Goal: Information Seeking & Learning: Find specific fact

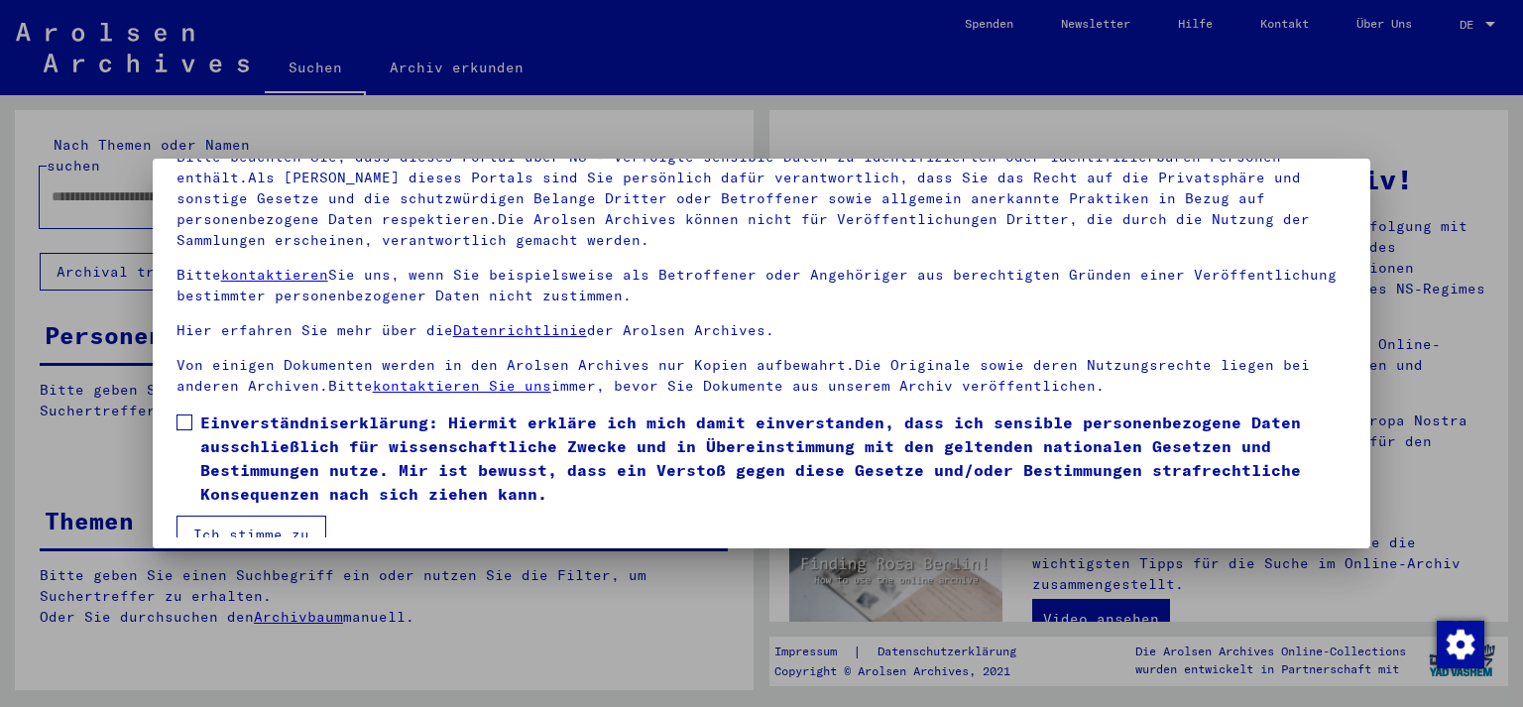
scroll to position [165, 0]
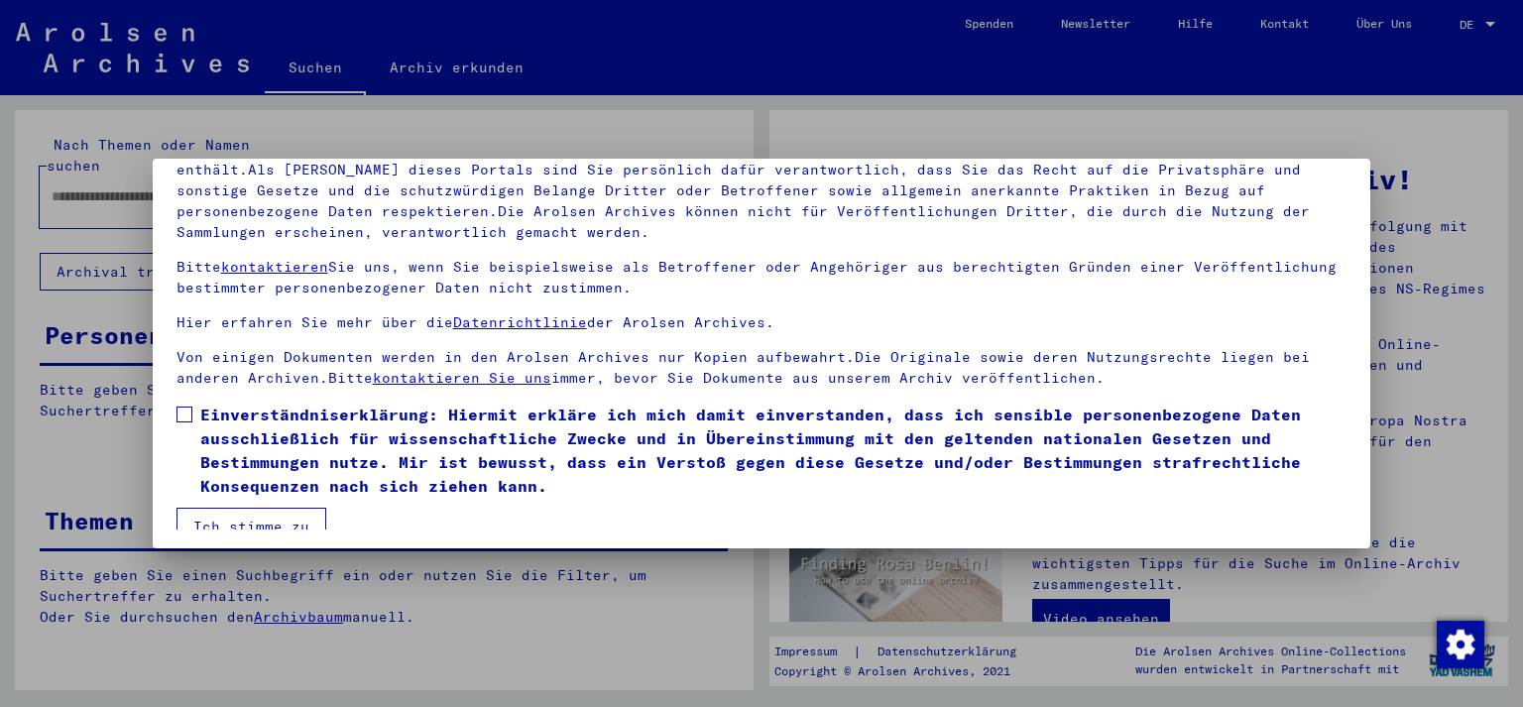
click at [181, 414] on span at bounding box center [184, 414] width 16 height 16
click at [247, 529] on button "Ich stimme zu" at bounding box center [251, 527] width 150 height 38
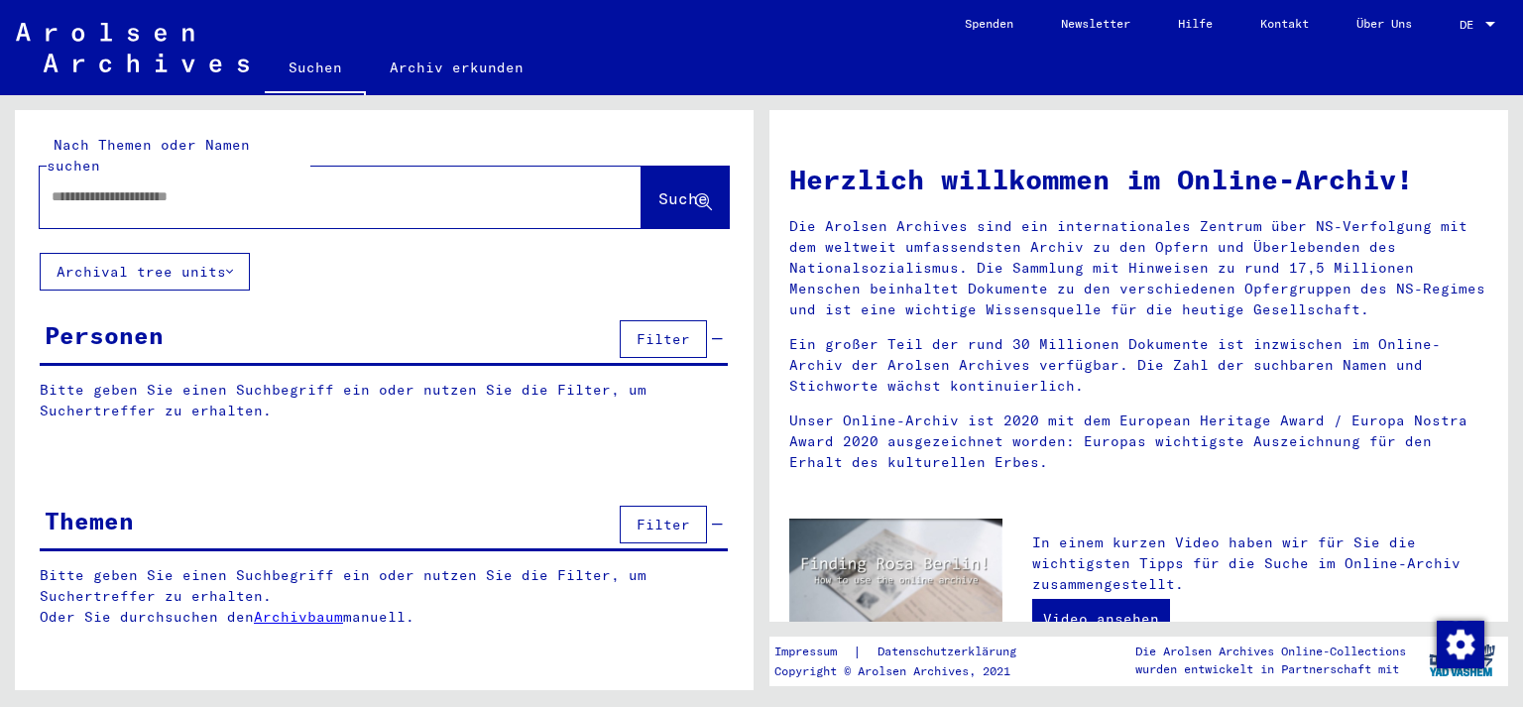
click at [169, 186] on input "text" at bounding box center [317, 196] width 530 height 21
type input "*****"
click at [663, 188] on span "Suche" at bounding box center [683, 198] width 50 height 20
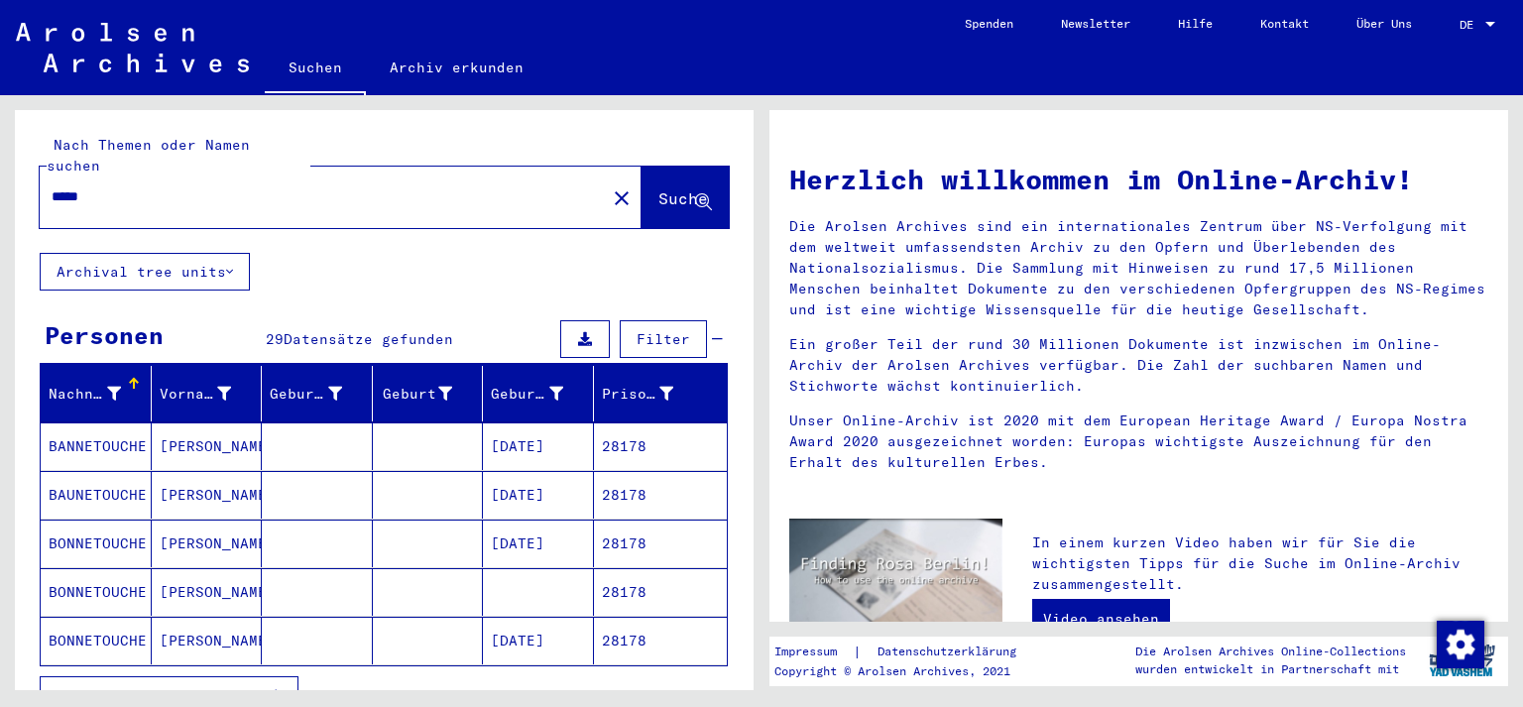
click at [225, 686] on span "Alle Ergebnisse anzeigen" at bounding box center [164, 695] width 214 height 18
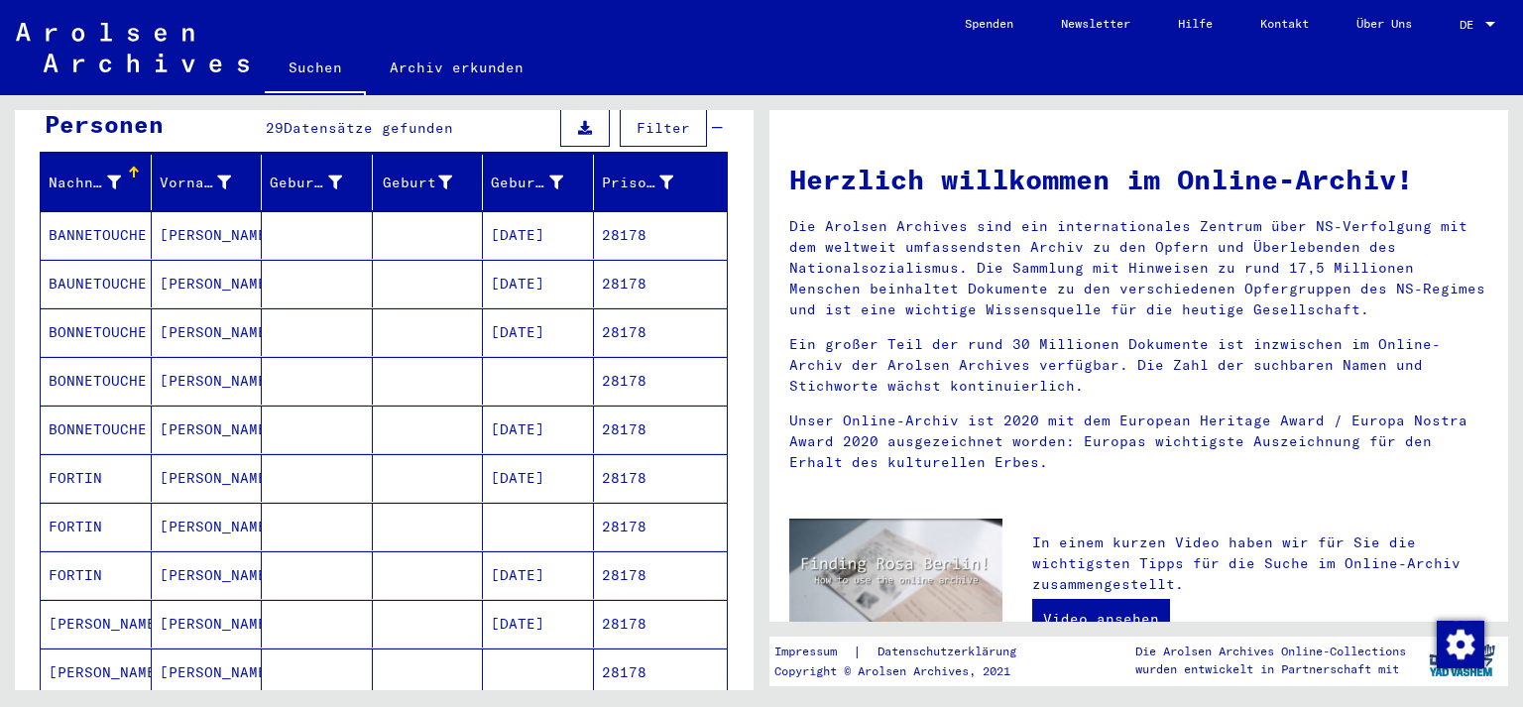
scroll to position [109, 0]
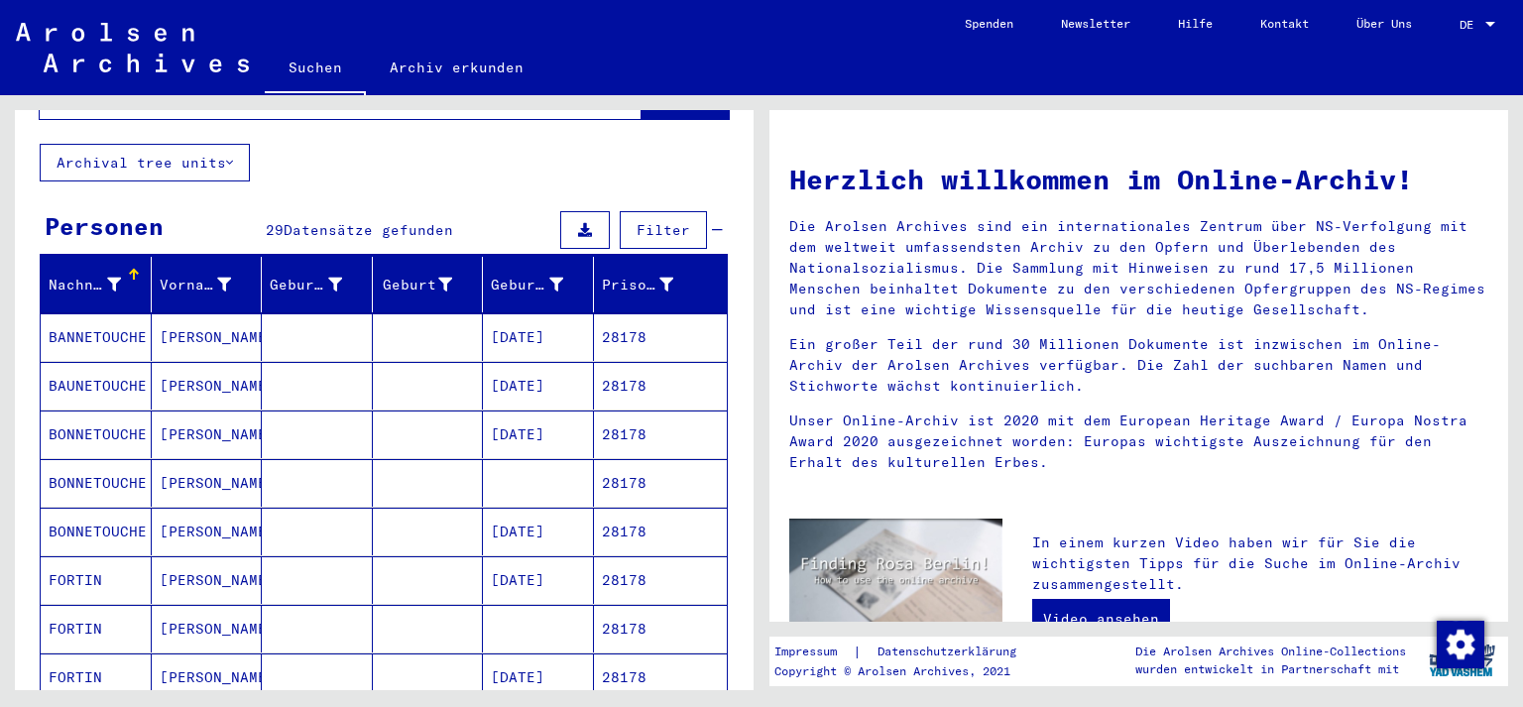
click at [610, 319] on mat-cell "28178" at bounding box center [661, 337] width 134 height 48
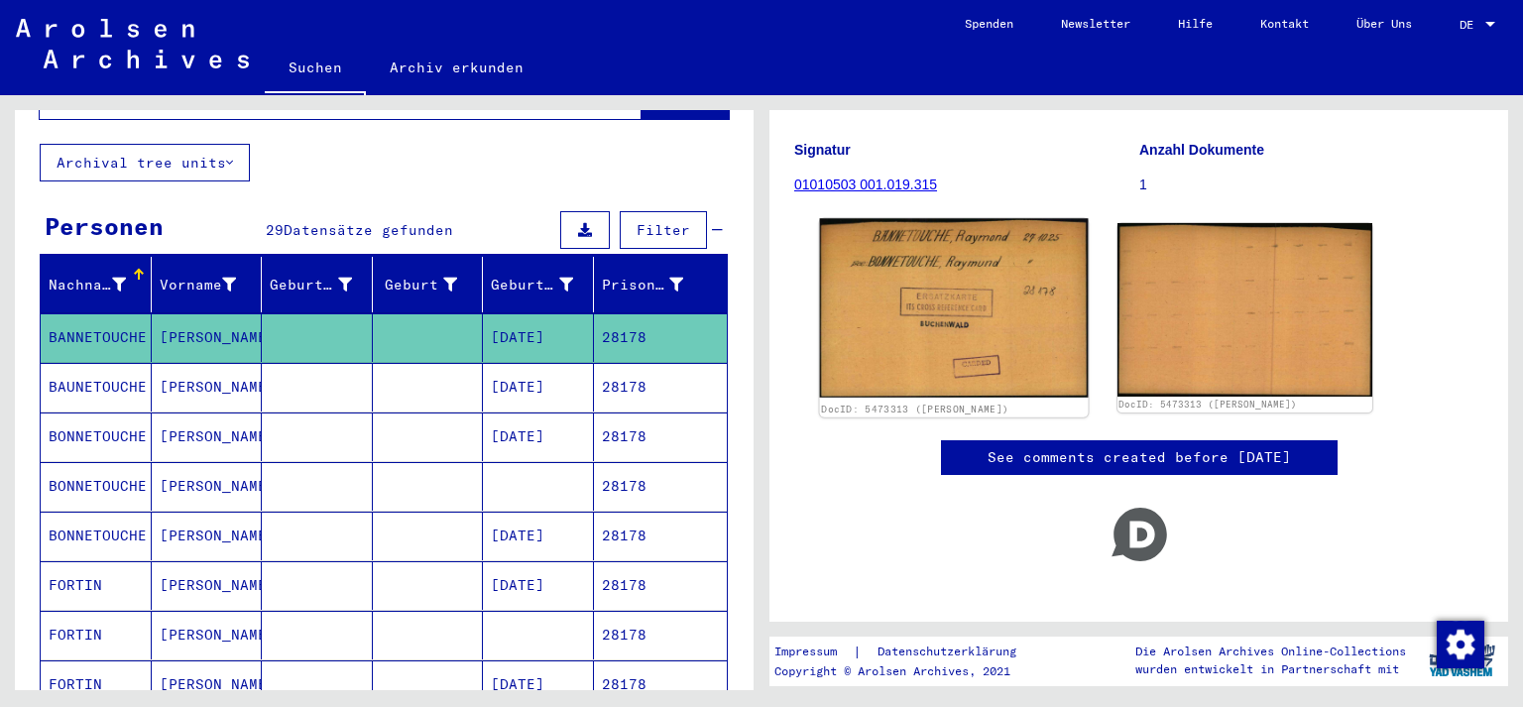
scroll to position [219, 0]
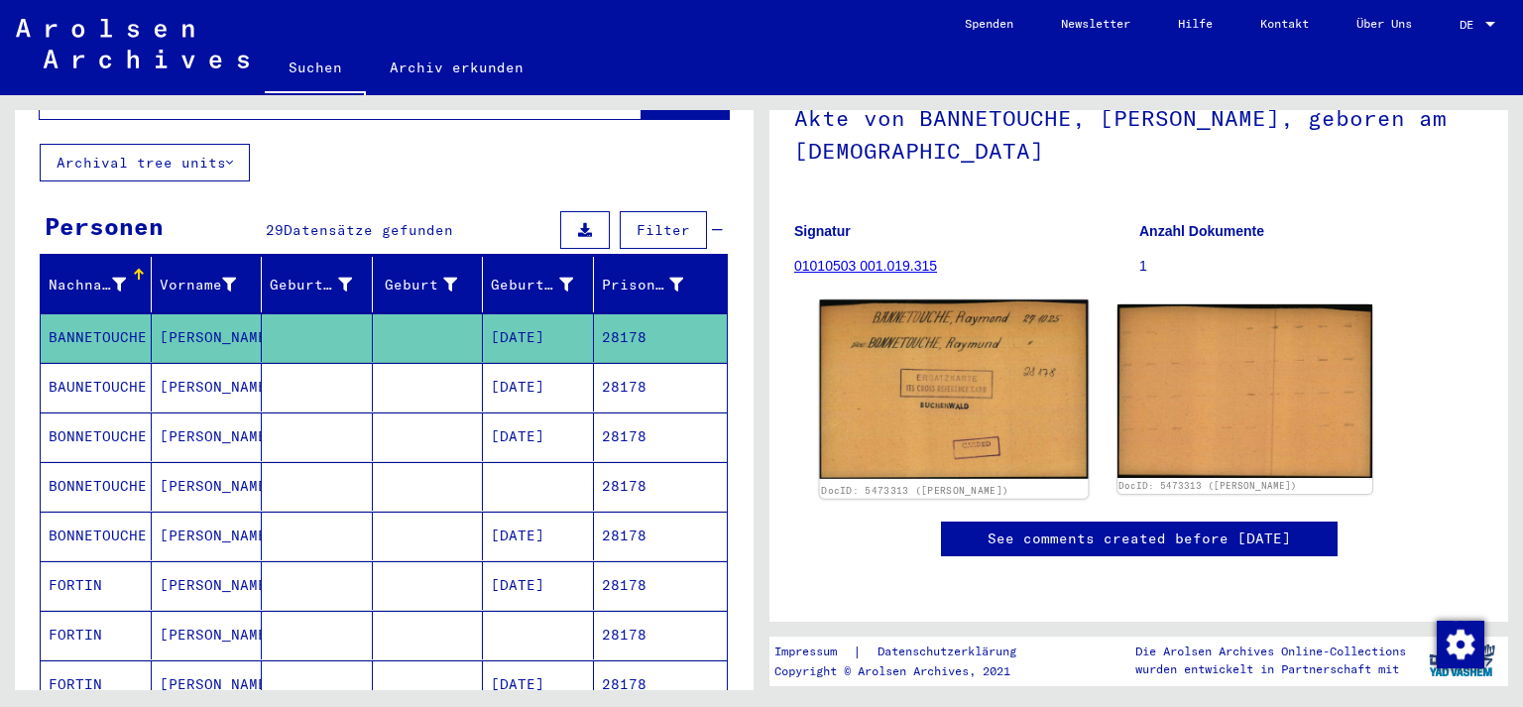
click at [918, 365] on img at bounding box center [954, 388] width 268 height 179
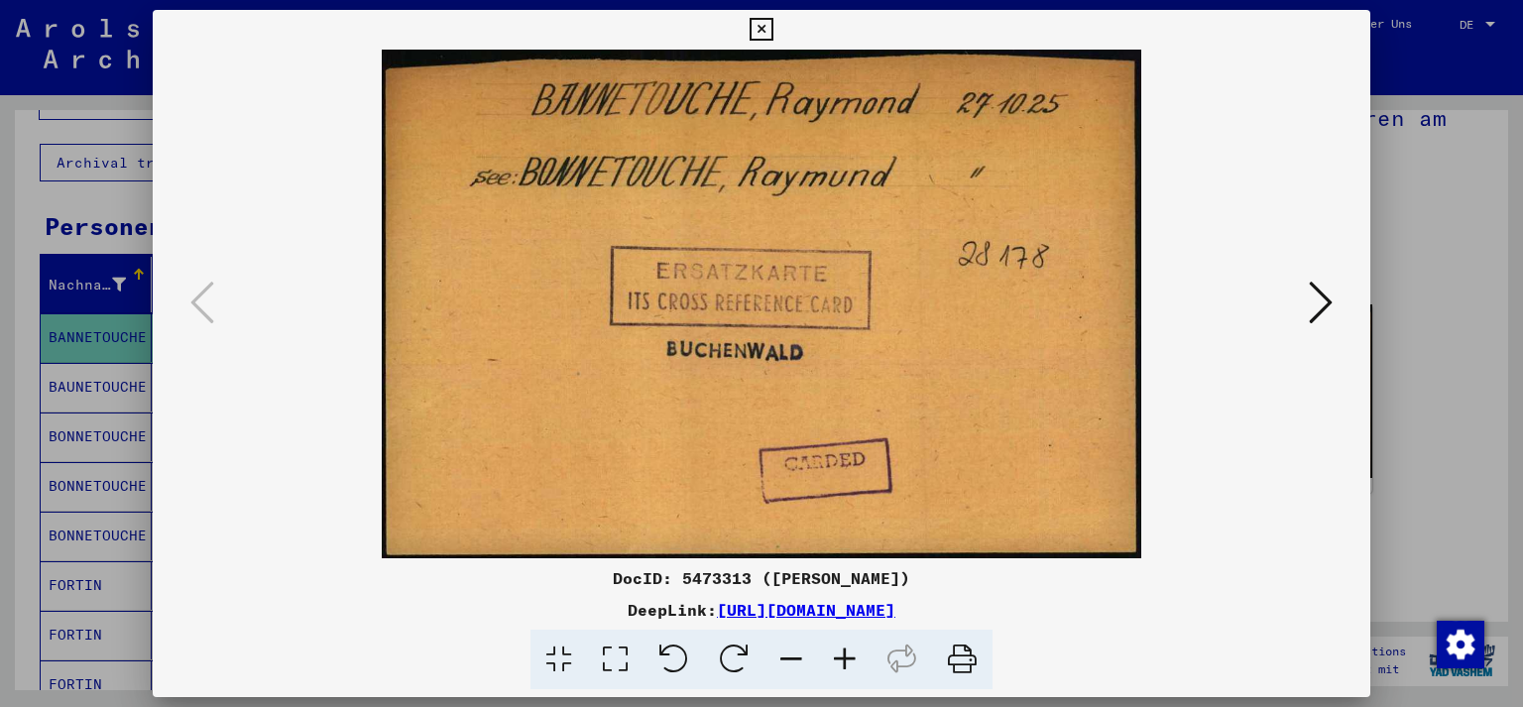
click at [918, 365] on img at bounding box center [761, 304] width 1083 height 509
click at [1324, 303] on icon at bounding box center [1320, 303] width 24 height 48
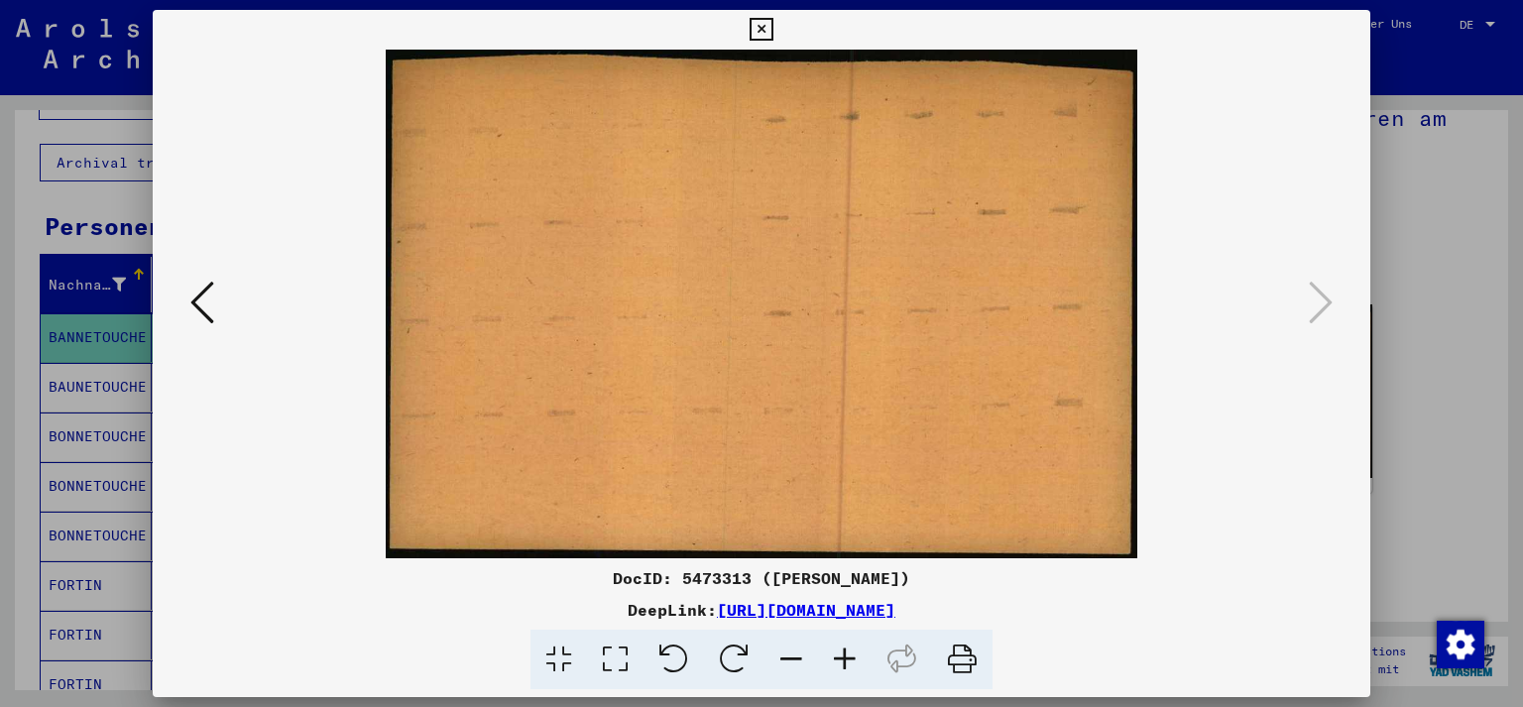
click at [772, 31] on icon at bounding box center [760, 30] width 23 height 24
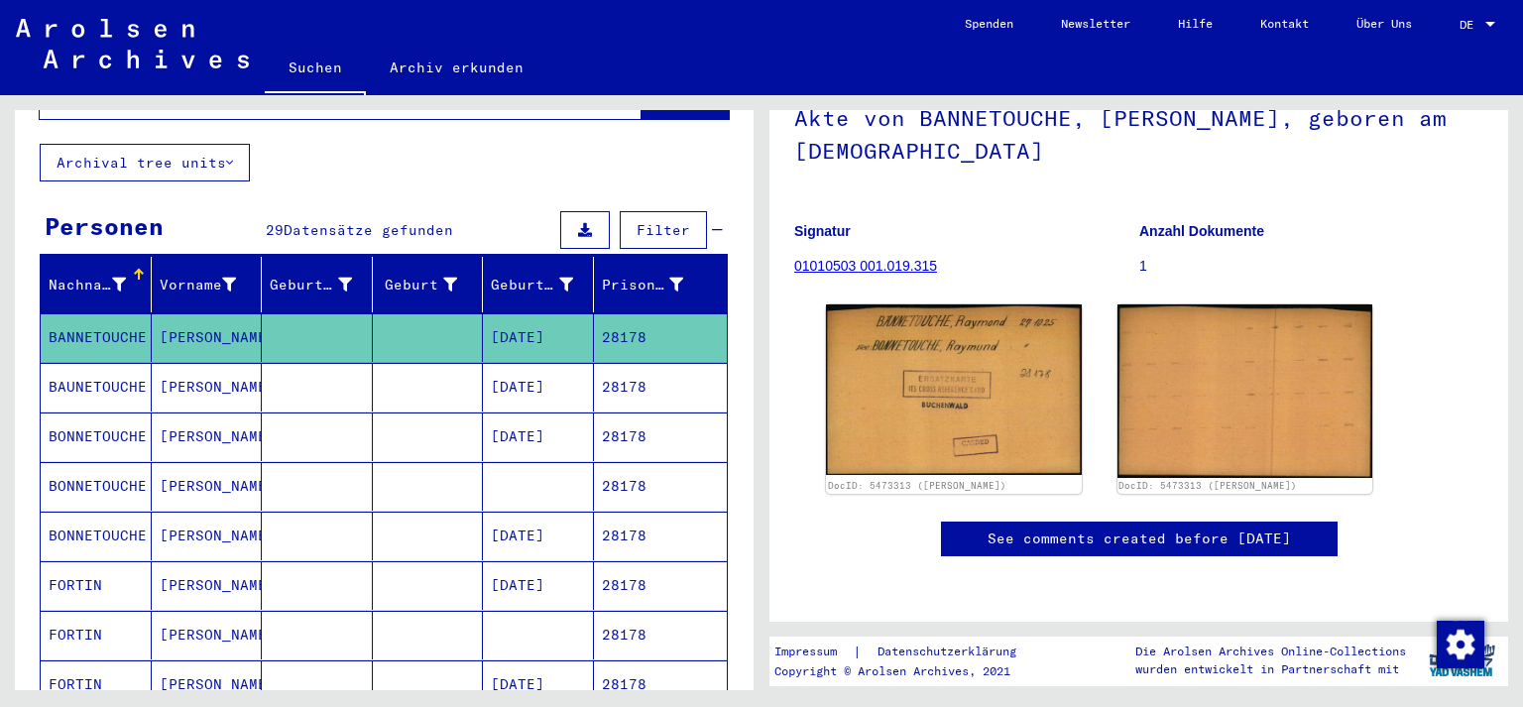
click at [594, 363] on mat-cell "28178" at bounding box center [661, 387] width 134 height 49
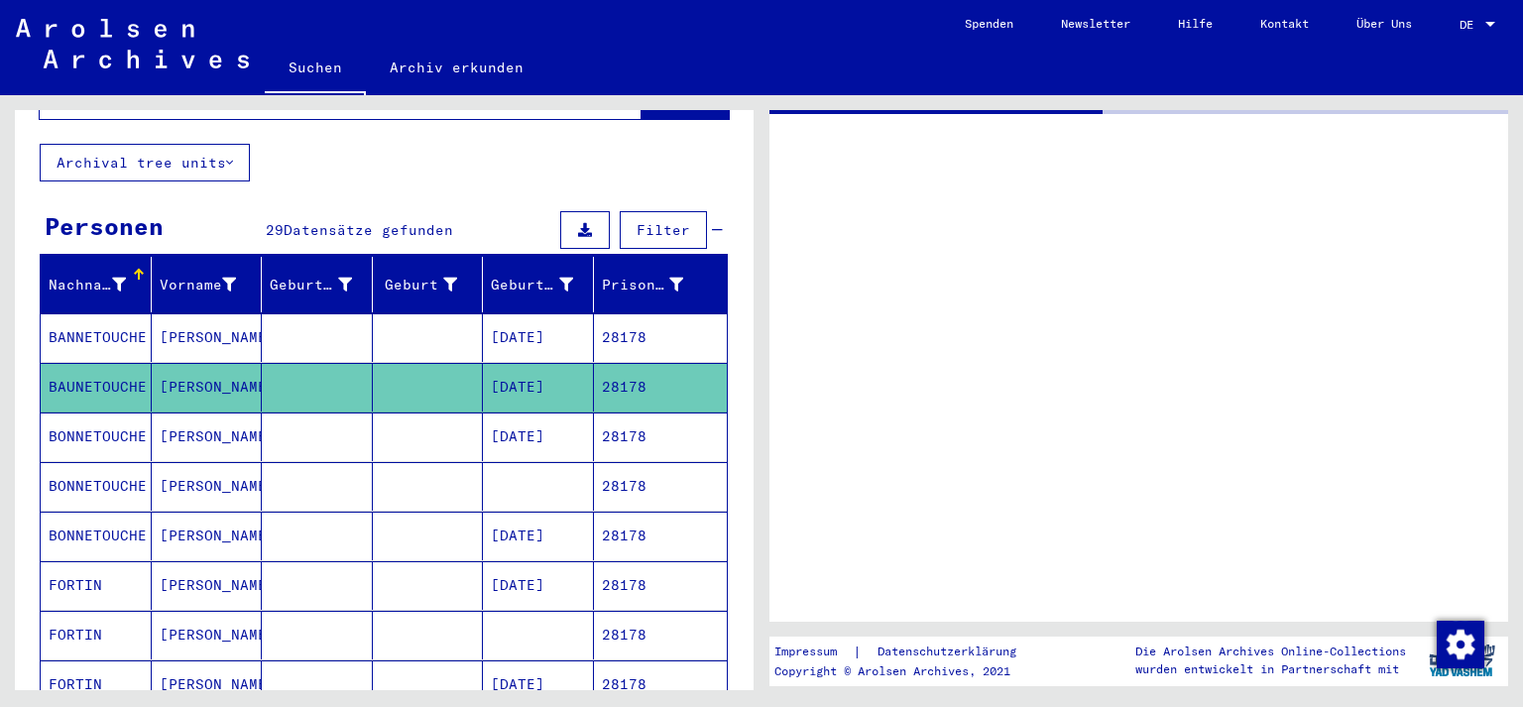
click at [594, 363] on mat-cell "28178" at bounding box center [661, 387] width 134 height 49
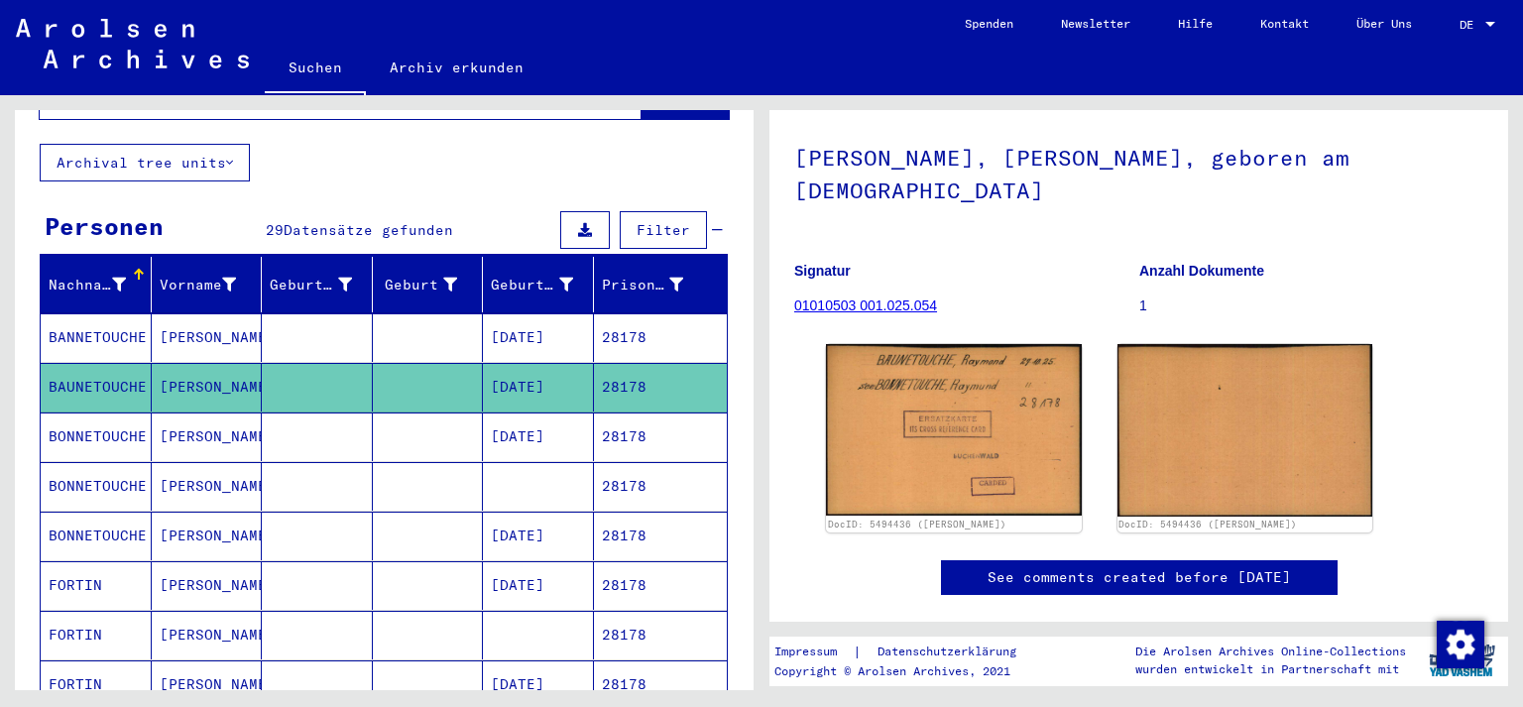
scroll to position [310, 0]
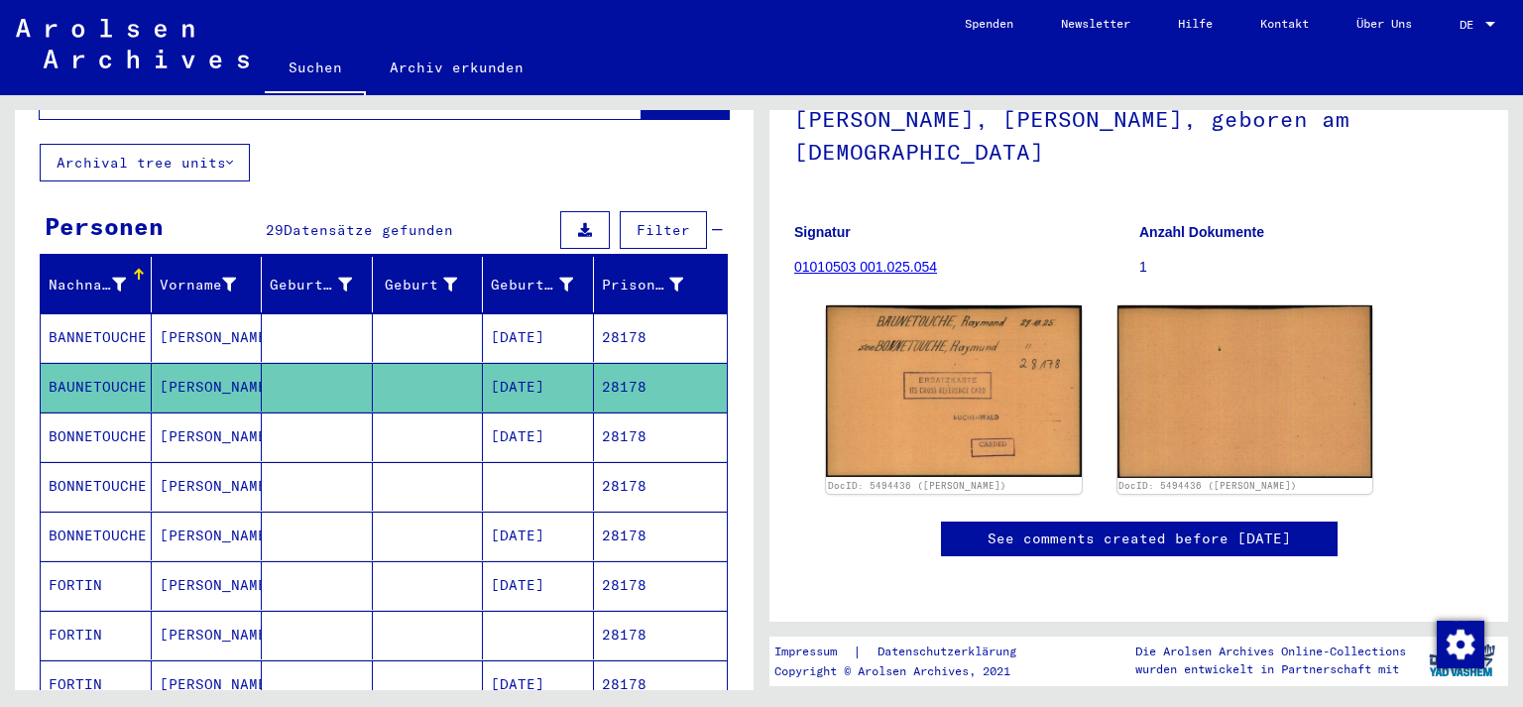
click at [613, 412] on mat-cell "28178" at bounding box center [661, 436] width 134 height 49
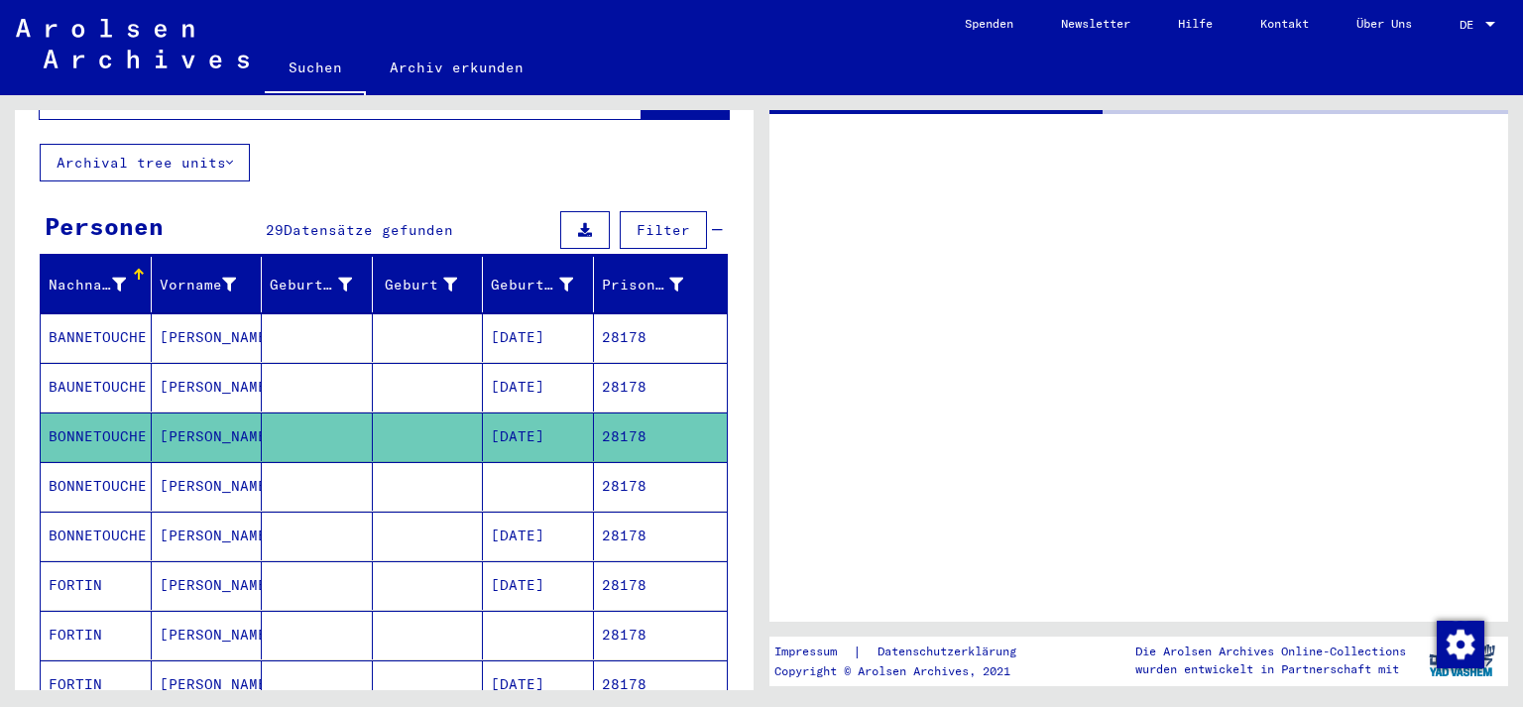
click at [613, 412] on mat-cell "28178" at bounding box center [661, 436] width 134 height 49
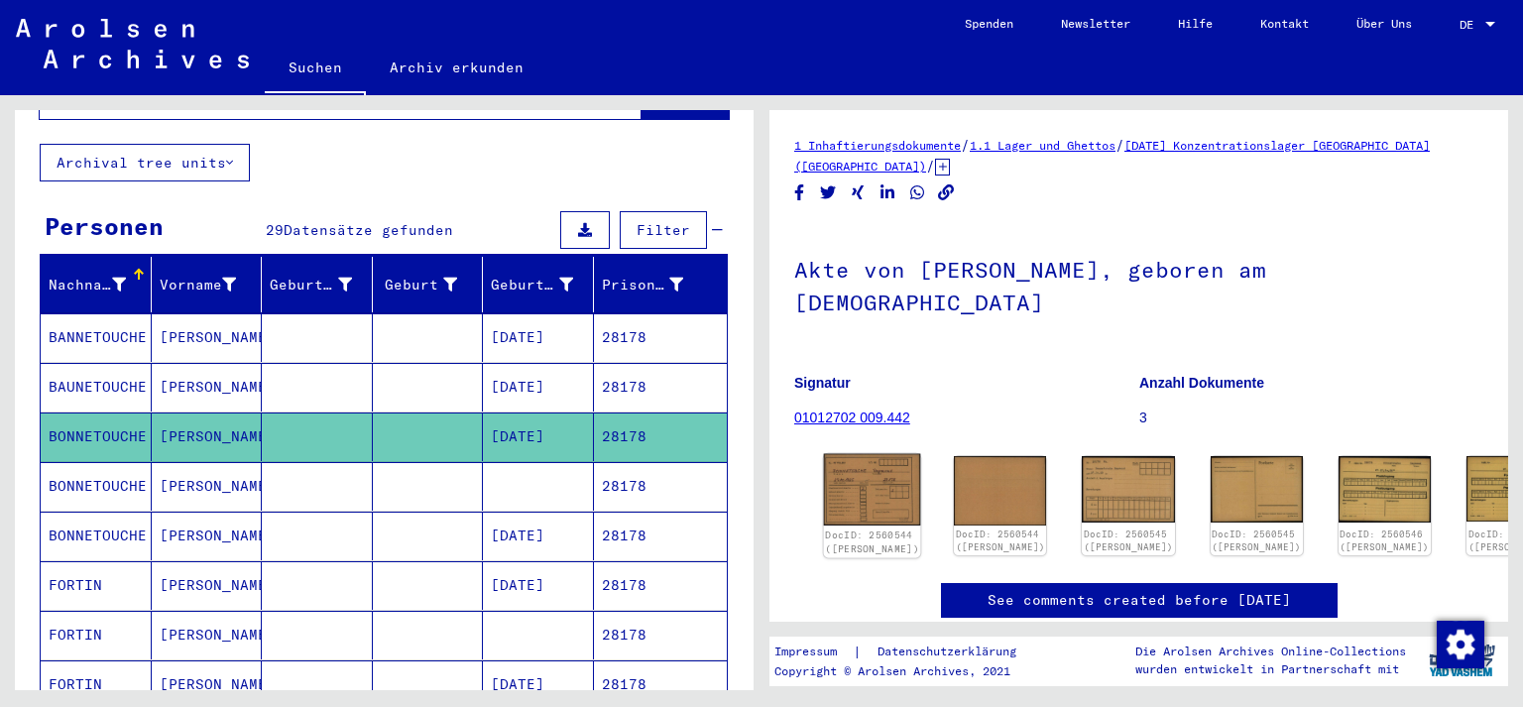
click at [849, 482] on img at bounding box center [872, 490] width 97 height 72
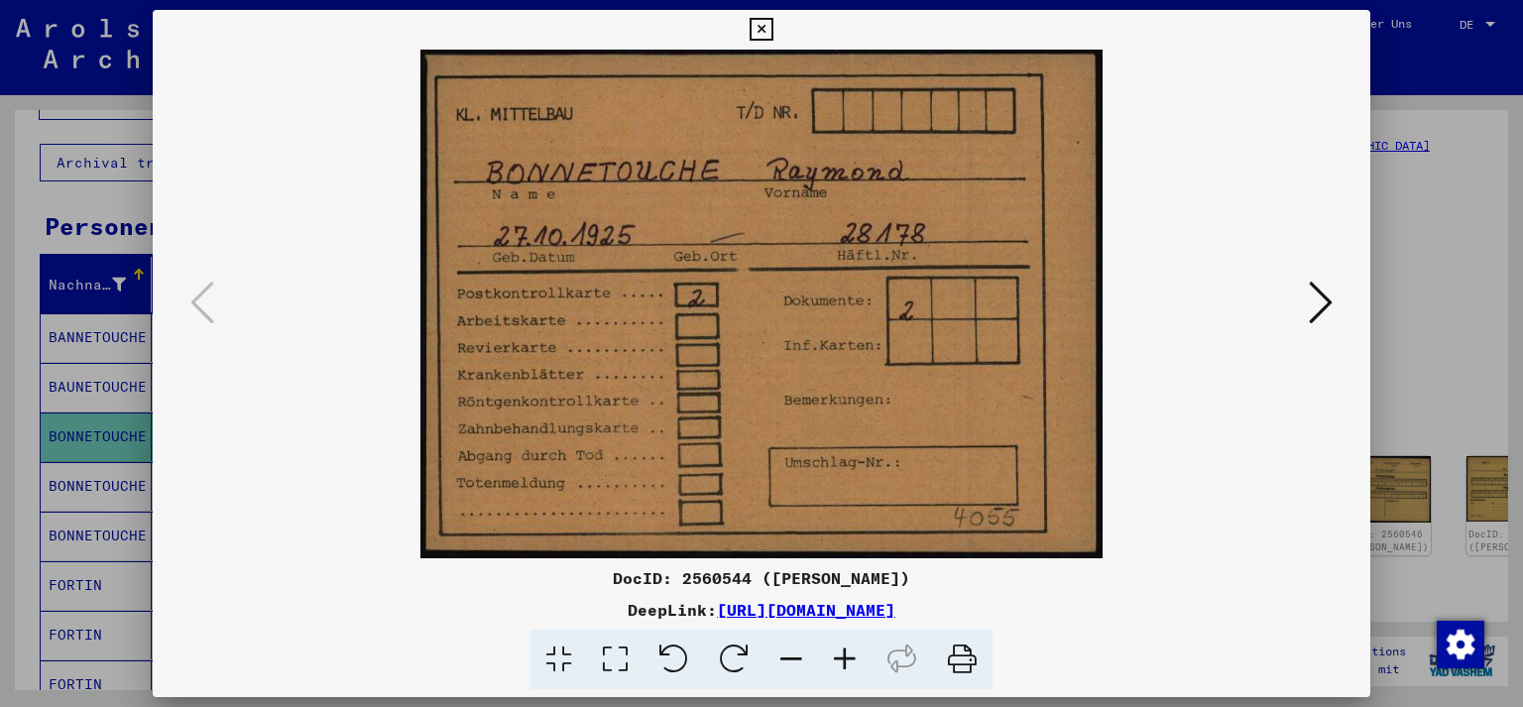
click at [1327, 304] on icon at bounding box center [1320, 303] width 24 height 48
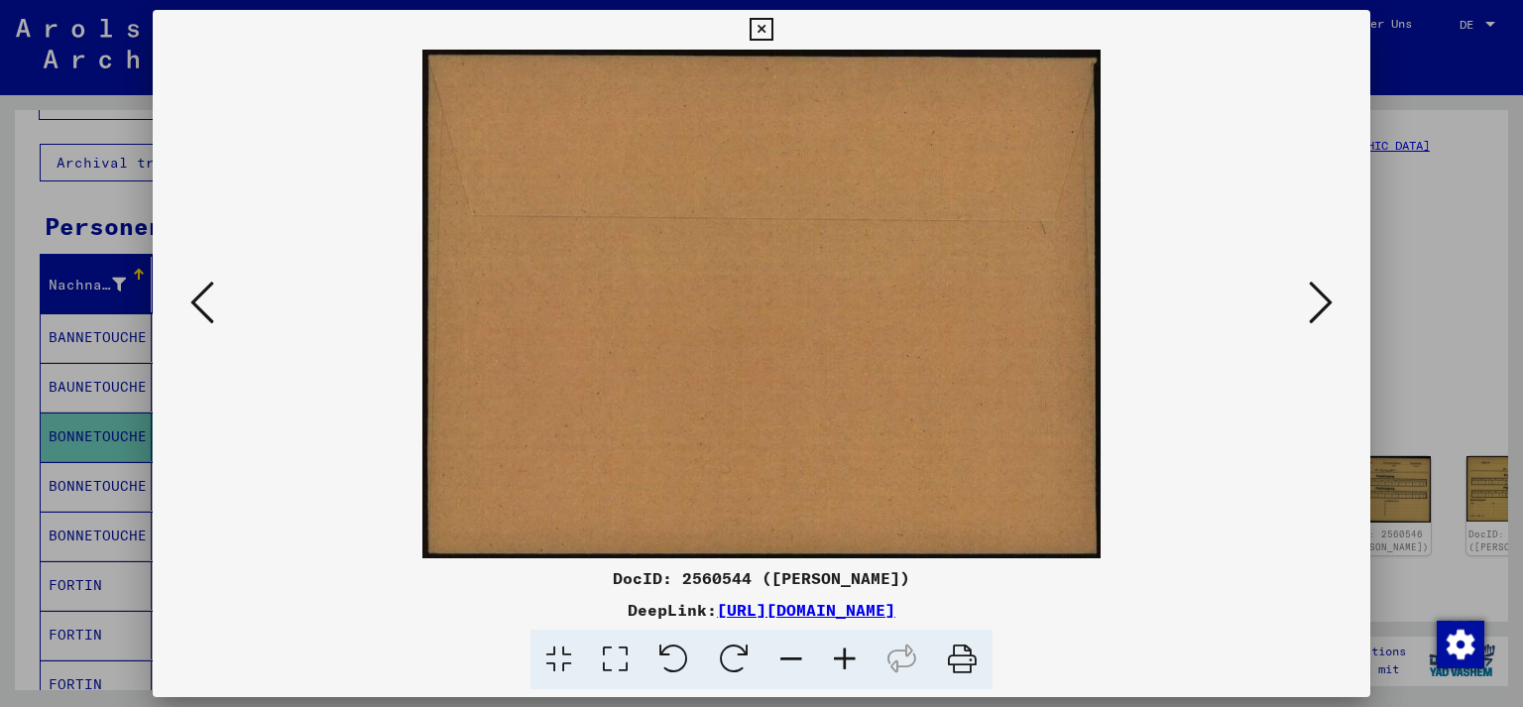
click at [1327, 304] on icon at bounding box center [1320, 303] width 24 height 48
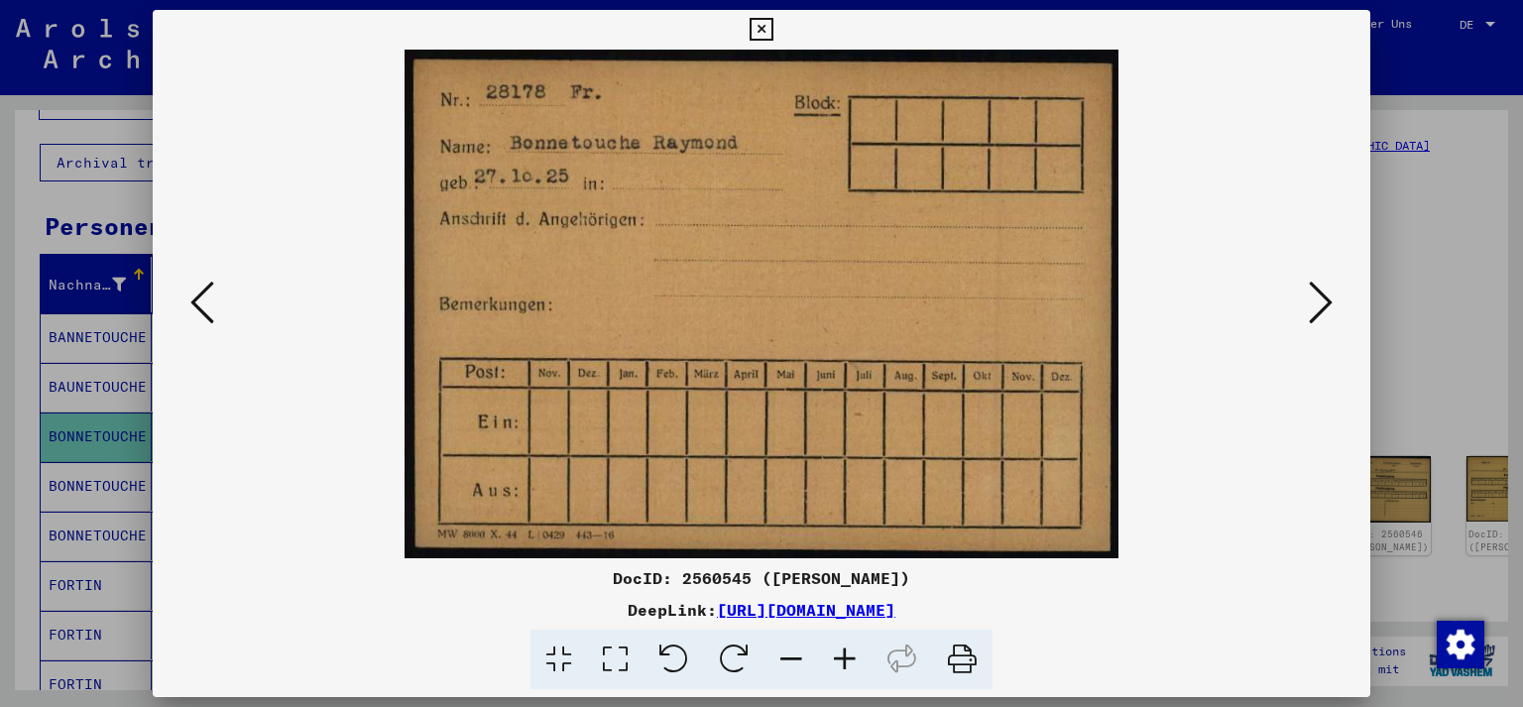
click at [1327, 304] on icon at bounding box center [1320, 303] width 24 height 48
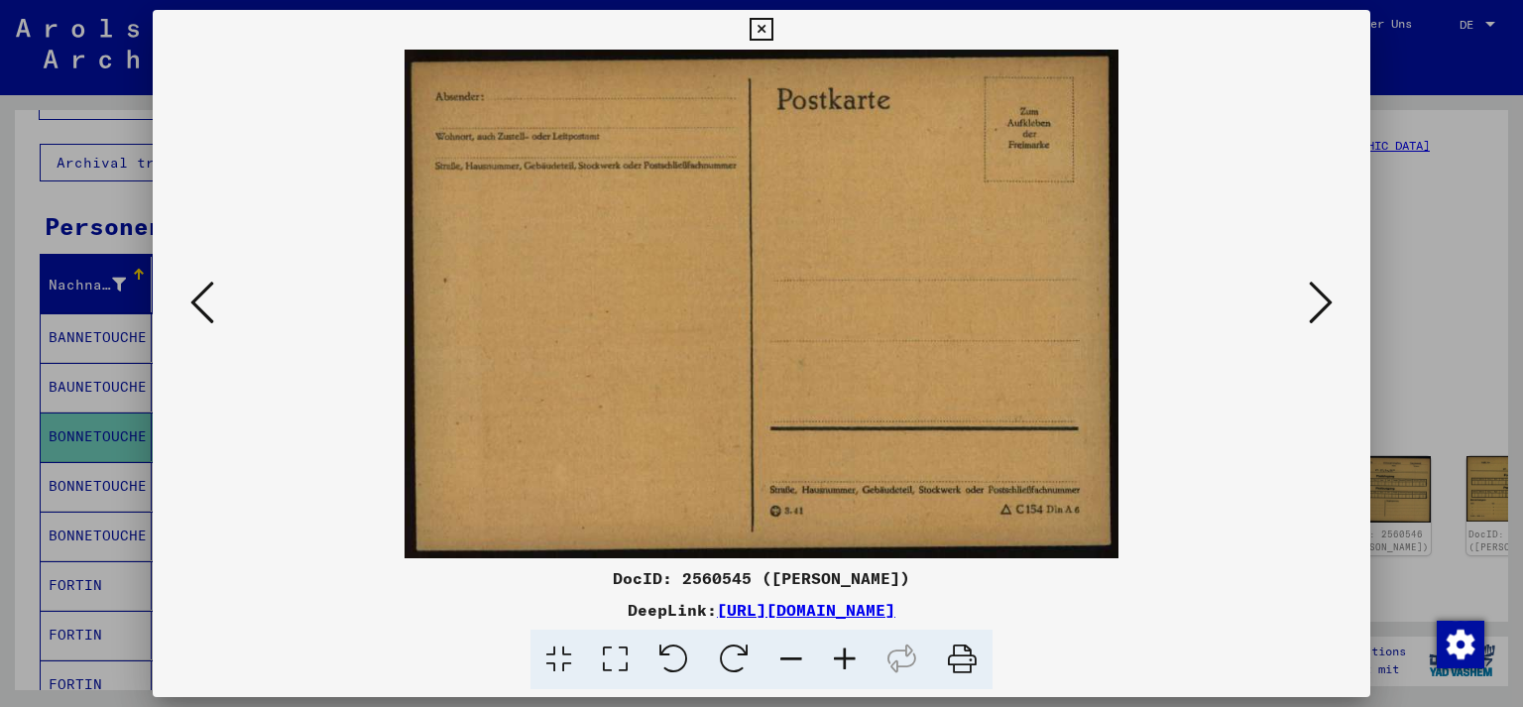
click at [208, 311] on icon at bounding box center [202, 303] width 24 height 48
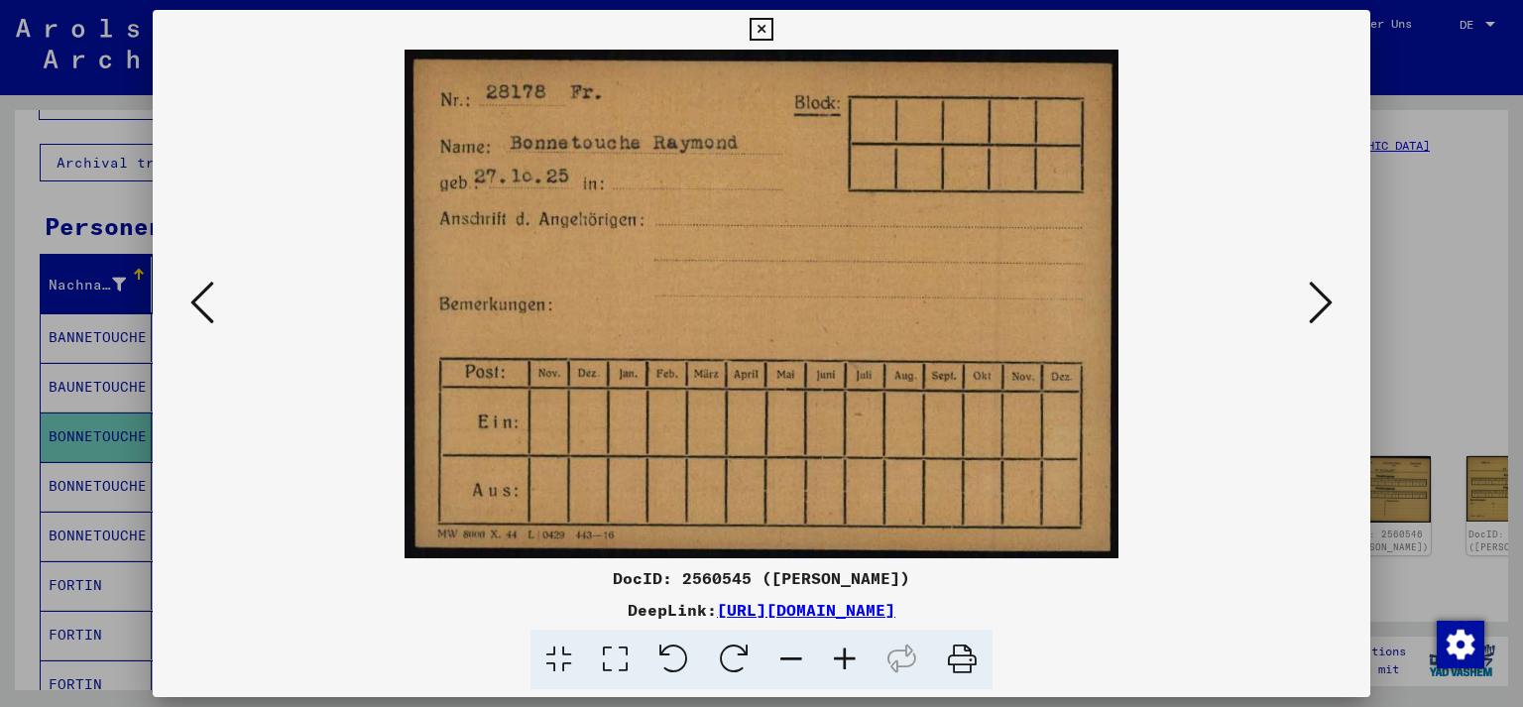
click at [1329, 308] on icon at bounding box center [1320, 303] width 24 height 48
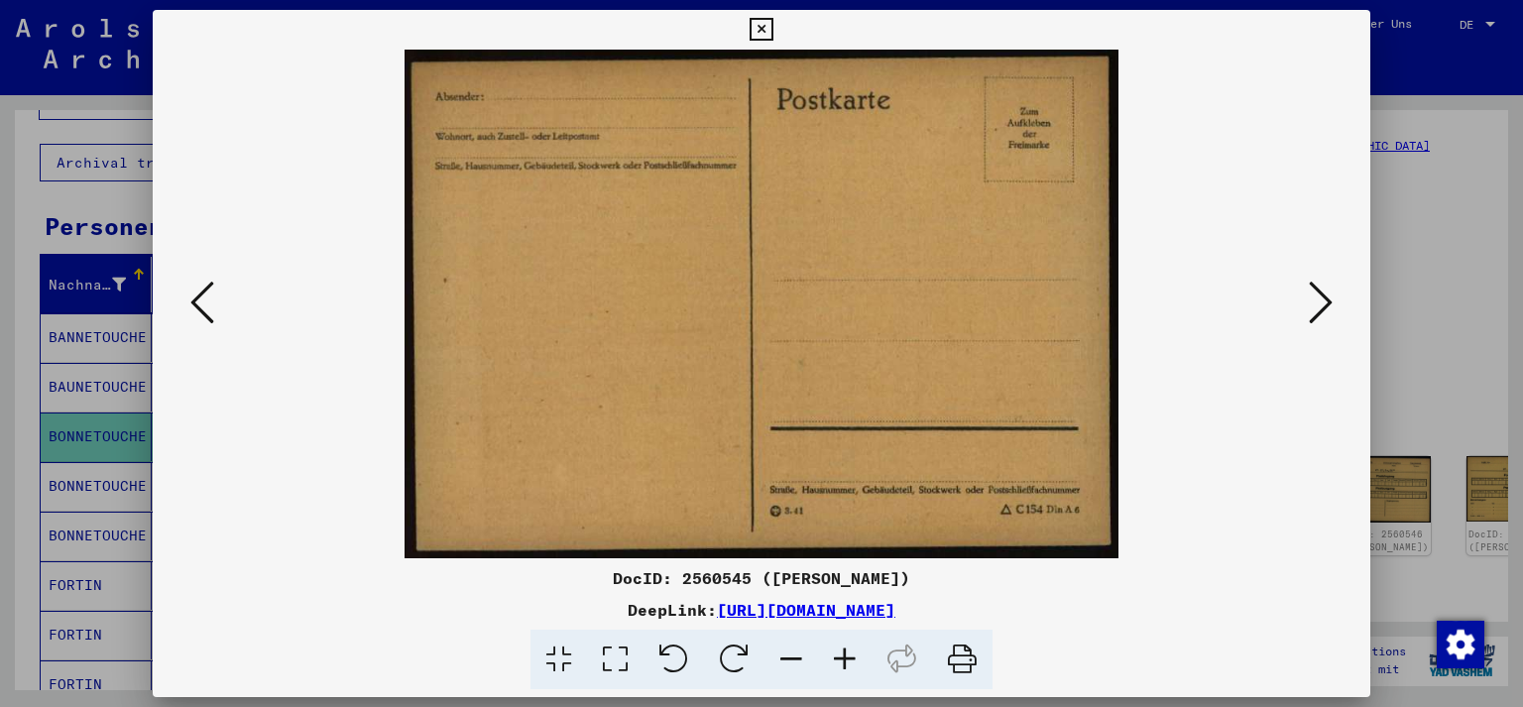
click at [1329, 308] on icon at bounding box center [1320, 303] width 24 height 48
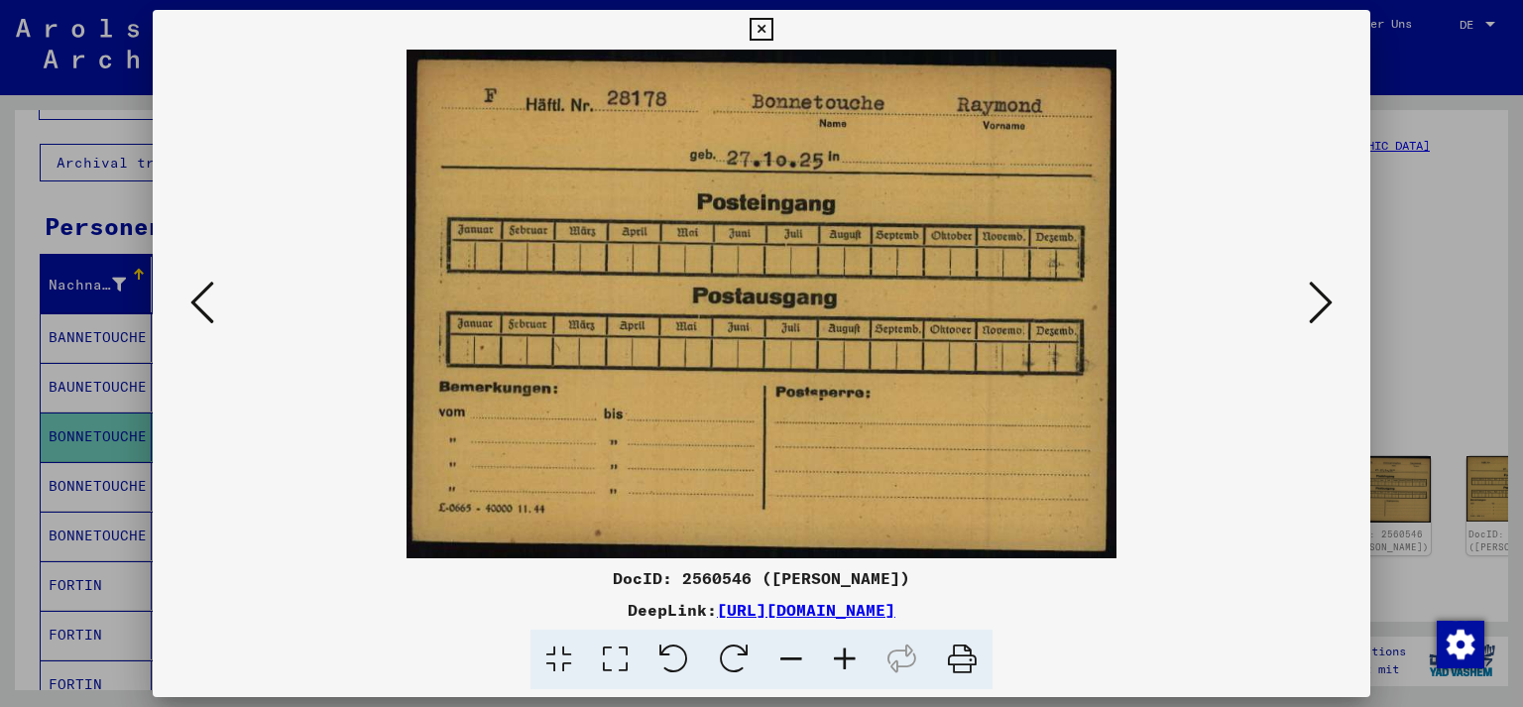
click at [1329, 308] on icon at bounding box center [1320, 303] width 24 height 48
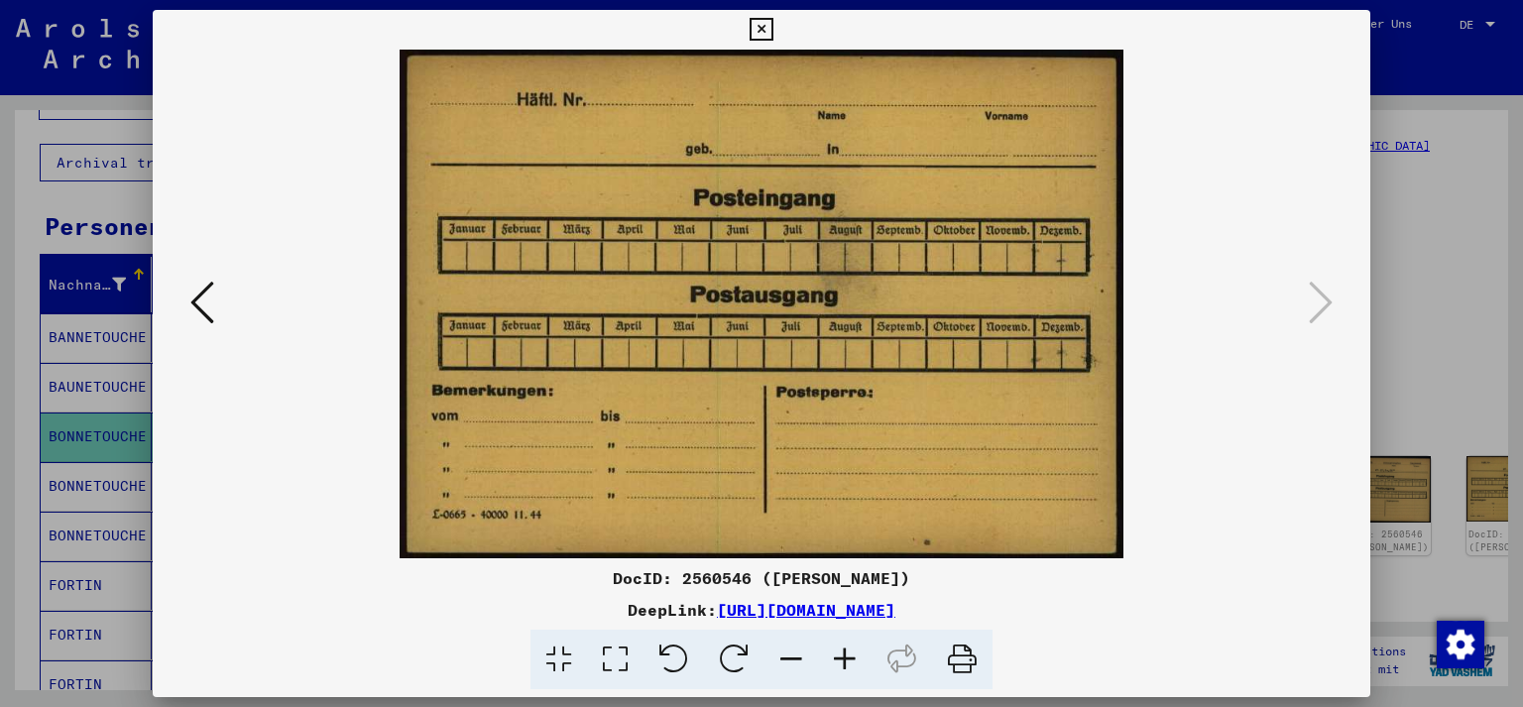
click at [187, 300] on button at bounding box center [202, 304] width 36 height 57
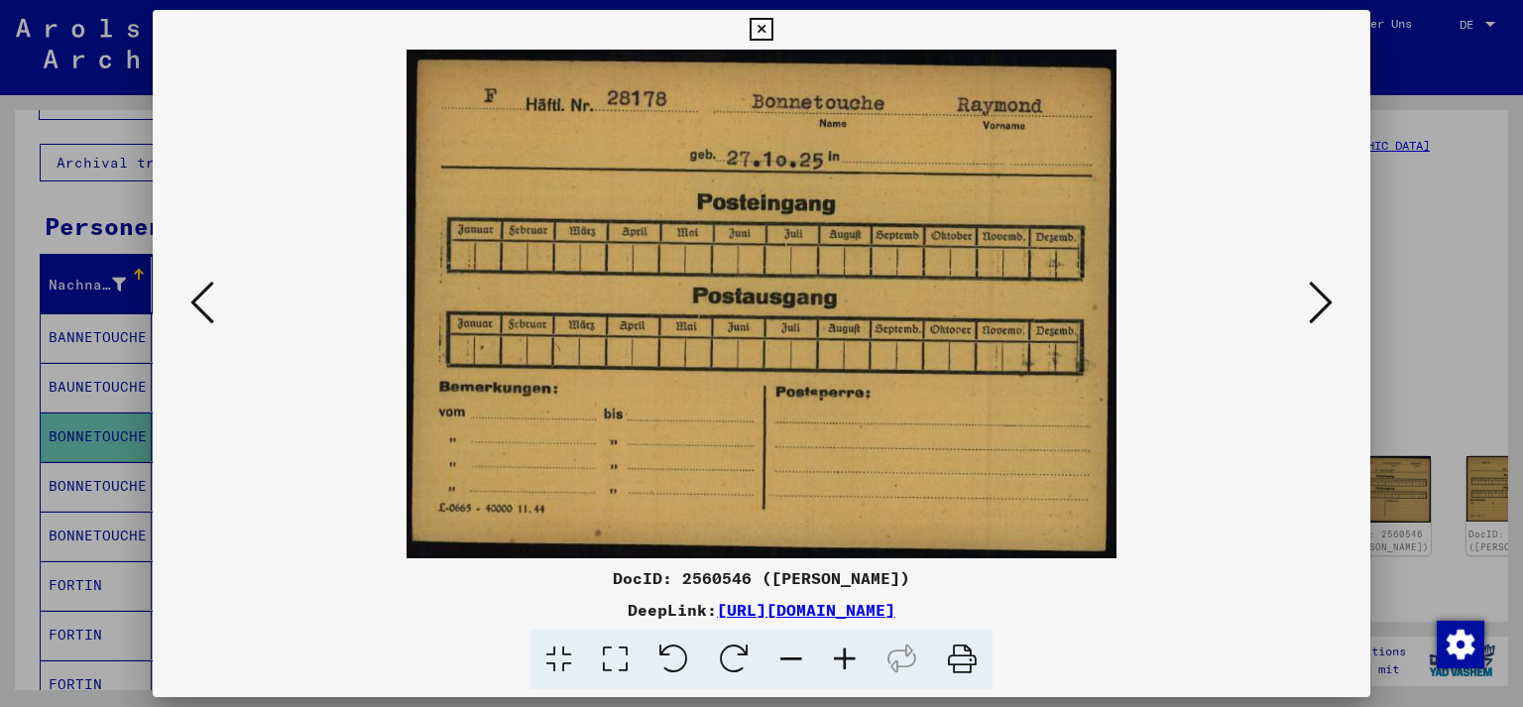
click at [190, 299] on icon at bounding box center [202, 303] width 24 height 48
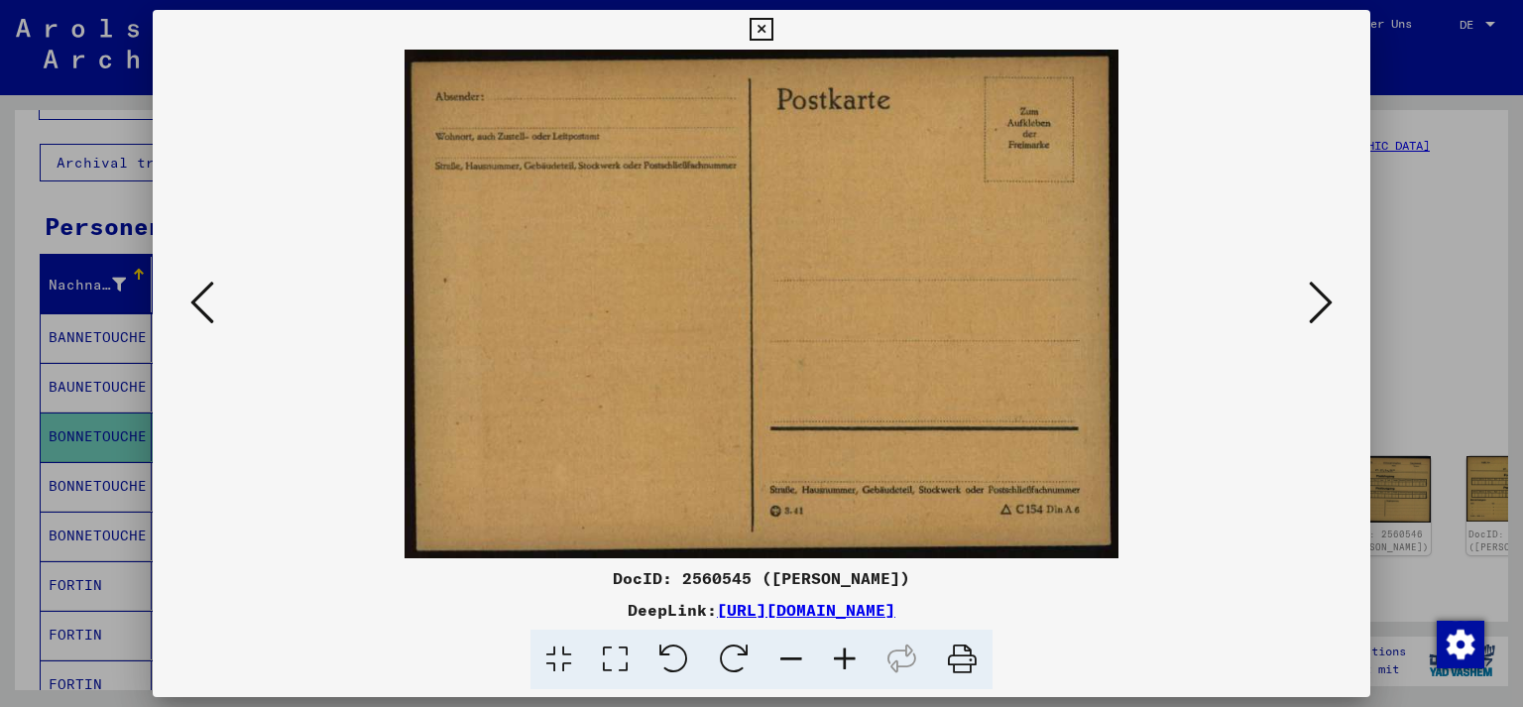
click at [190, 299] on icon at bounding box center [202, 303] width 24 height 48
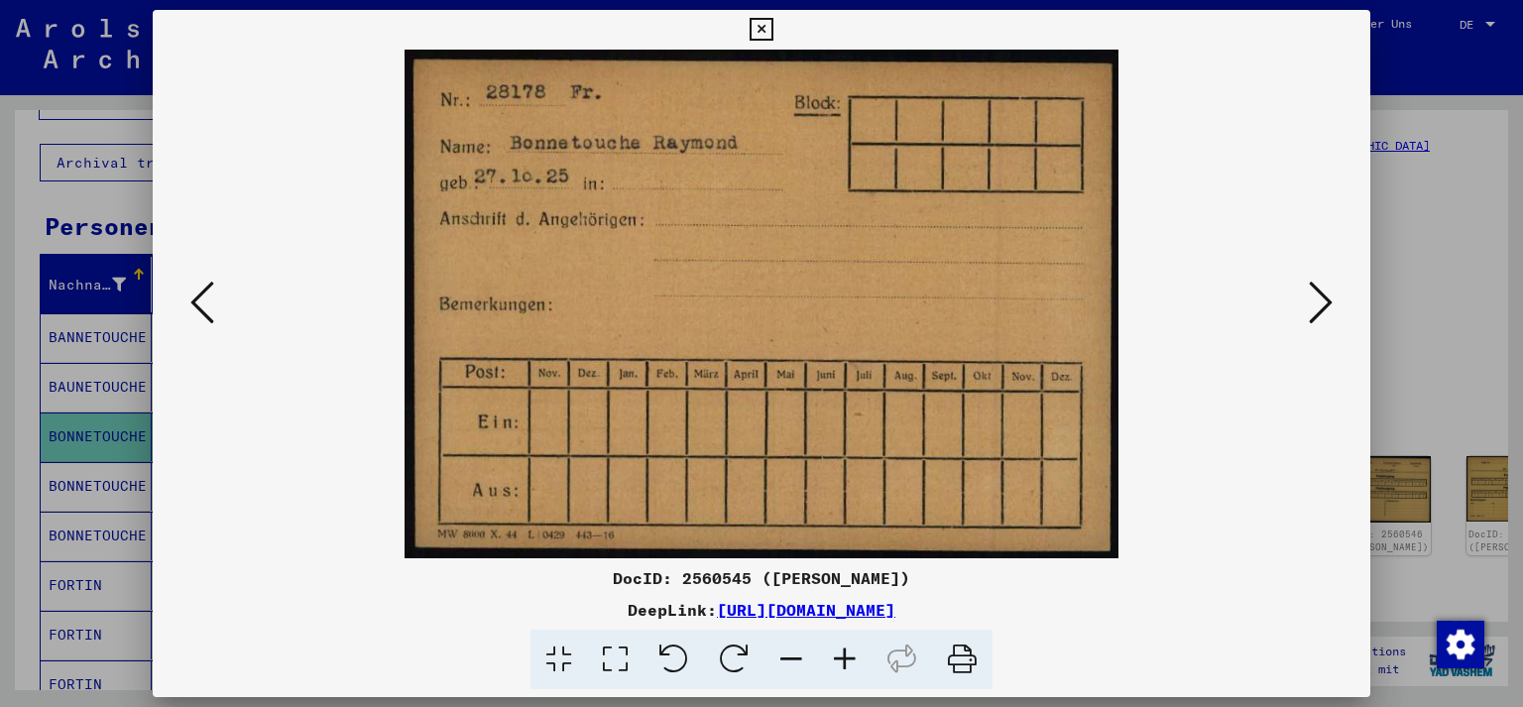
click at [190, 299] on icon at bounding box center [202, 303] width 24 height 48
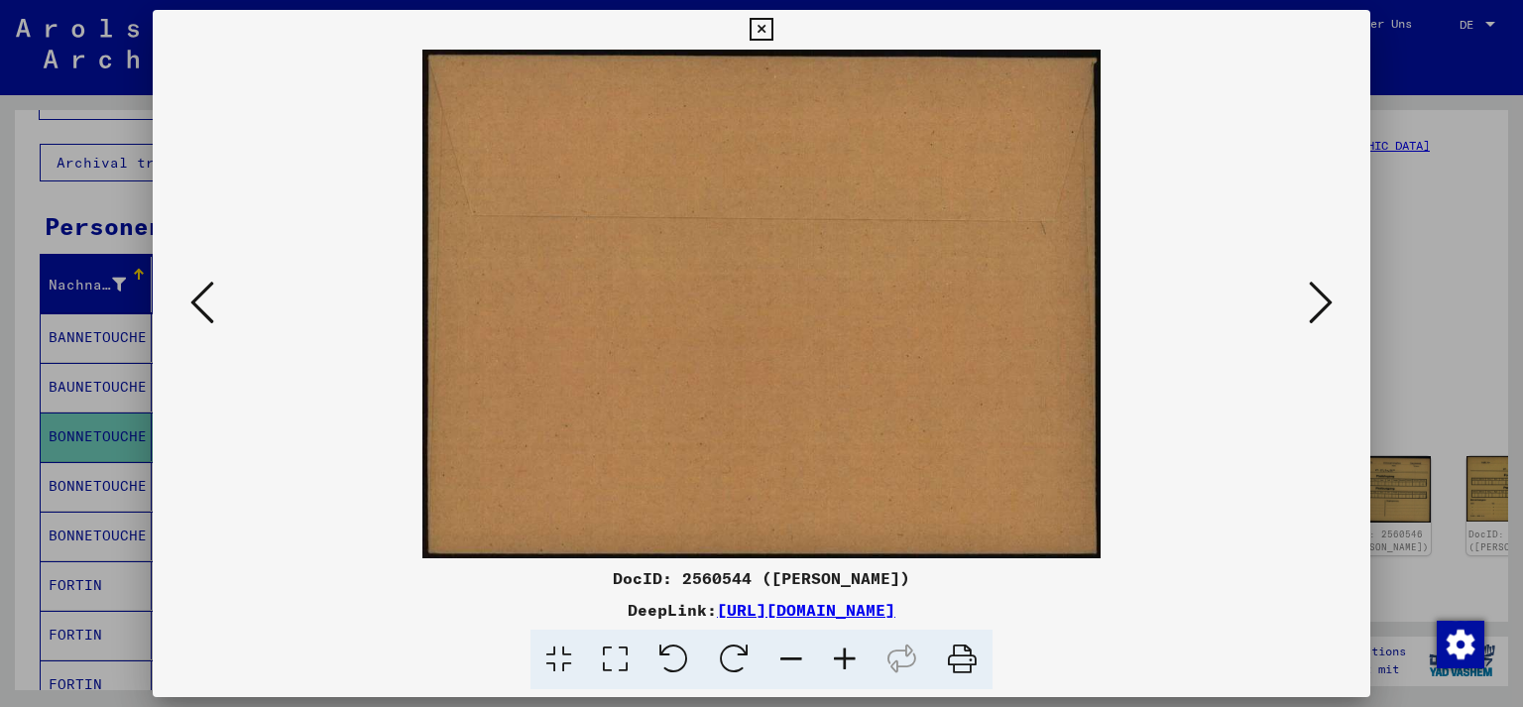
click at [190, 297] on icon at bounding box center [202, 303] width 24 height 48
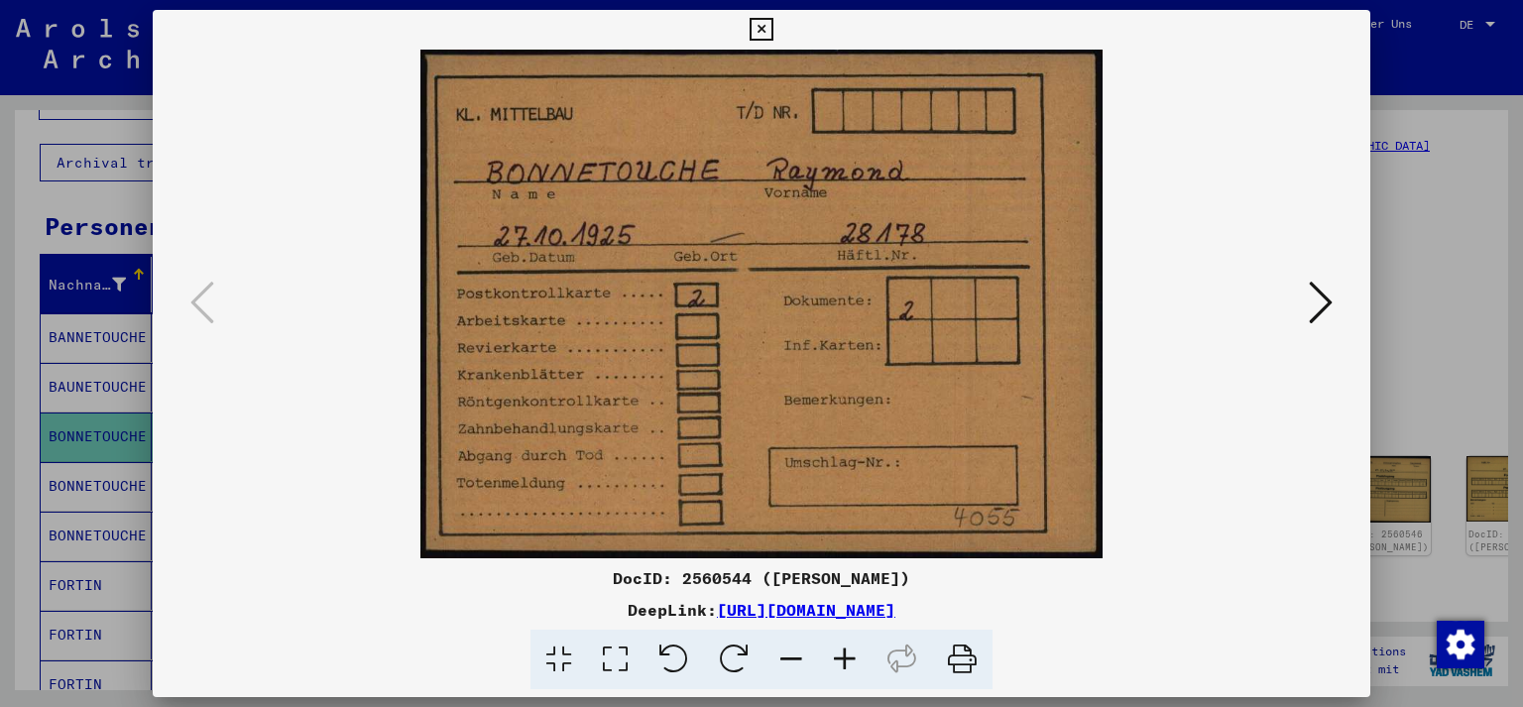
click at [772, 24] on icon at bounding box center [760, 30] width 23 height 24
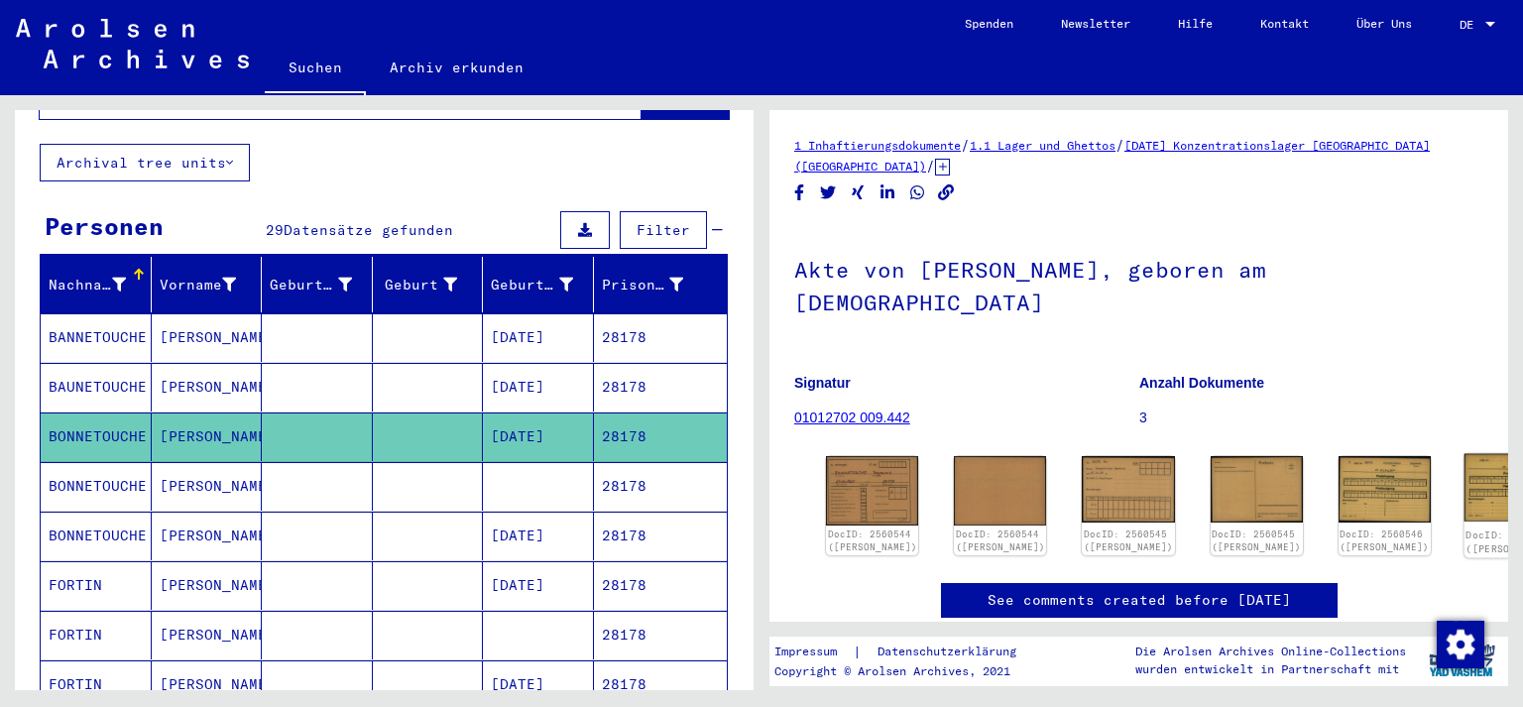
click at [1464, 475] on img at bounding box center [1512, 488] width 97 height 68
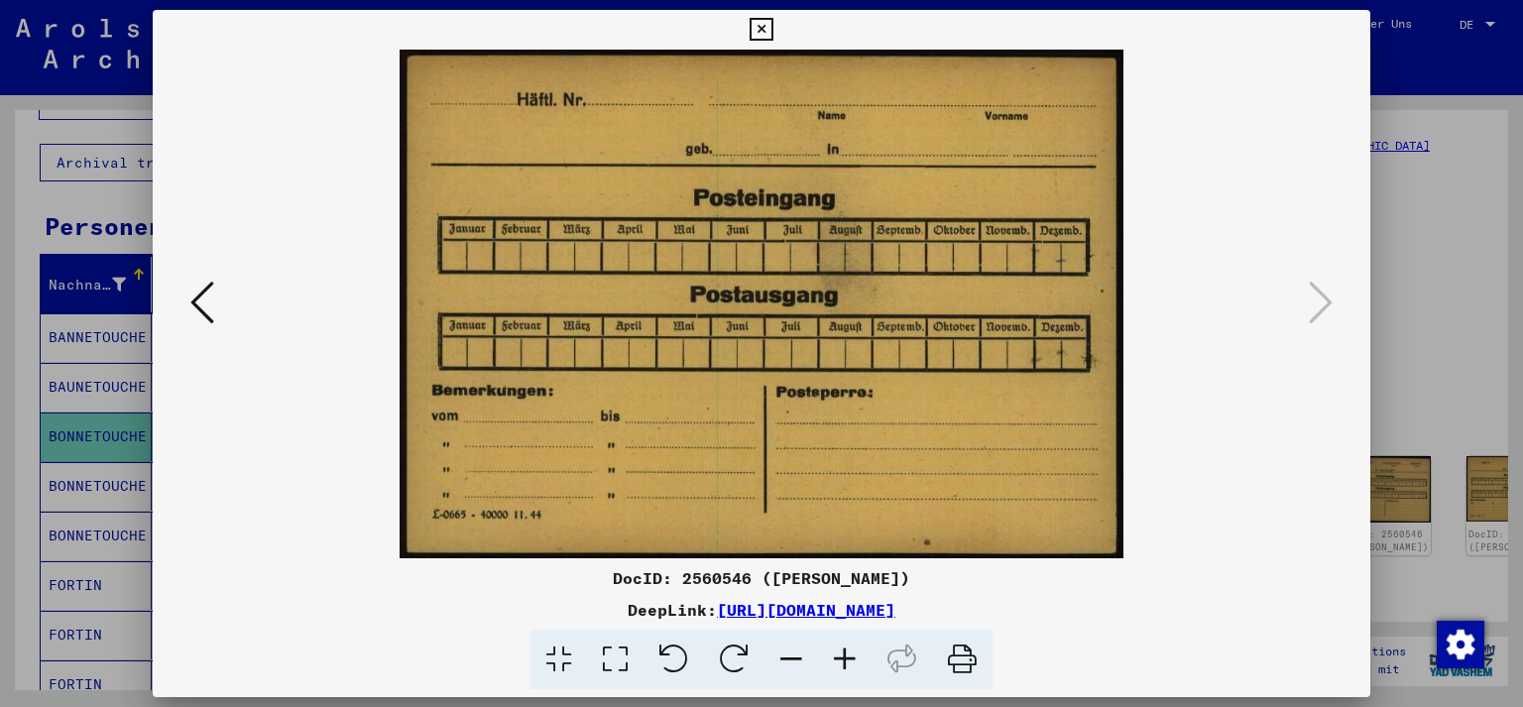
click at [772, 26] on icon at bounding box center [760, 30] width 23 height 24
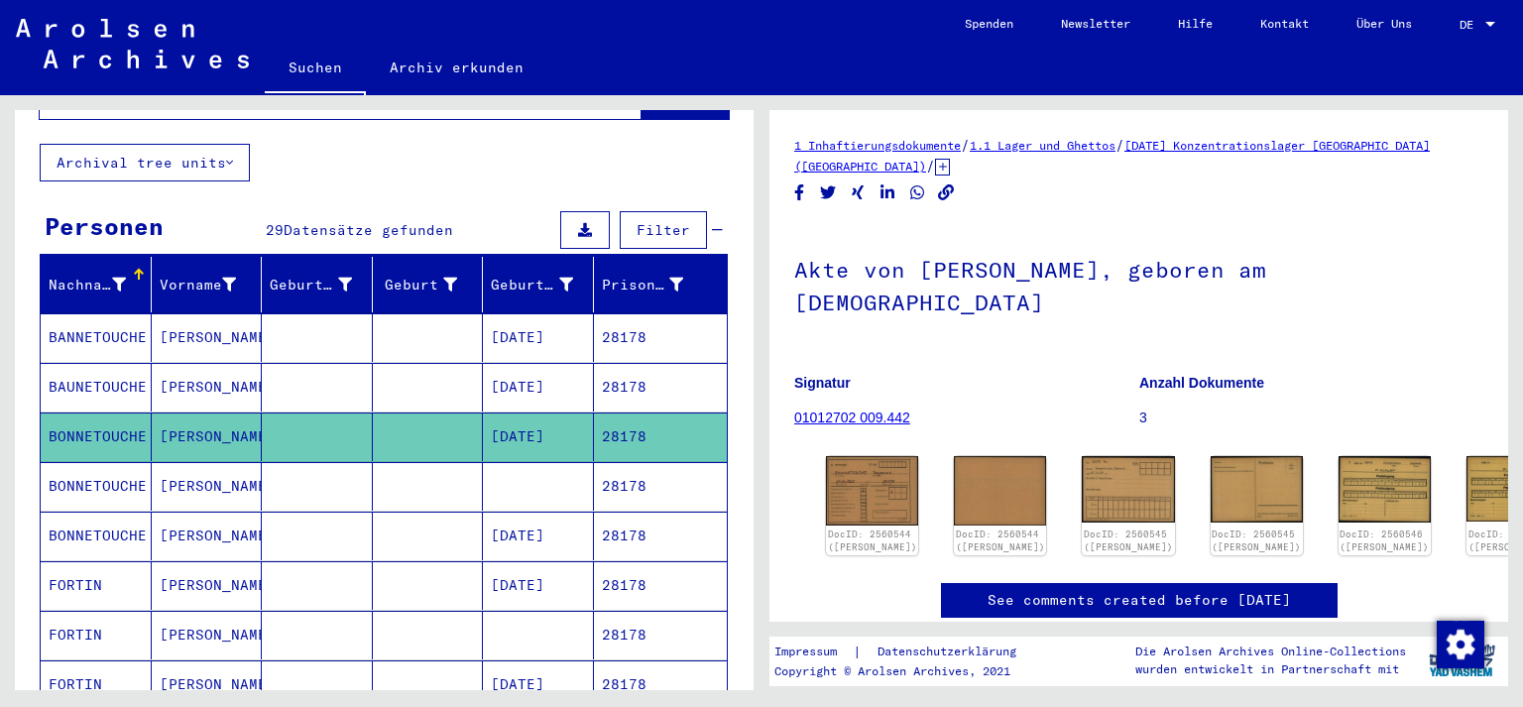
click at [621, 466] on mat-cell "28178" at bounding box center [661, 486] width 134 height 49
click at [621, 465] on mat-cell "28178" at bounding box center [661, 486] width 134 height 49
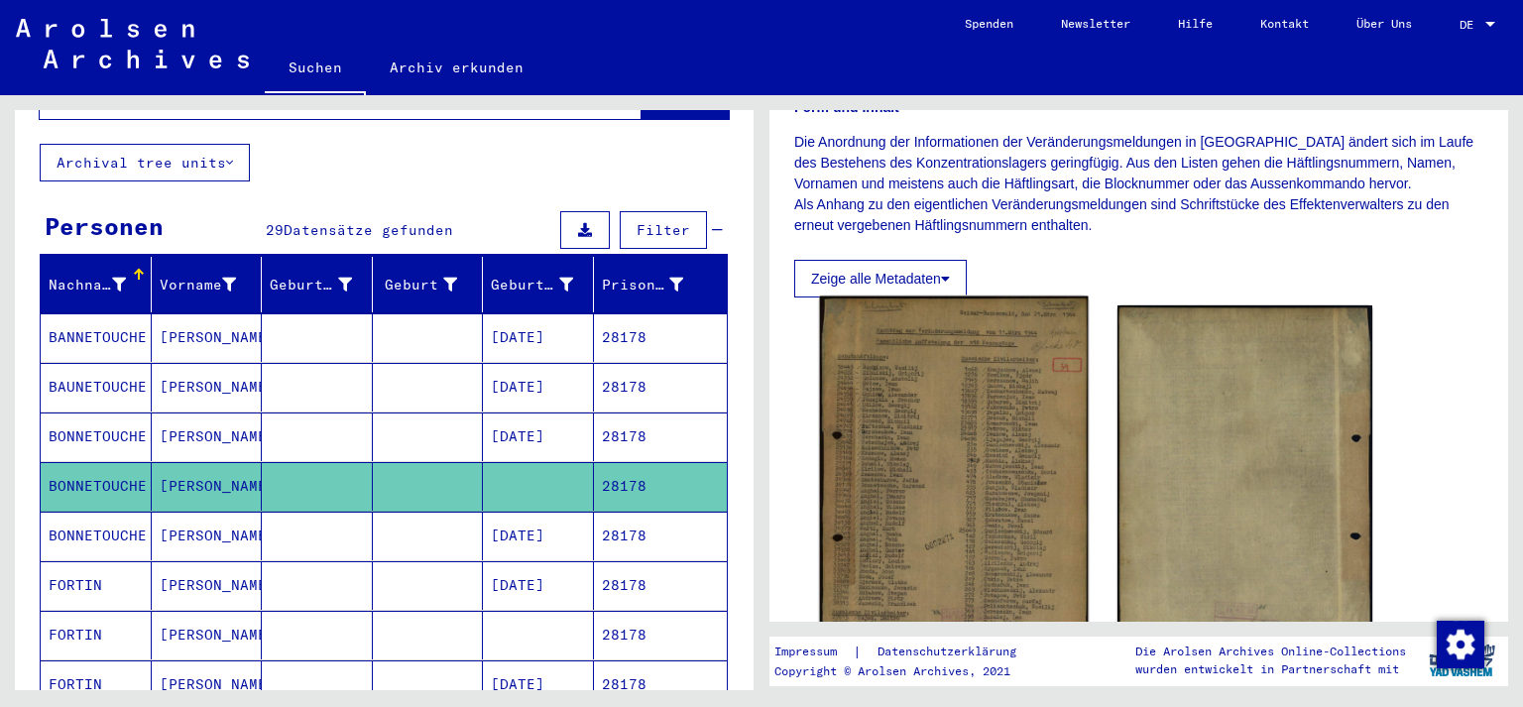
scroll to position [438, 0]
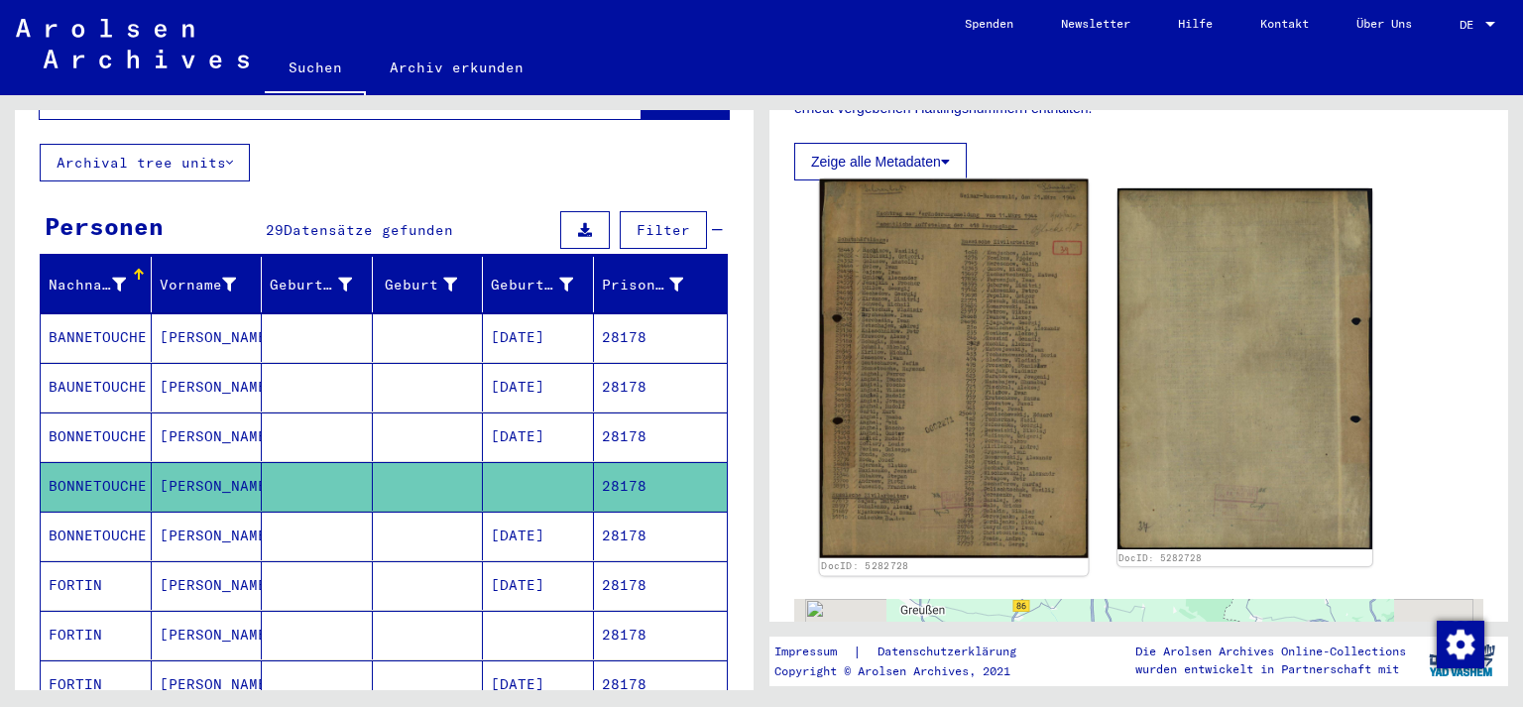
click at [964, 454] on img at bounding box center [954, 368] width 268 height 379
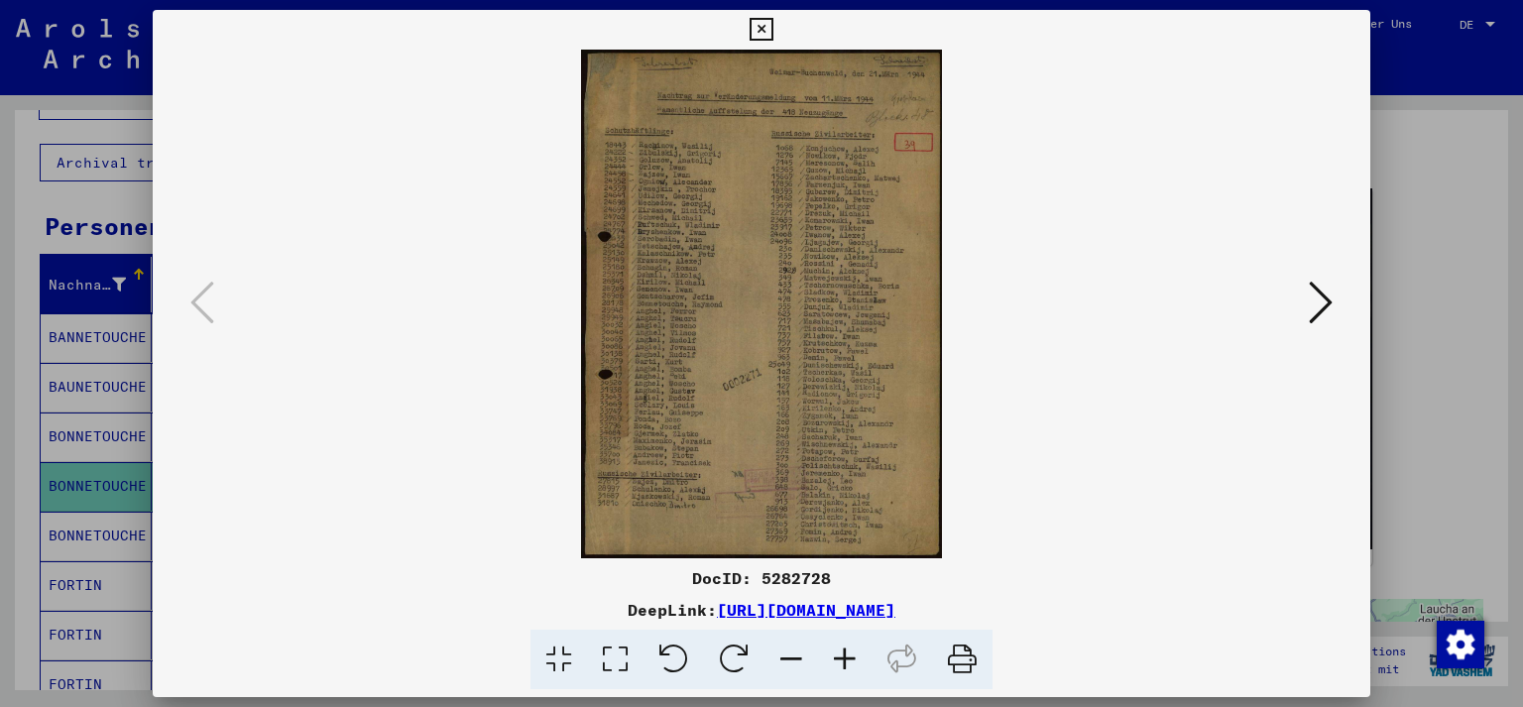
click at [964, 454] on img at bounding box center [761, 304] width 1083 height 509
click at [847, 660] on icon at bounding box center [845, 659] width 54 height 60
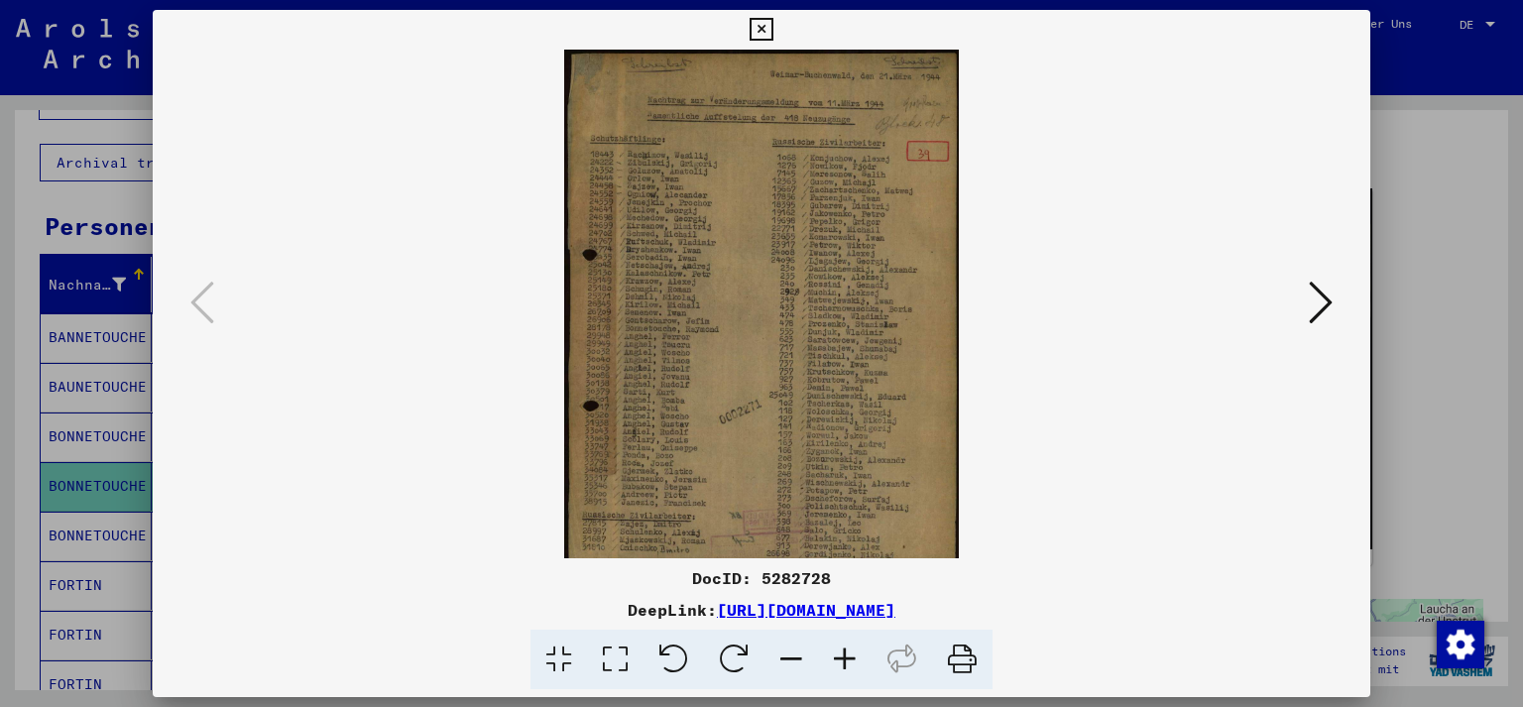
click at [847, 660] on icon at bounding box center [845, 659] width 54 height 60
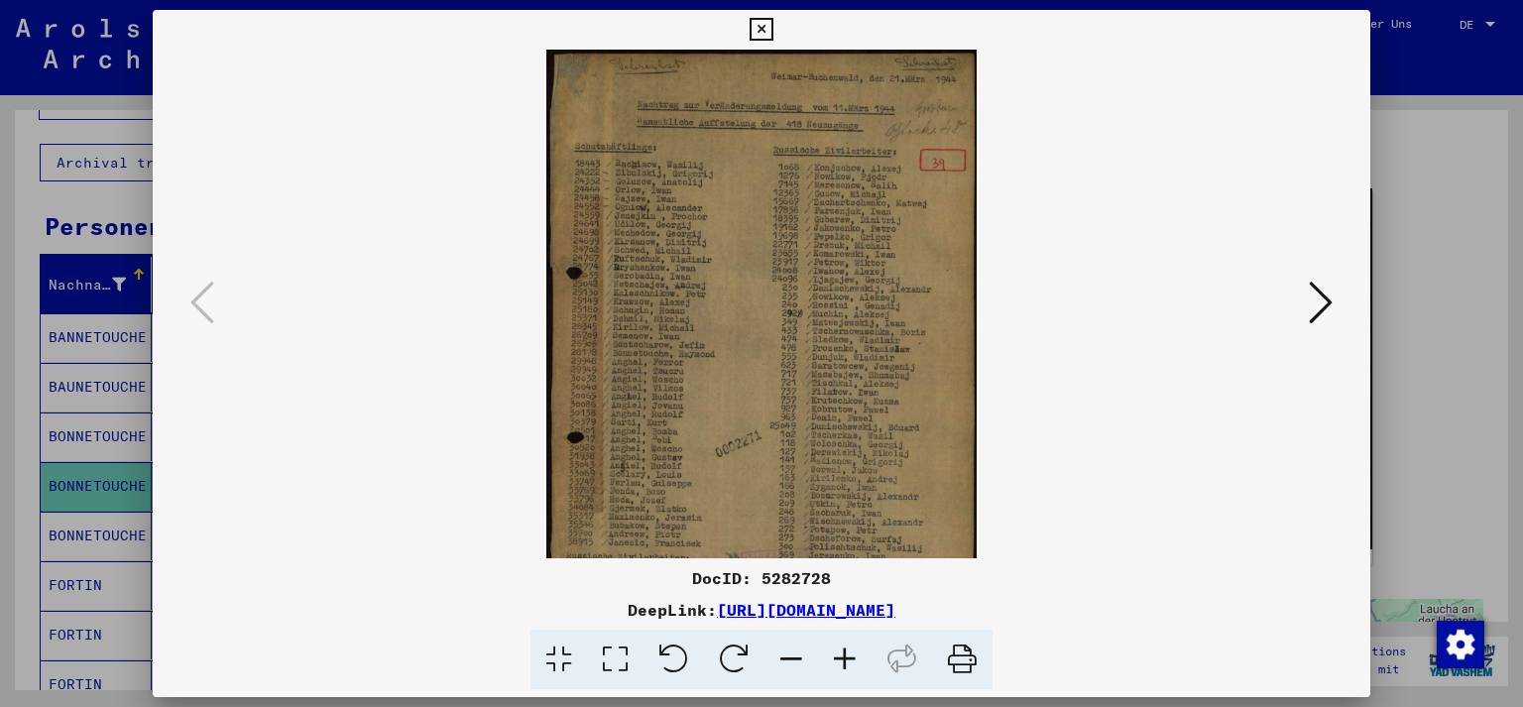
click at [847, 660] on icon at bounding box center [845, 659] width 54 height 60
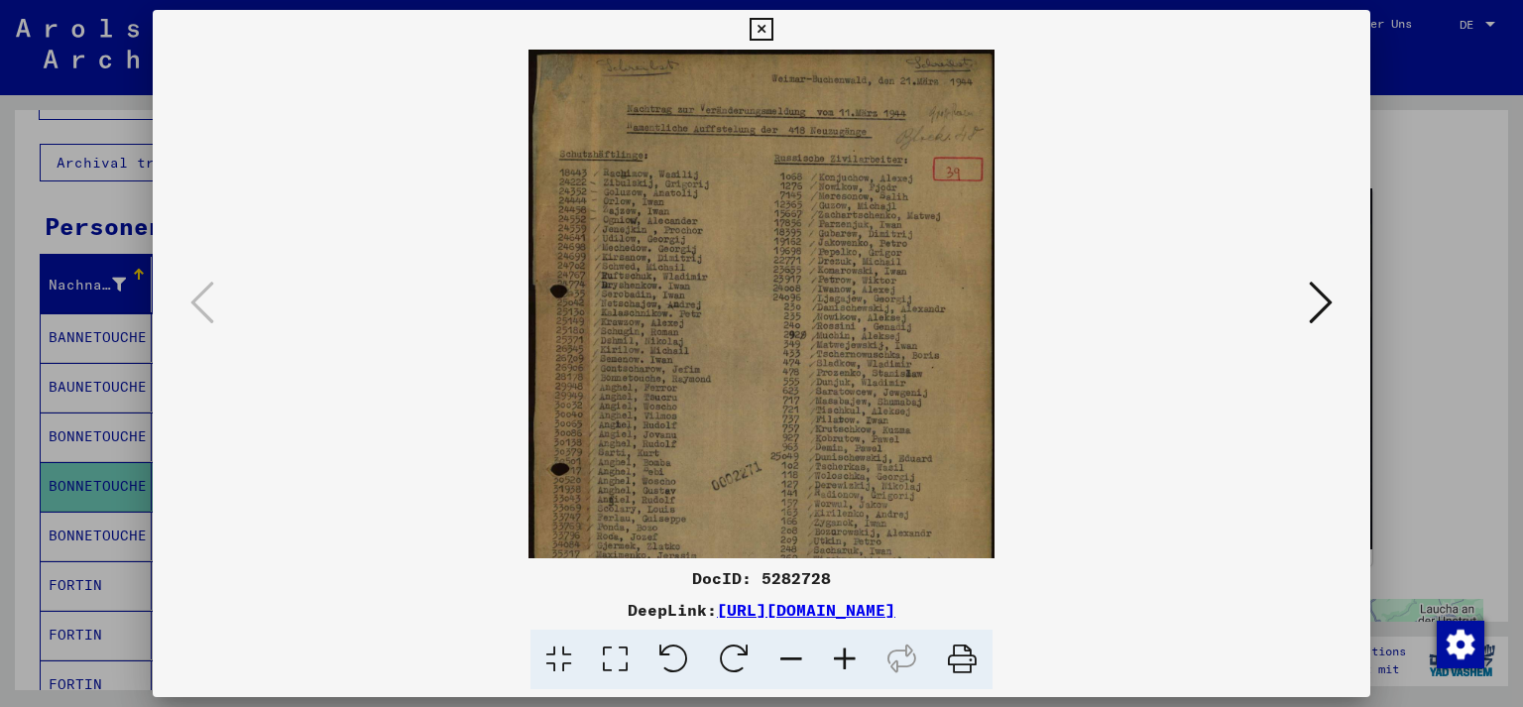
click at [847, 660] on icon at bounding box center [845, 659] width 54 height 60
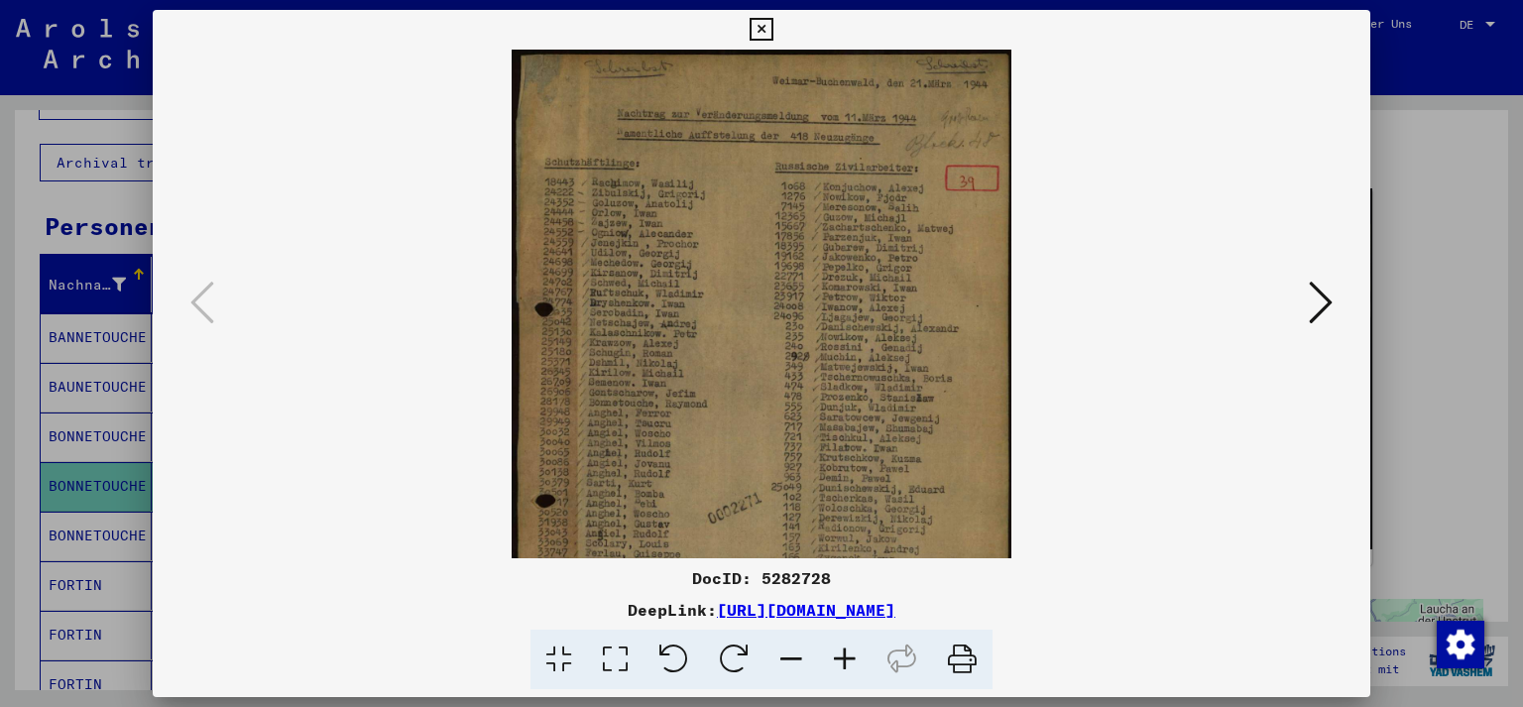
click at [847, 660] on icon at bounding box center [845, 659] width 54 height 60
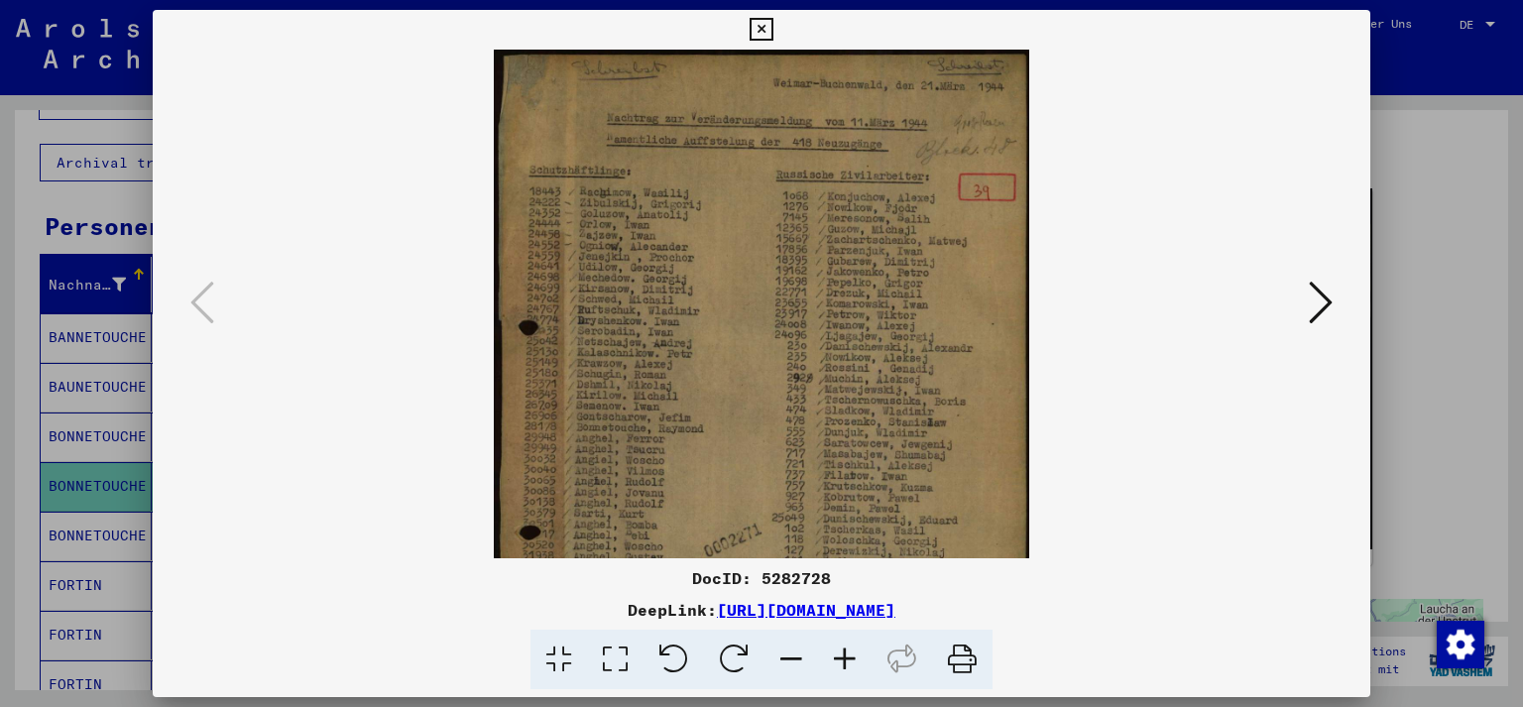
click at [847, 660] on icon at bounding box center [845, 659] width 54 height 60
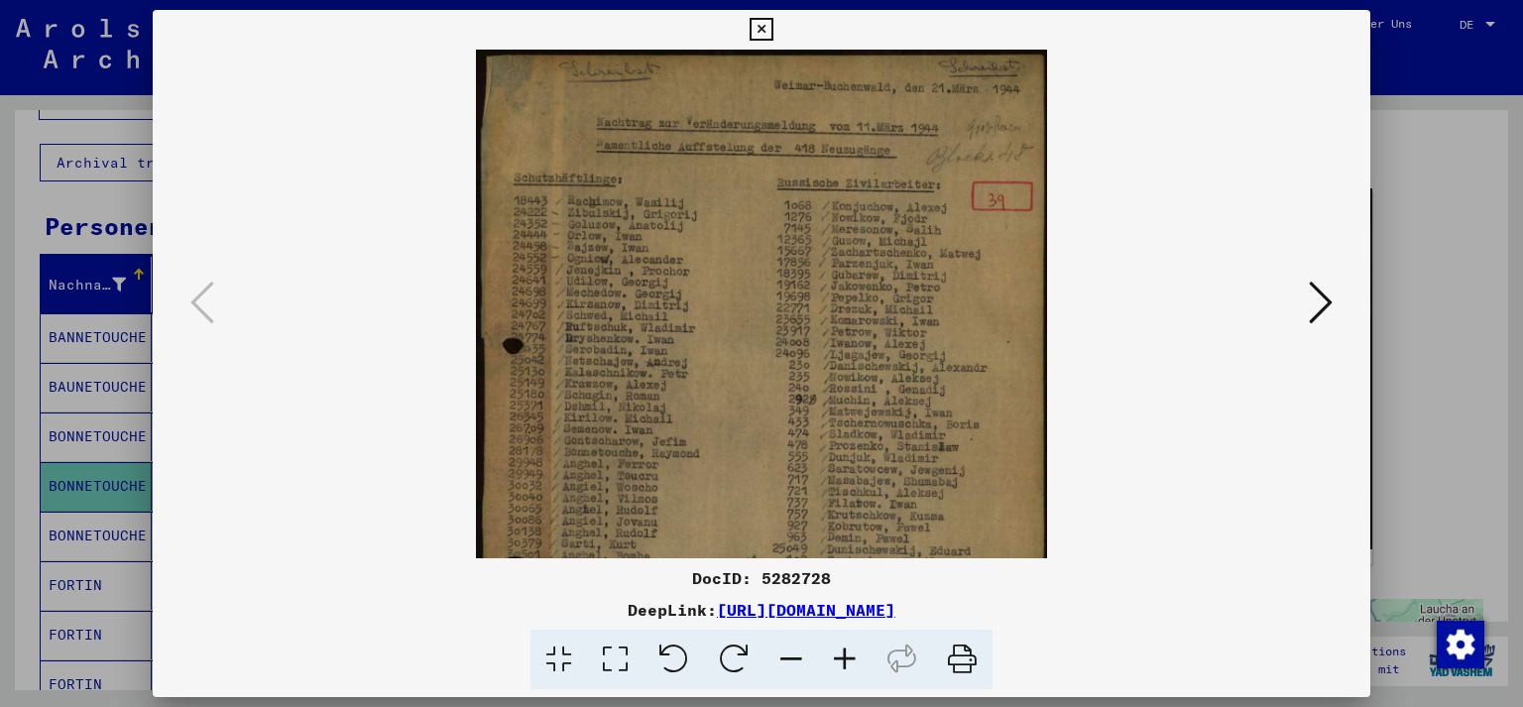
click at [847, 660] on icon at bounding box center [845, 659] width 54 height 60
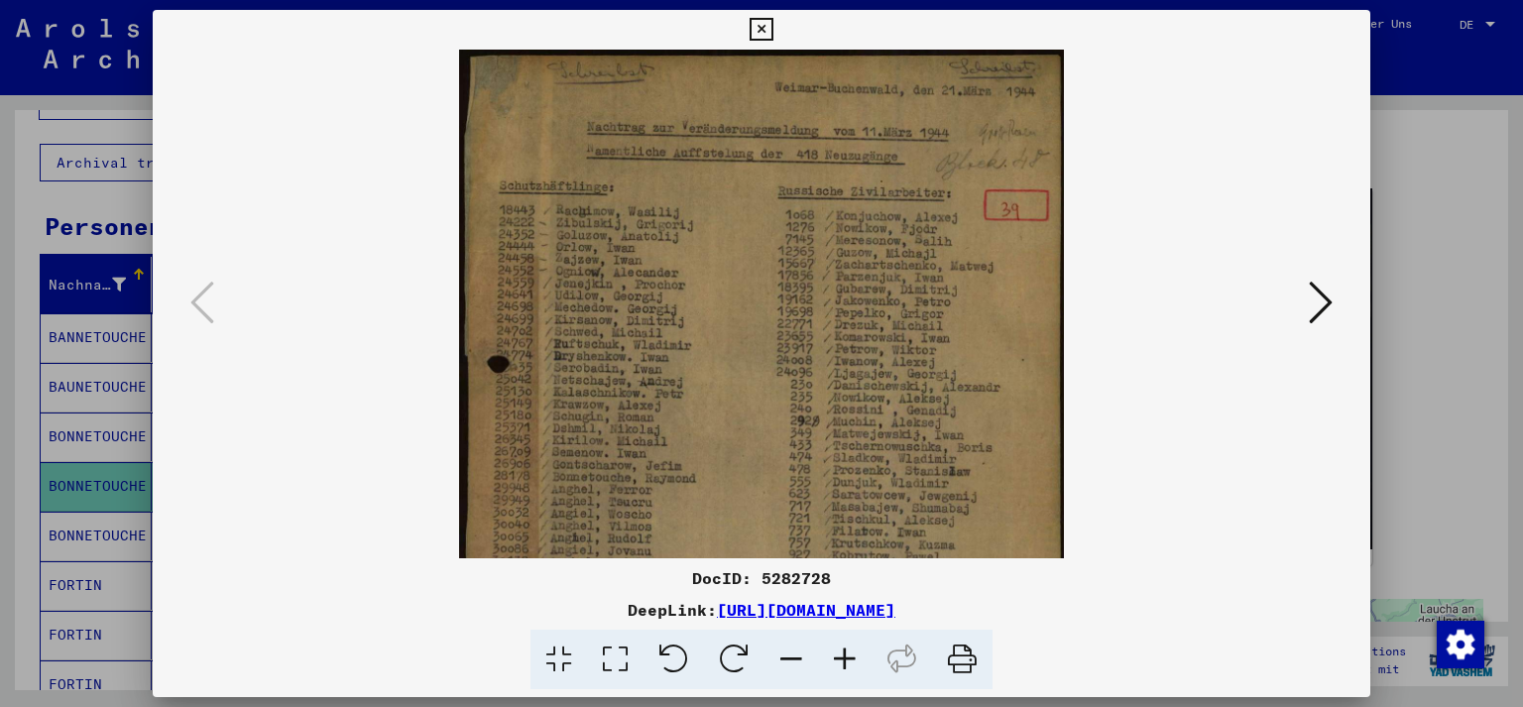
click at [847, 660] on icon at bounding box center [845, 659] width 54 height 60
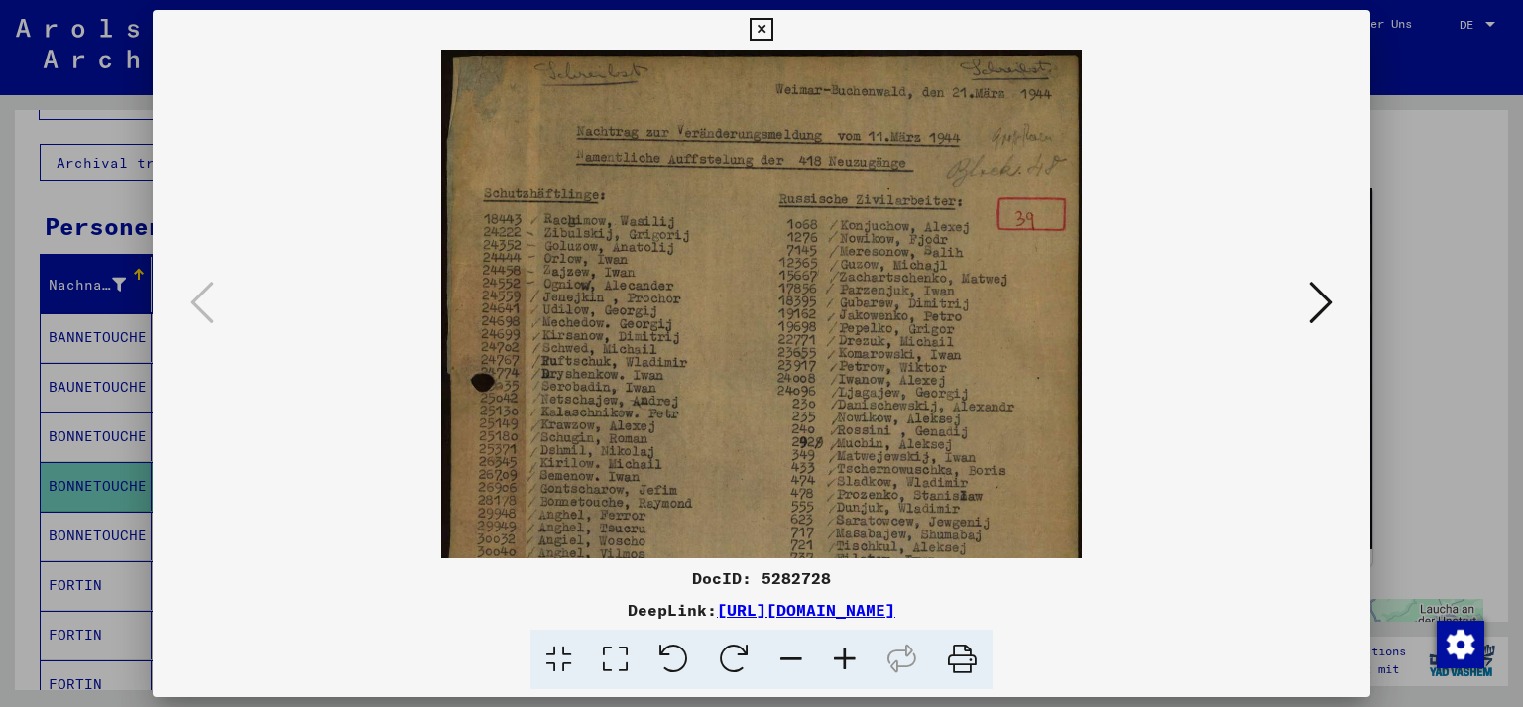
click at [848, 660] on icon at bounding box center [845, 659] width 54 height 60
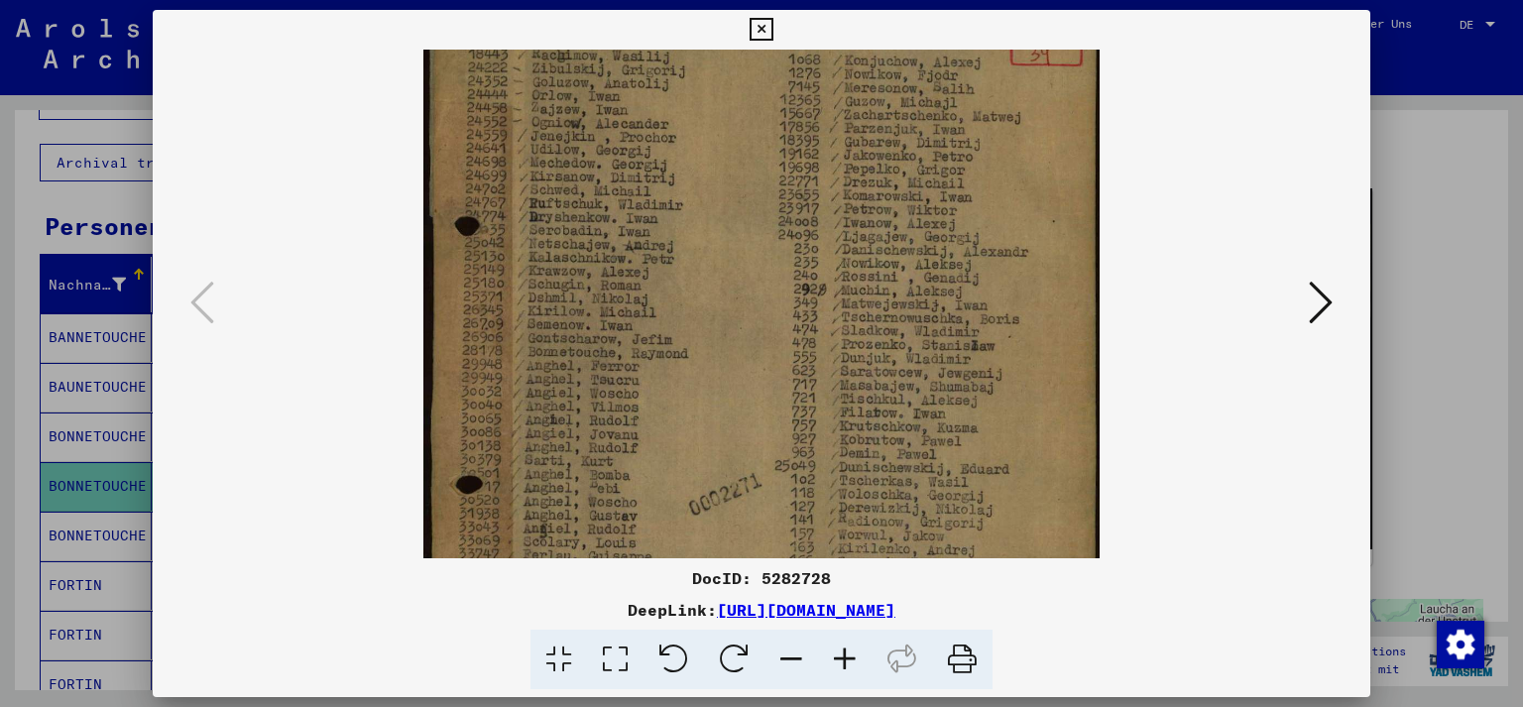
scroll to position [182, 0]
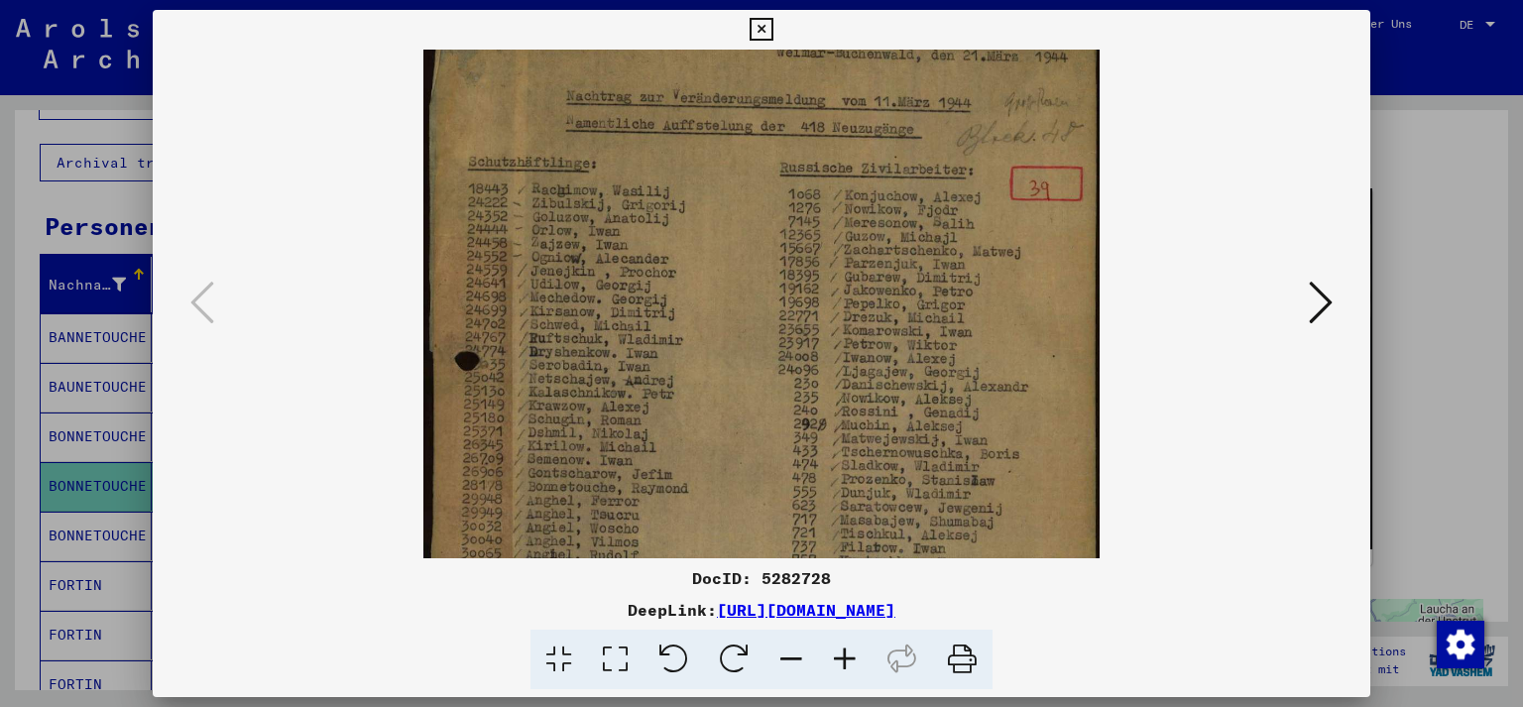
drag, startPoint x: 755, startPoint y: 510, endPoint x: 757, endPoint y: 482, distance: 27.8
click at [747, 472] on img at bounding box center [761, 487] width 676 height 955
click at [772, 26] on icon at bounding box center [760, 30] width 23 height 24
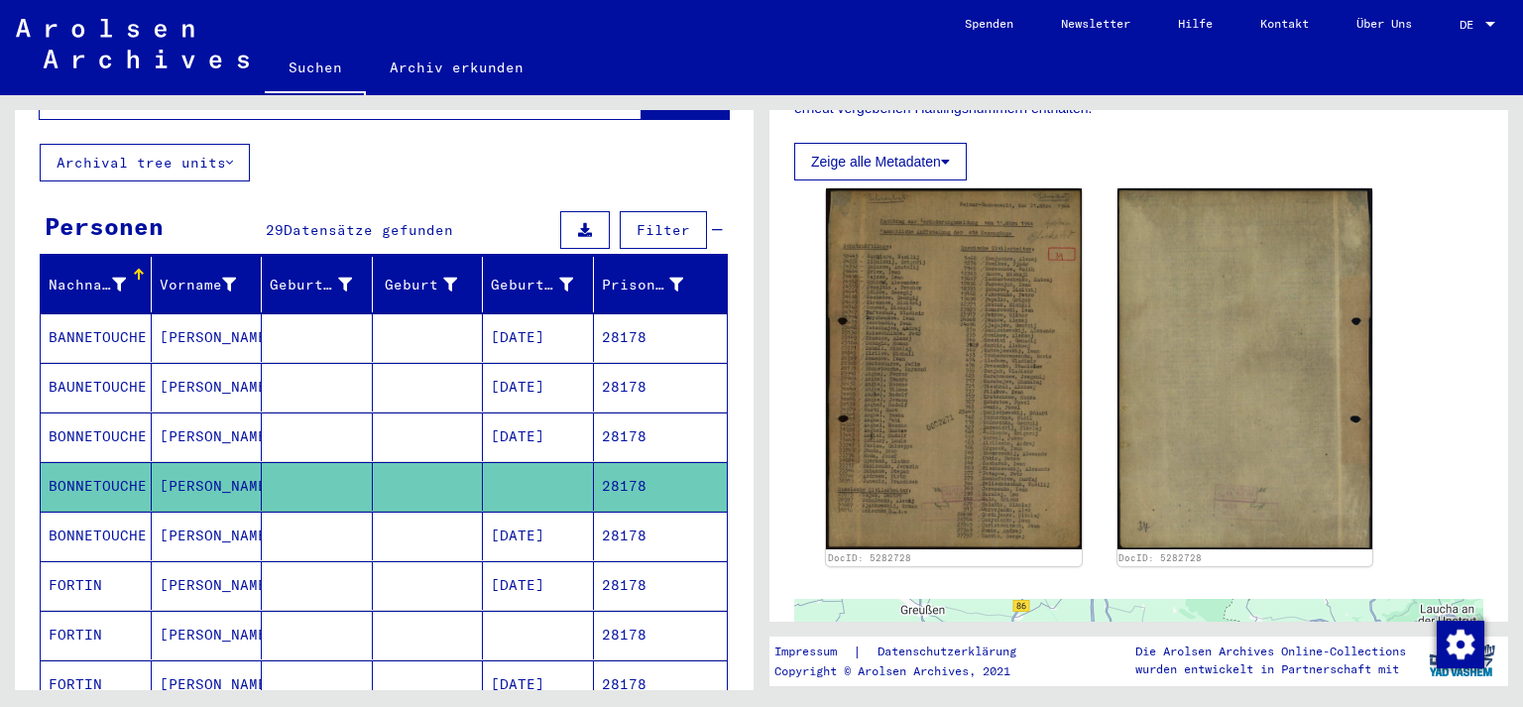
click at [618, 511] on mat-cell "28178" at bounding box center [661, 535] width 134 height 49
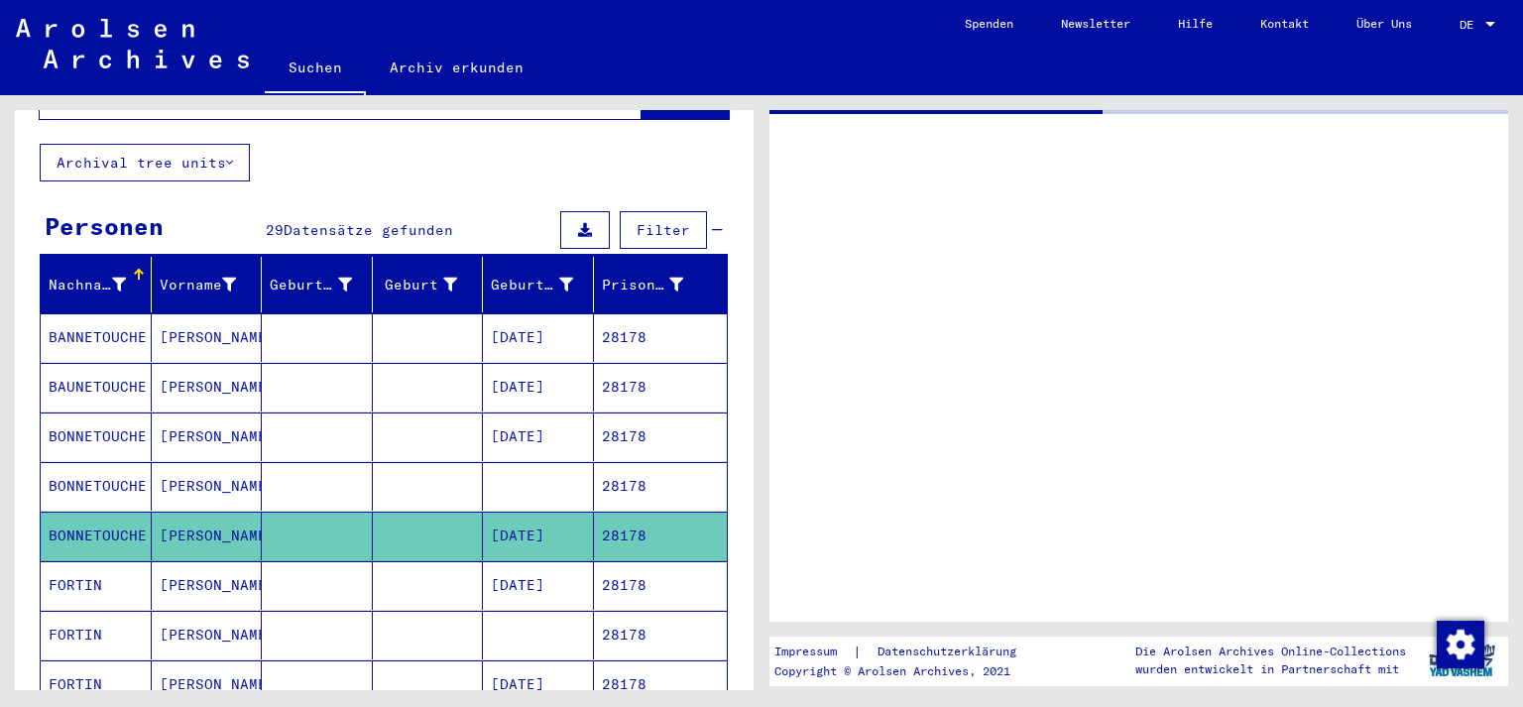
click at [618, 511] on mat-cell "28178" at bounding box center [661, 535] width 134 height 49
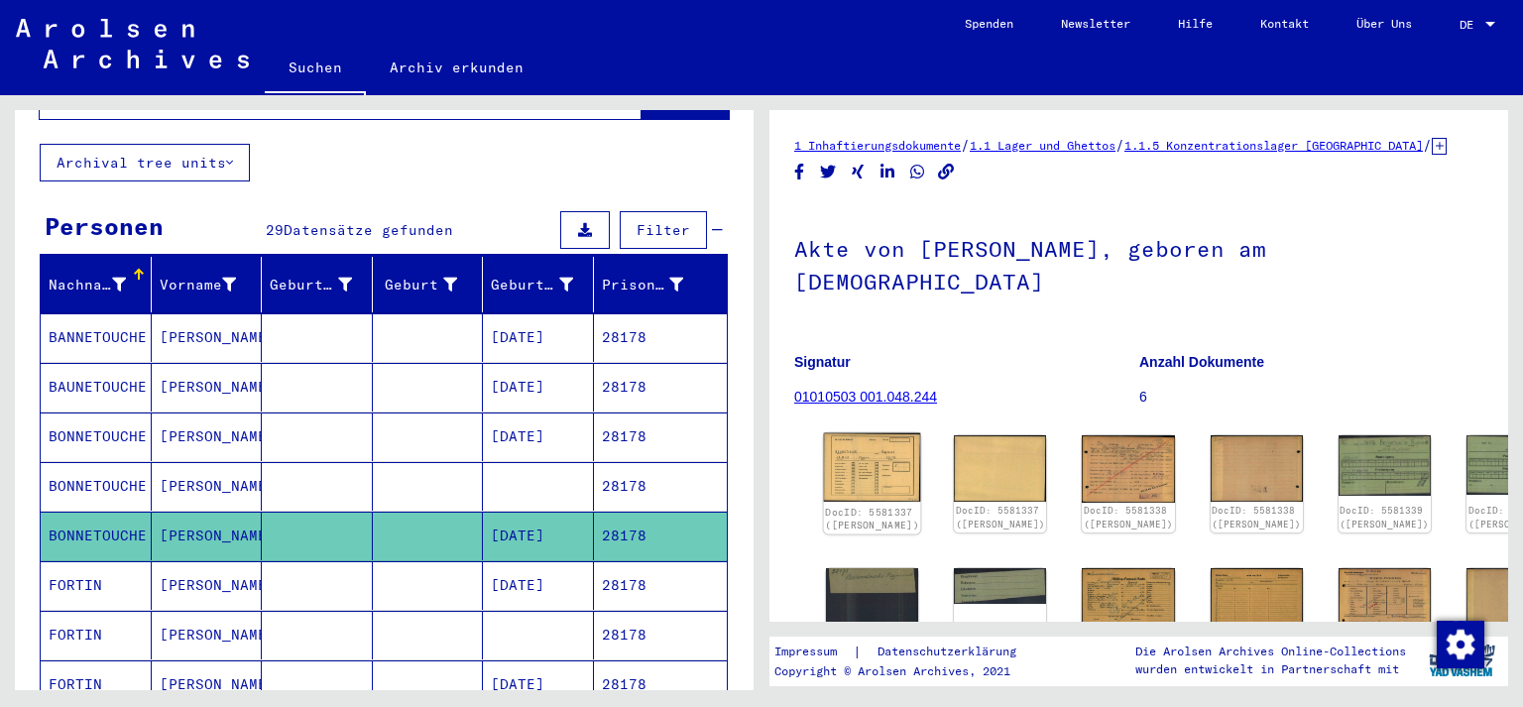
click at [873, 480] on img at bounding box center [872, 467] width 97 height 69
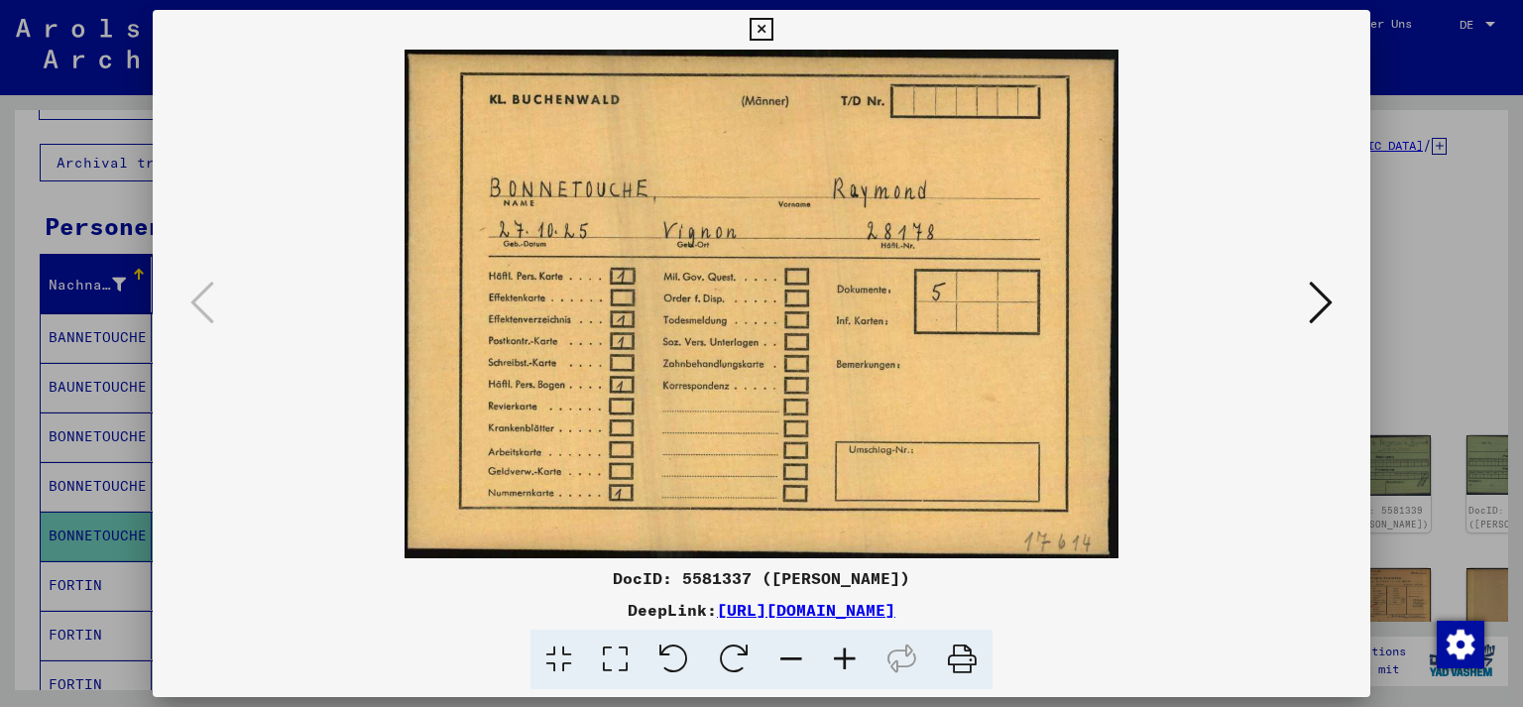
click at [873, 480] on img at bounding box center [761, 304] width 1083 height 509
click at [1327, 307] on icon at bounding box center [1320, 303] width 24 height 48
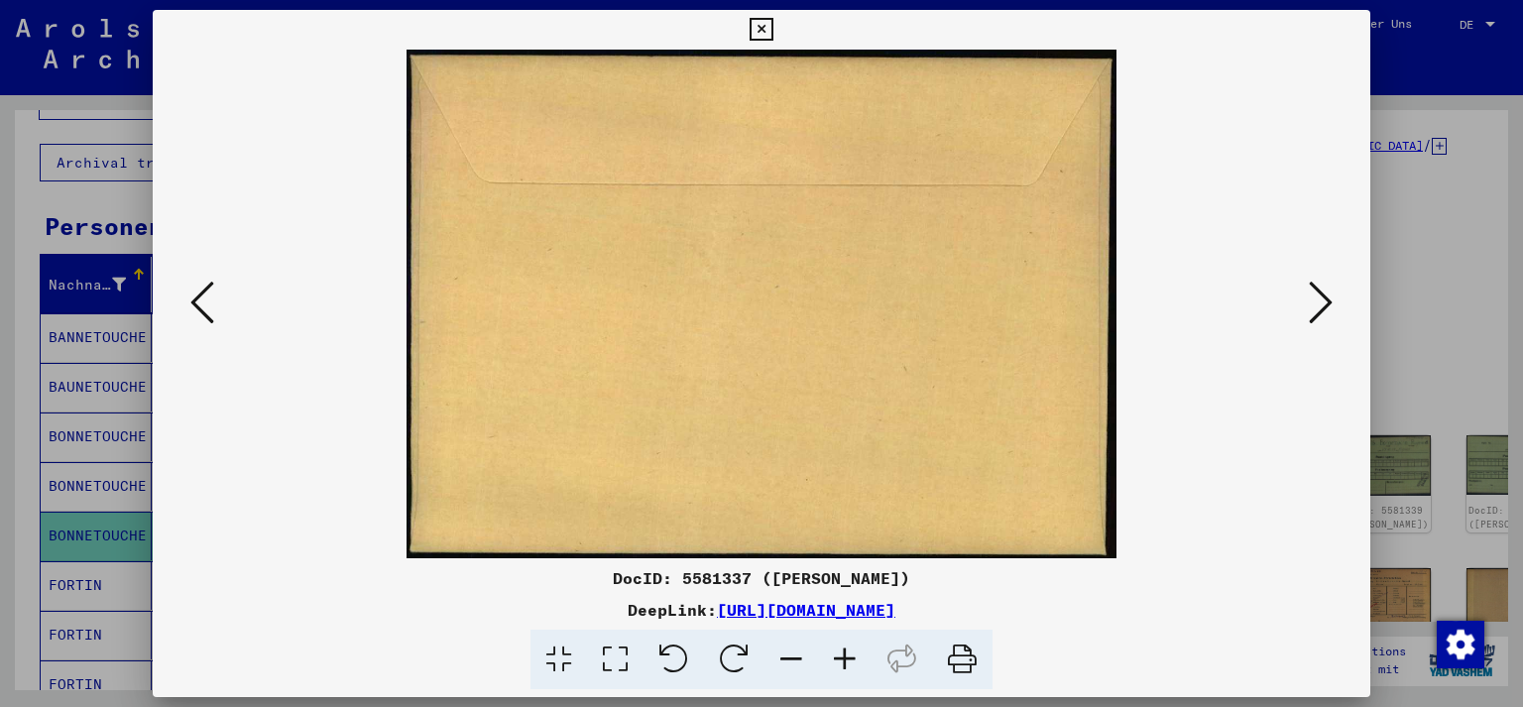
click at [1327, 307] on icon at bounding box center [1320, 303] width 24 height 48
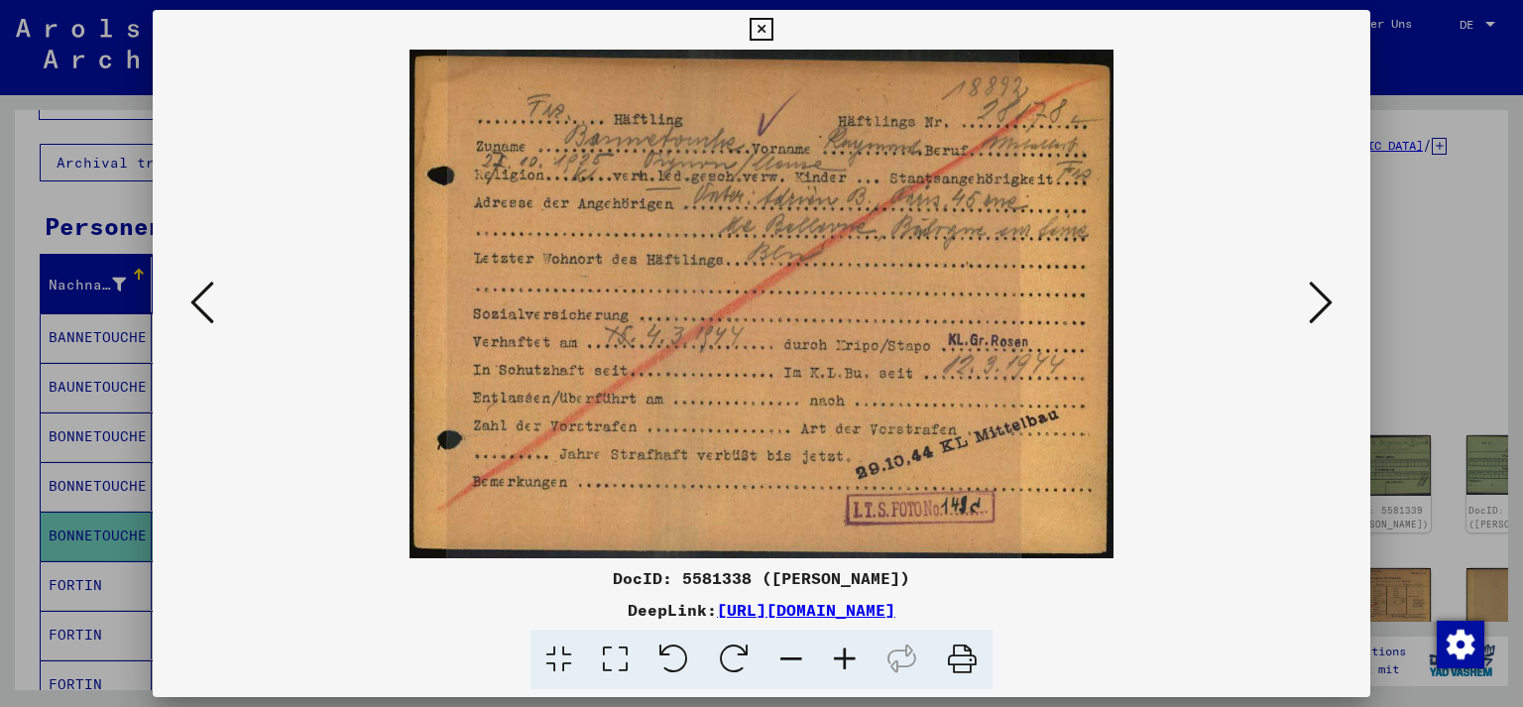
click at [1324, 306] on icon at bounding box center [1320, 303] width 24 height 48
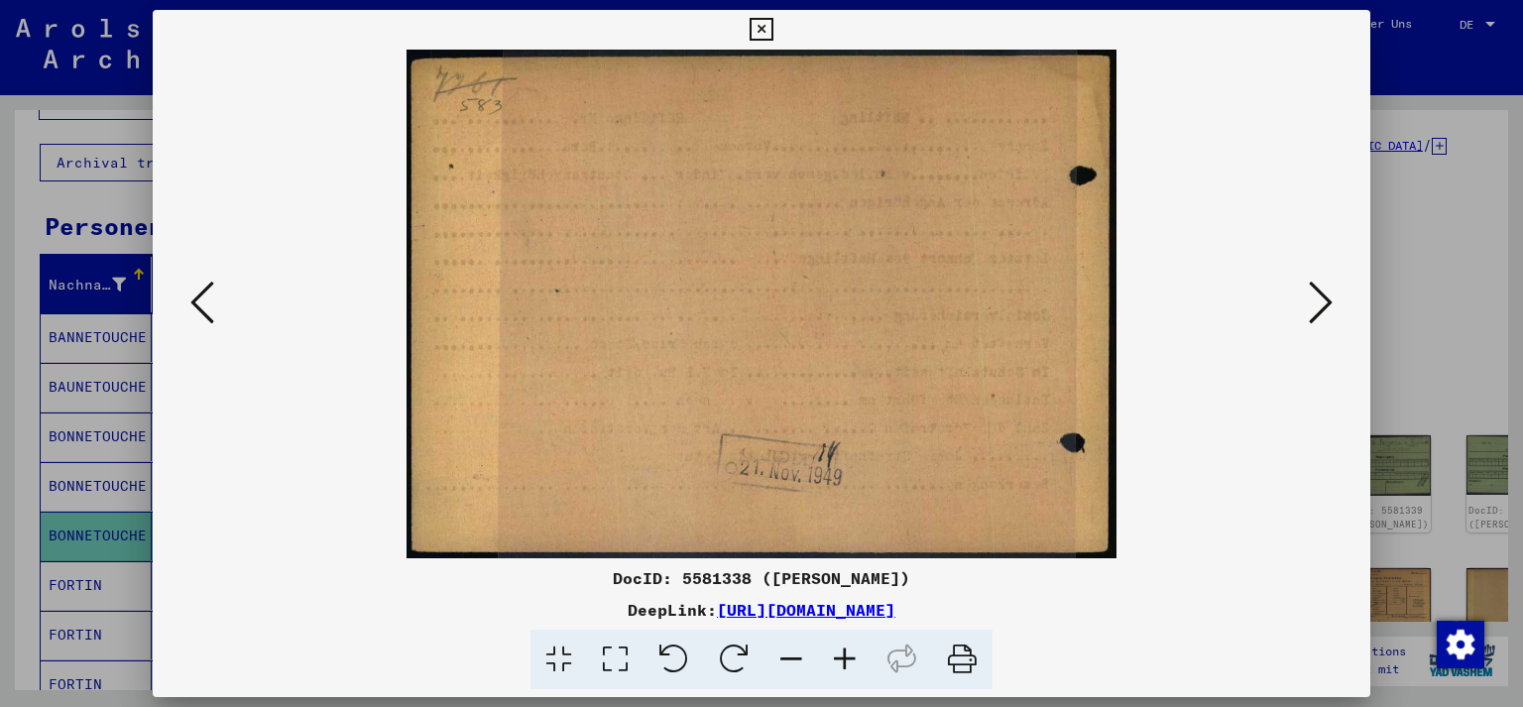
click at [1325, 306] on icon at bounding box center [1320, 303] width 24 height 48
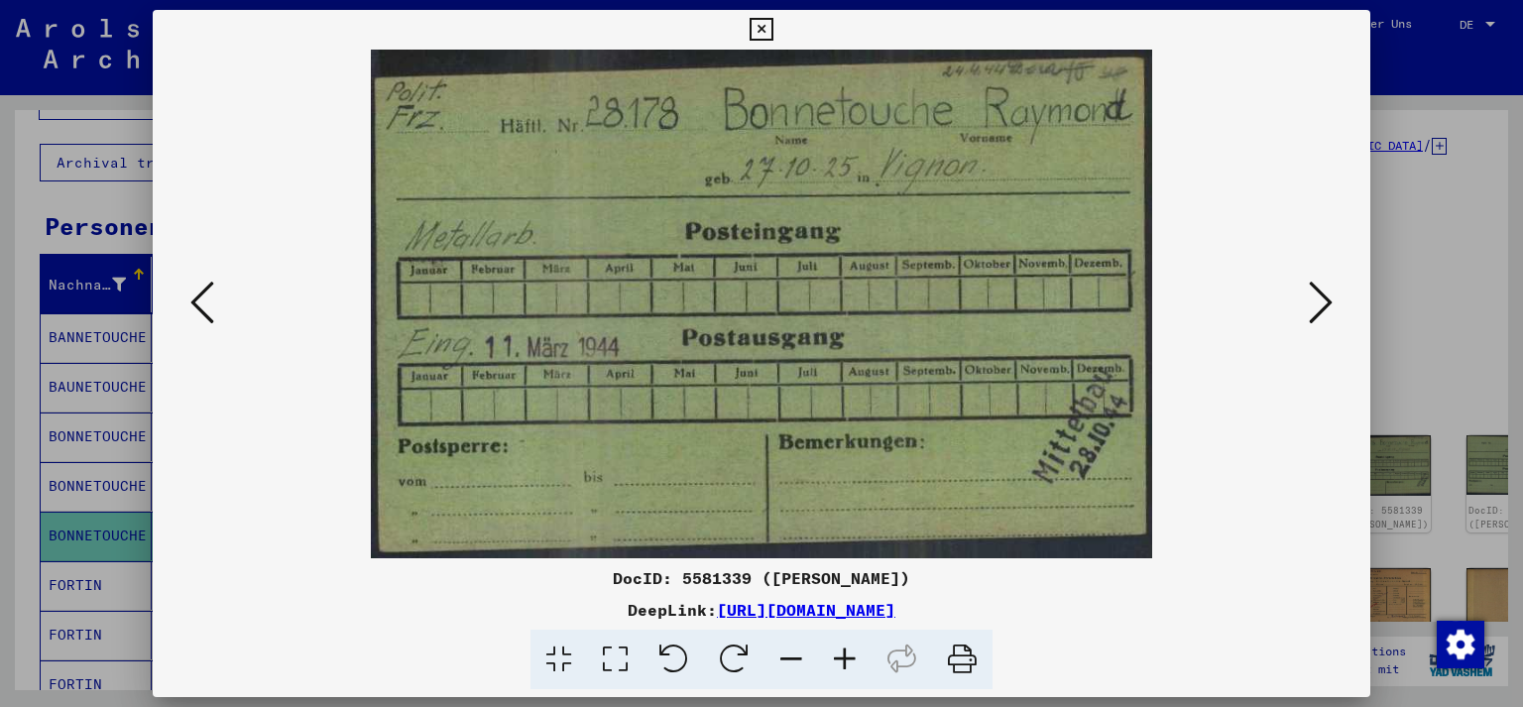
click at [1322, 299] on icon at bounding box center [1320, 303] width 24 height 48
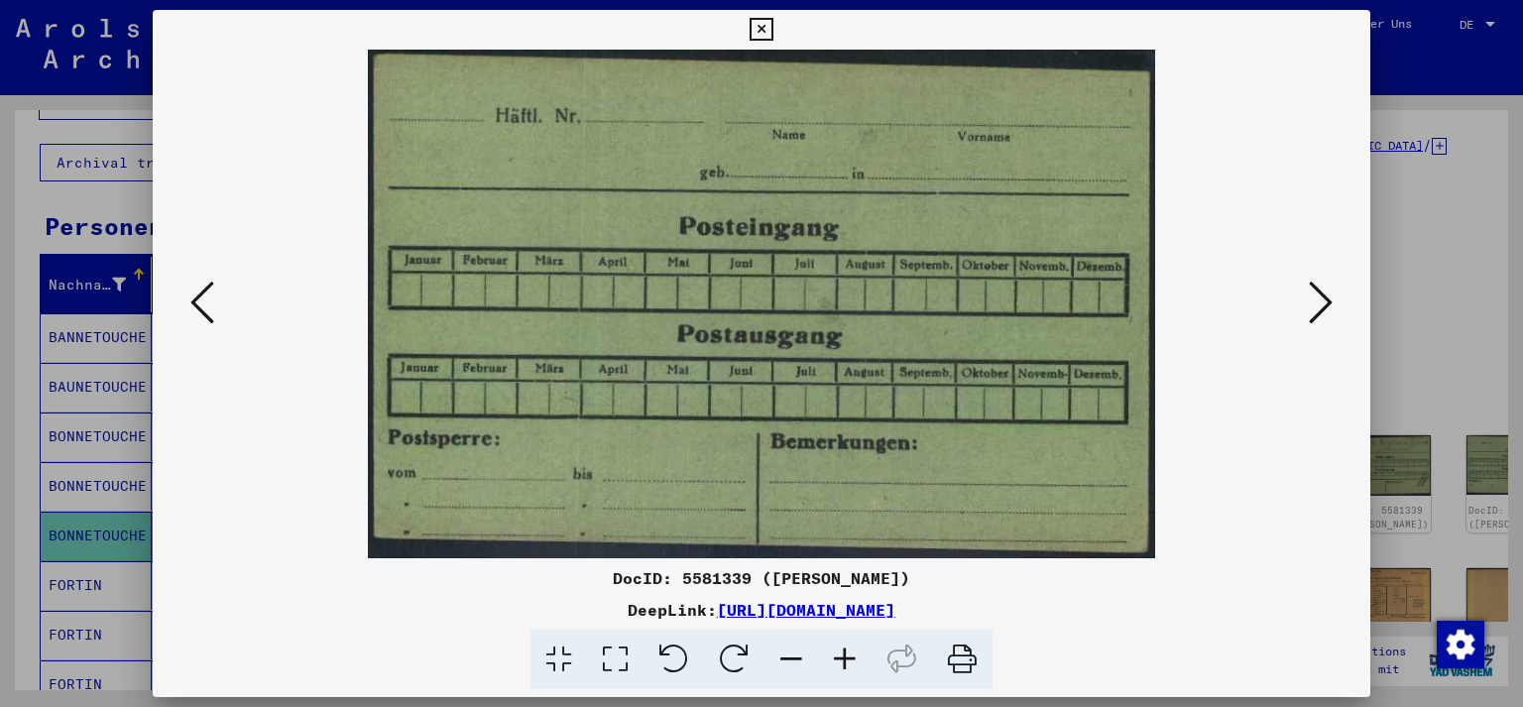
click at [1322, 299] on icon at bounding box center [1320, 303] width 24 height 48
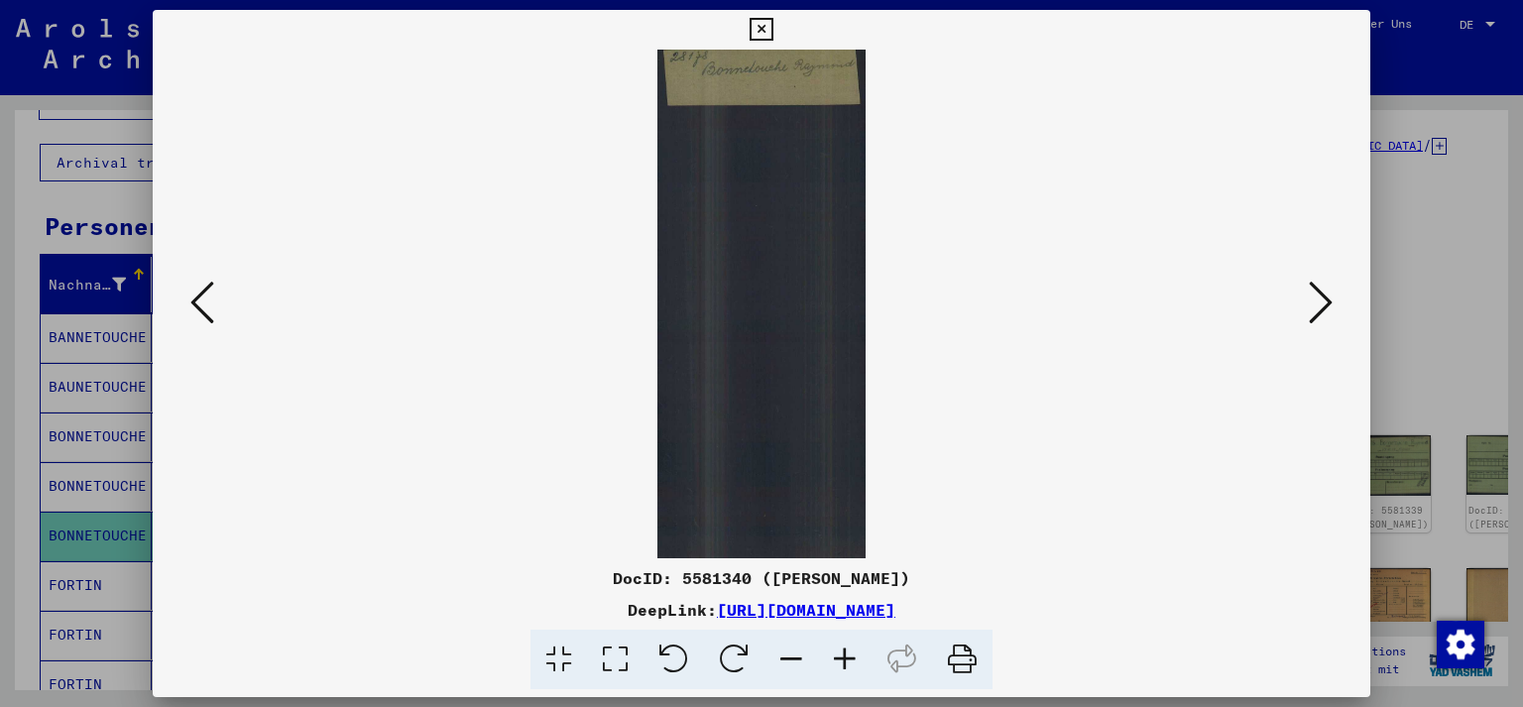
click at [1322, 299] on icon at bounding box center [1320, 303] width 24 height 48
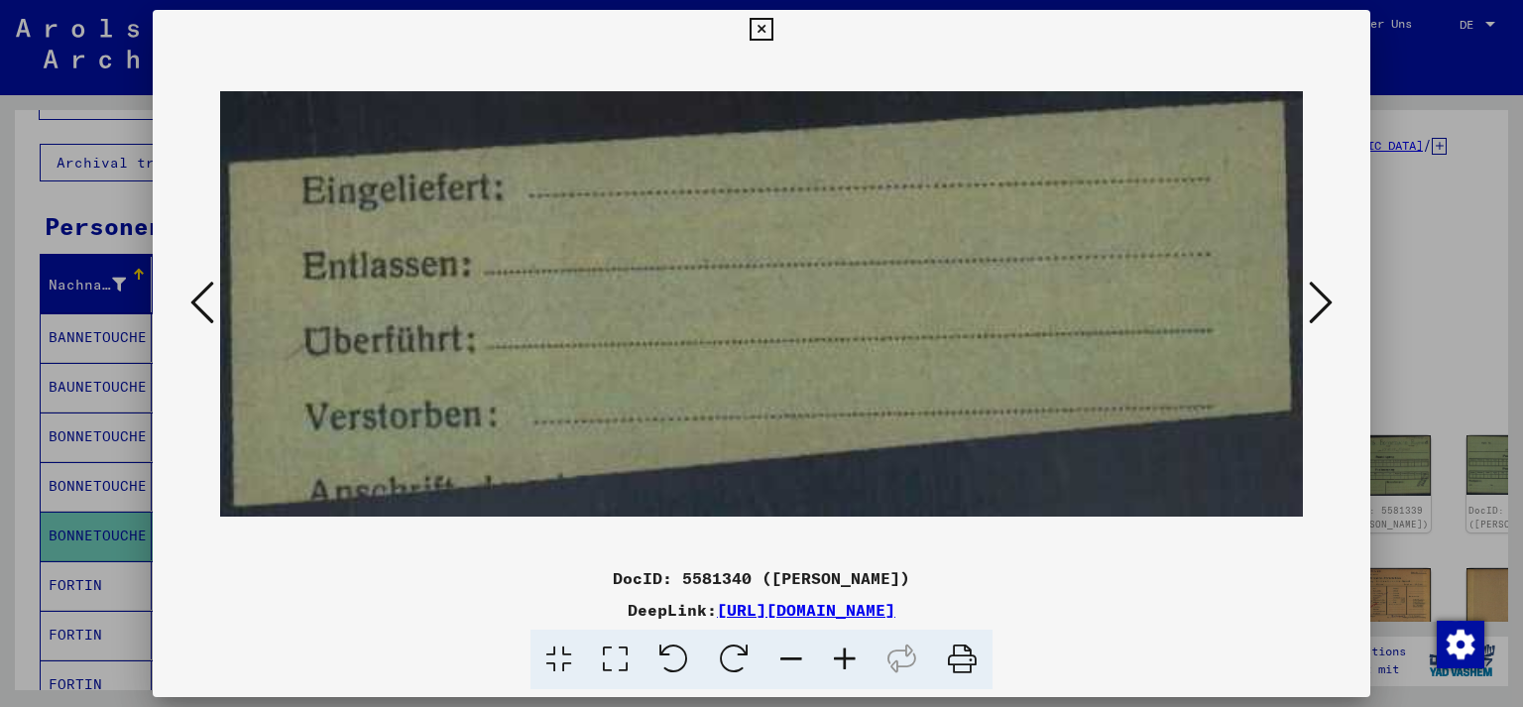
click at [1322, 299] on icon at bounding box center [1320, 303] width 24 height 48
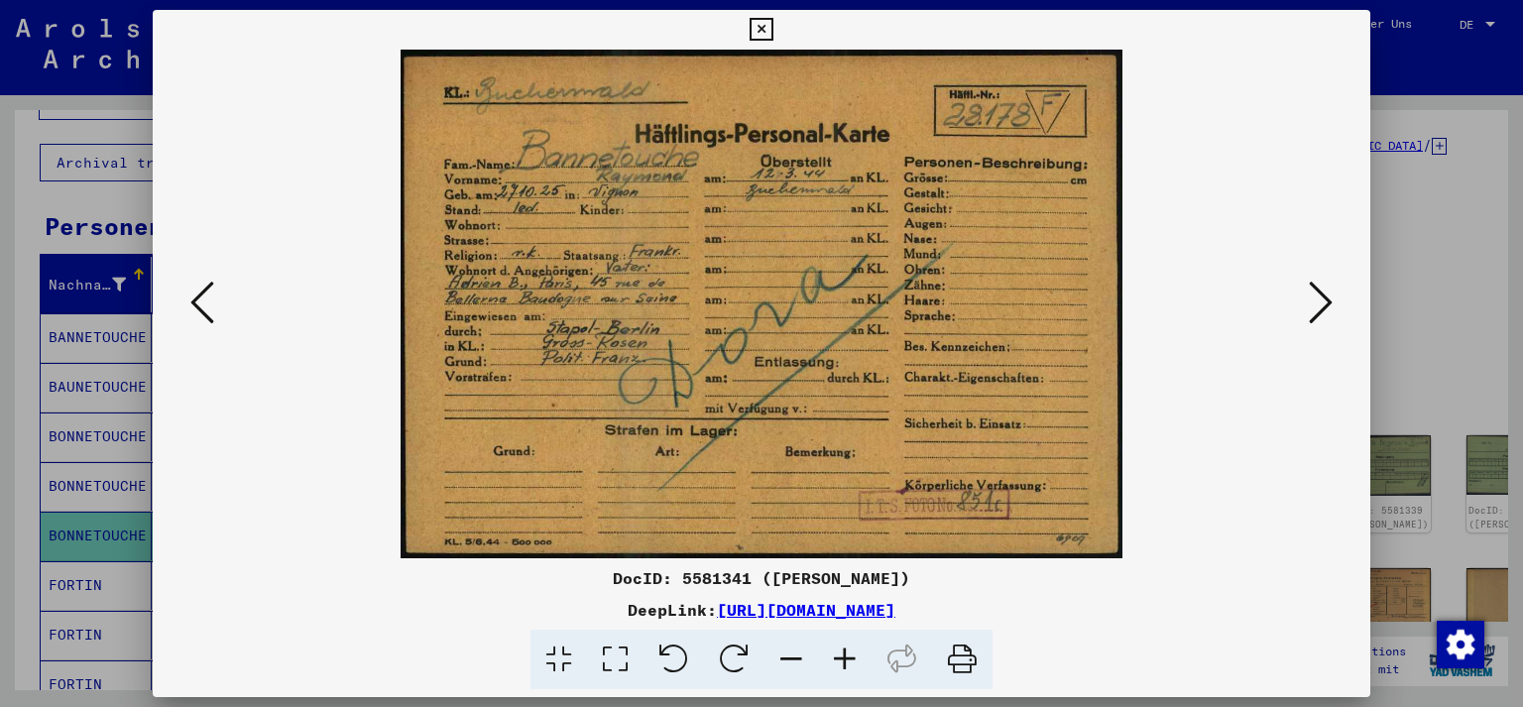
click at [1227, 601] on div "DeepLink: [URL][DOMAIN_NAME]" at bounding box center [762, 610] width 1218 height 24
click at [1323, 301] on icon at bounding box center [1320, 303] width 24 height 48
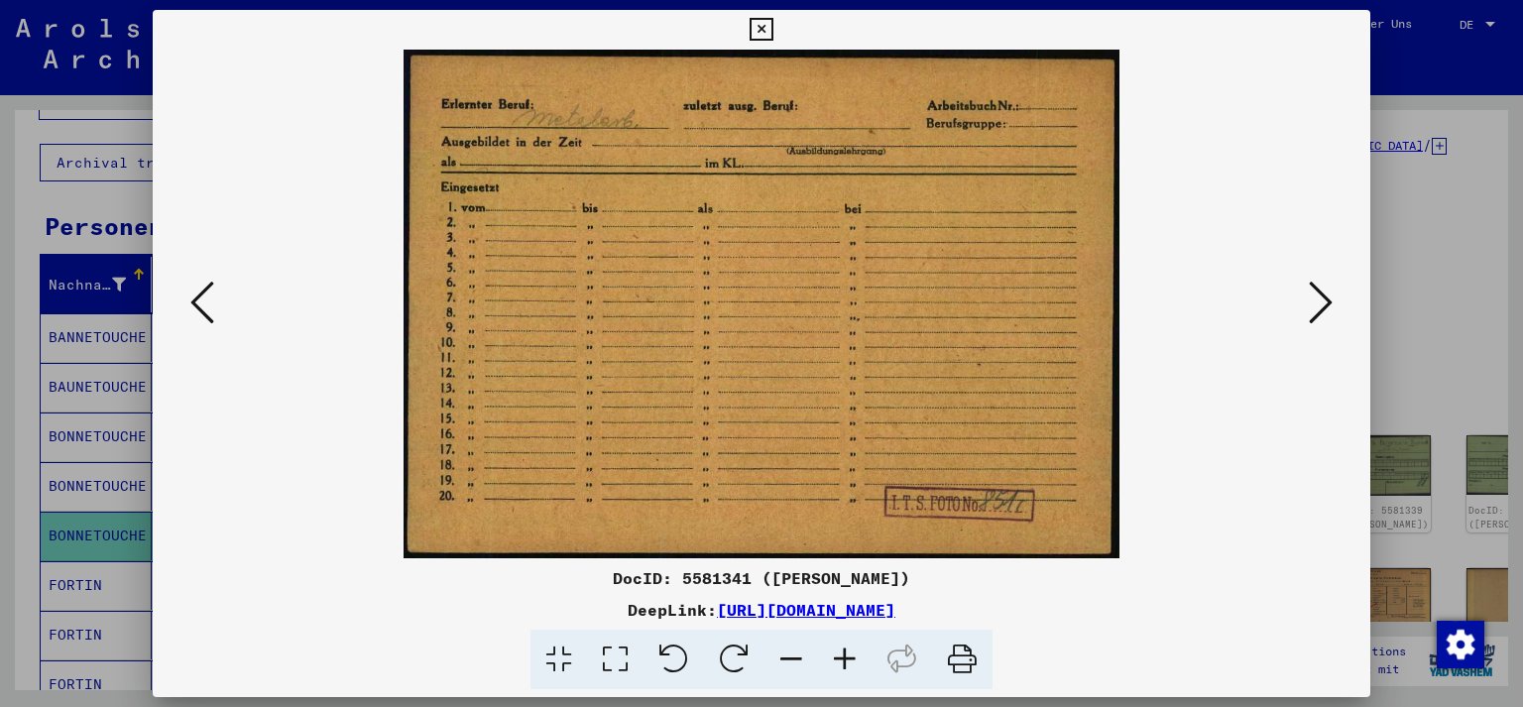
click at [1325, 302] on icon at bounding box center [1320, 303] width 24 height 48
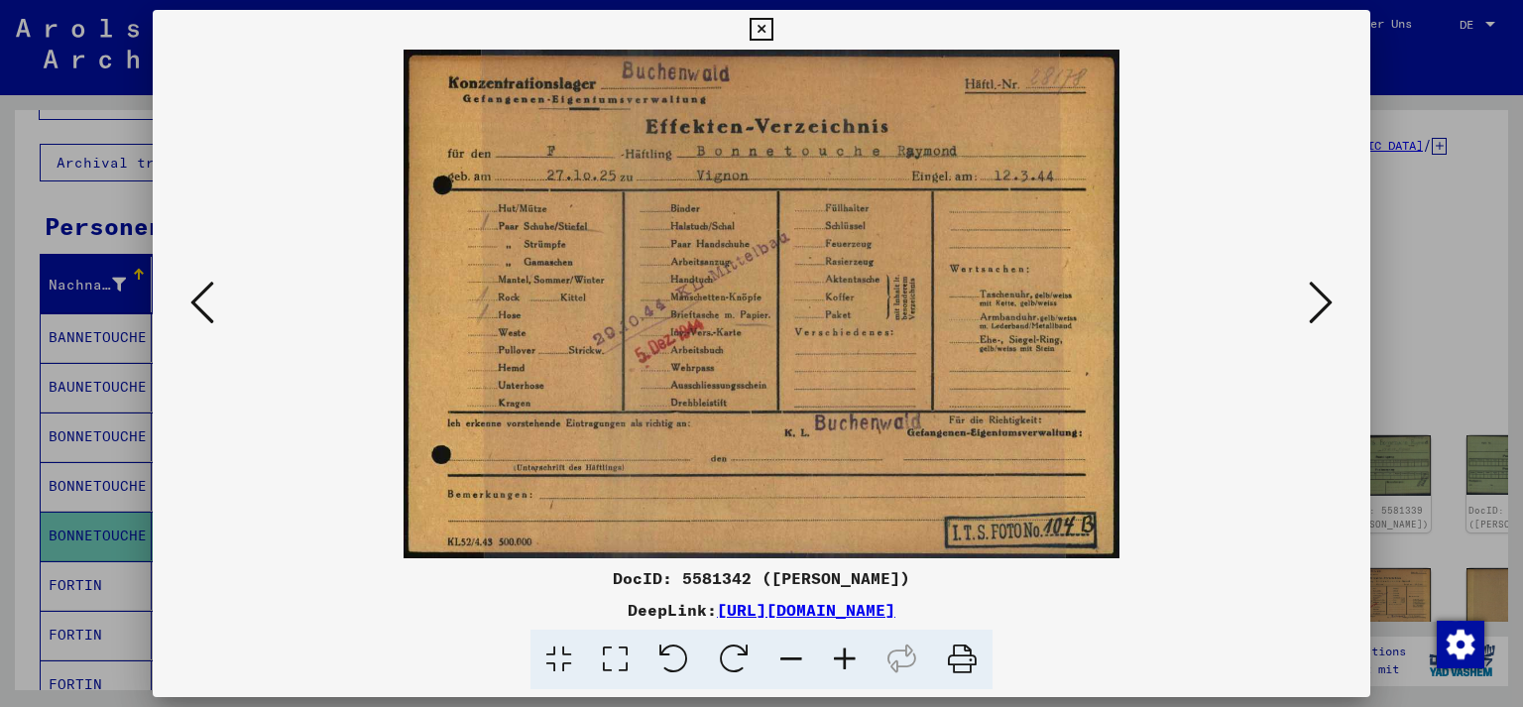
click at [1325, 306] on icon at bounding box center [1320, 303] width 24 height 48
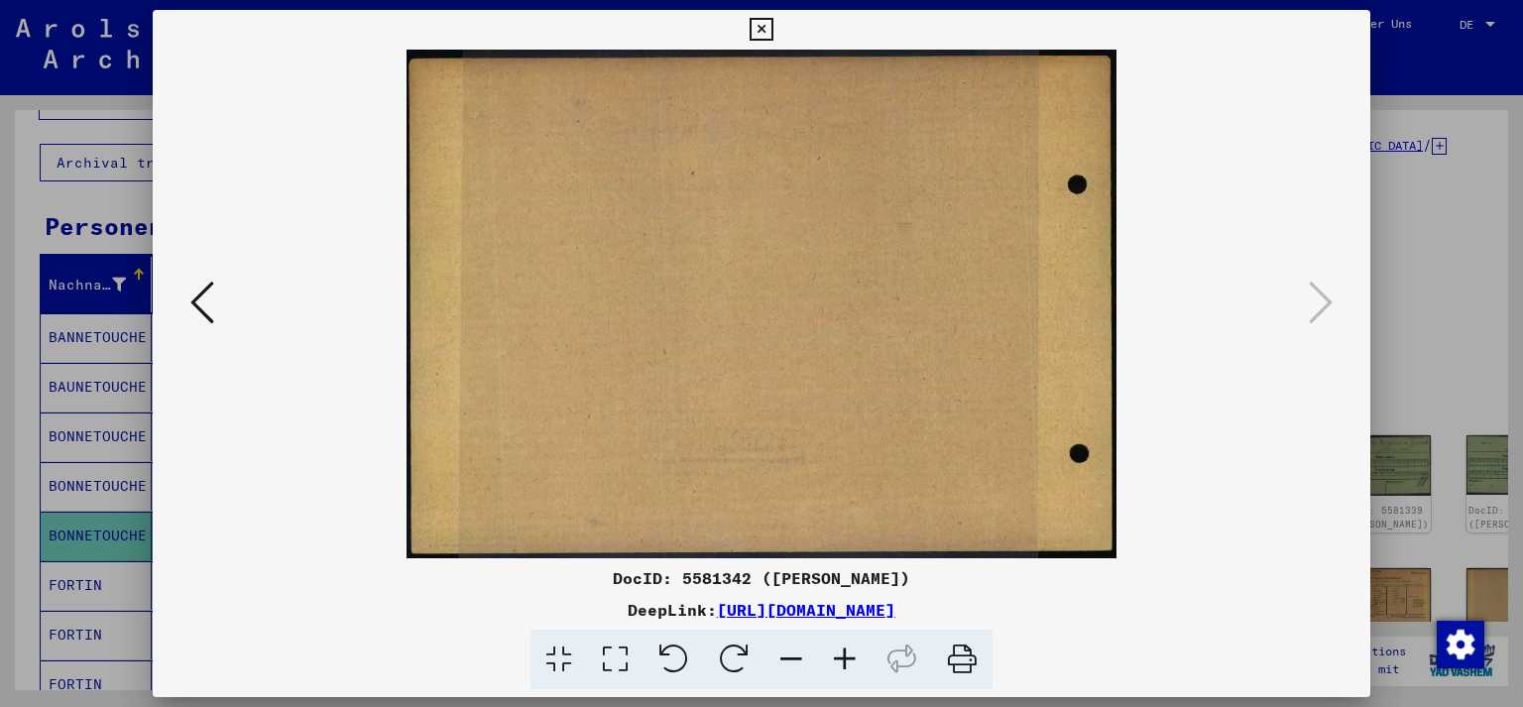
click at [199, 298] on icon at bounding box center [202, 303] width 24 height 48
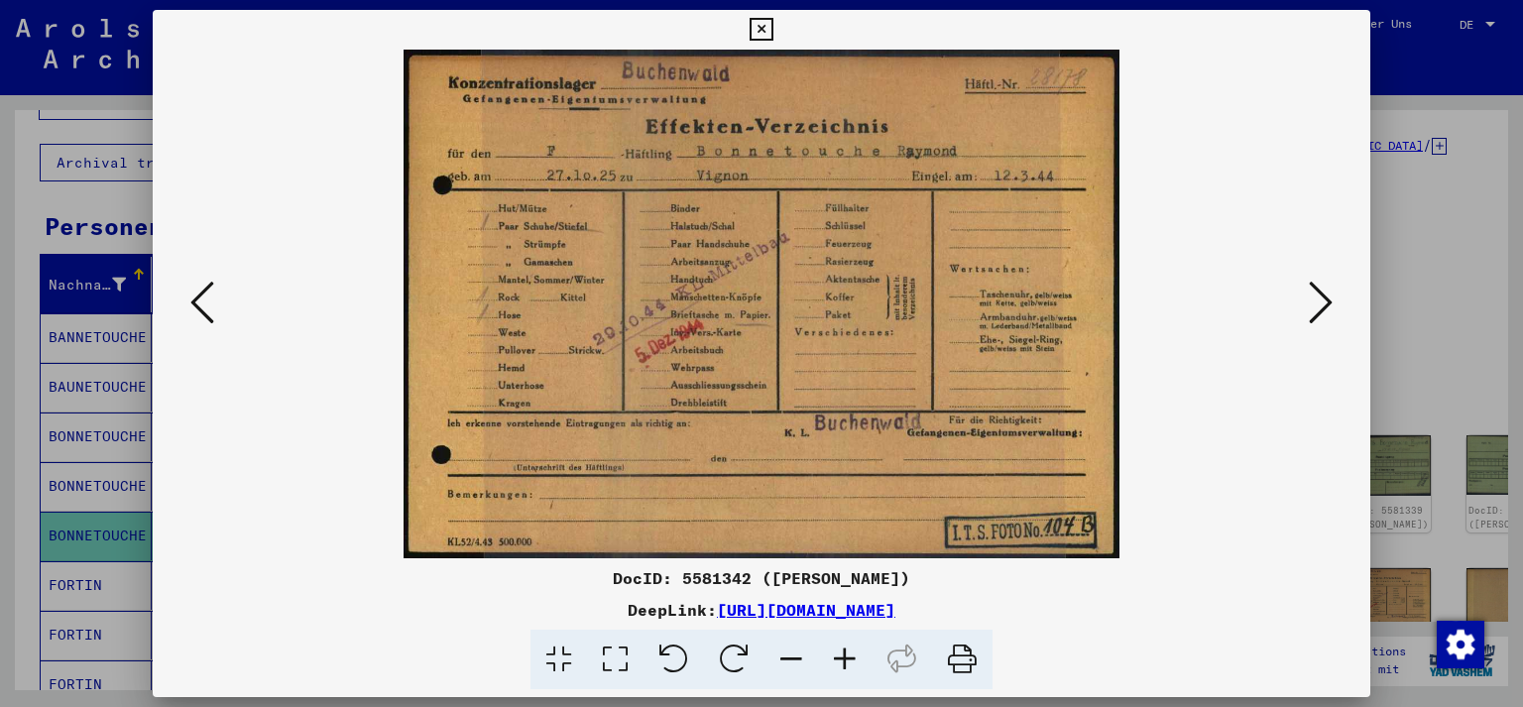
click at [193, 301] on icon at bounding box center [202, 303] width 24 height 48
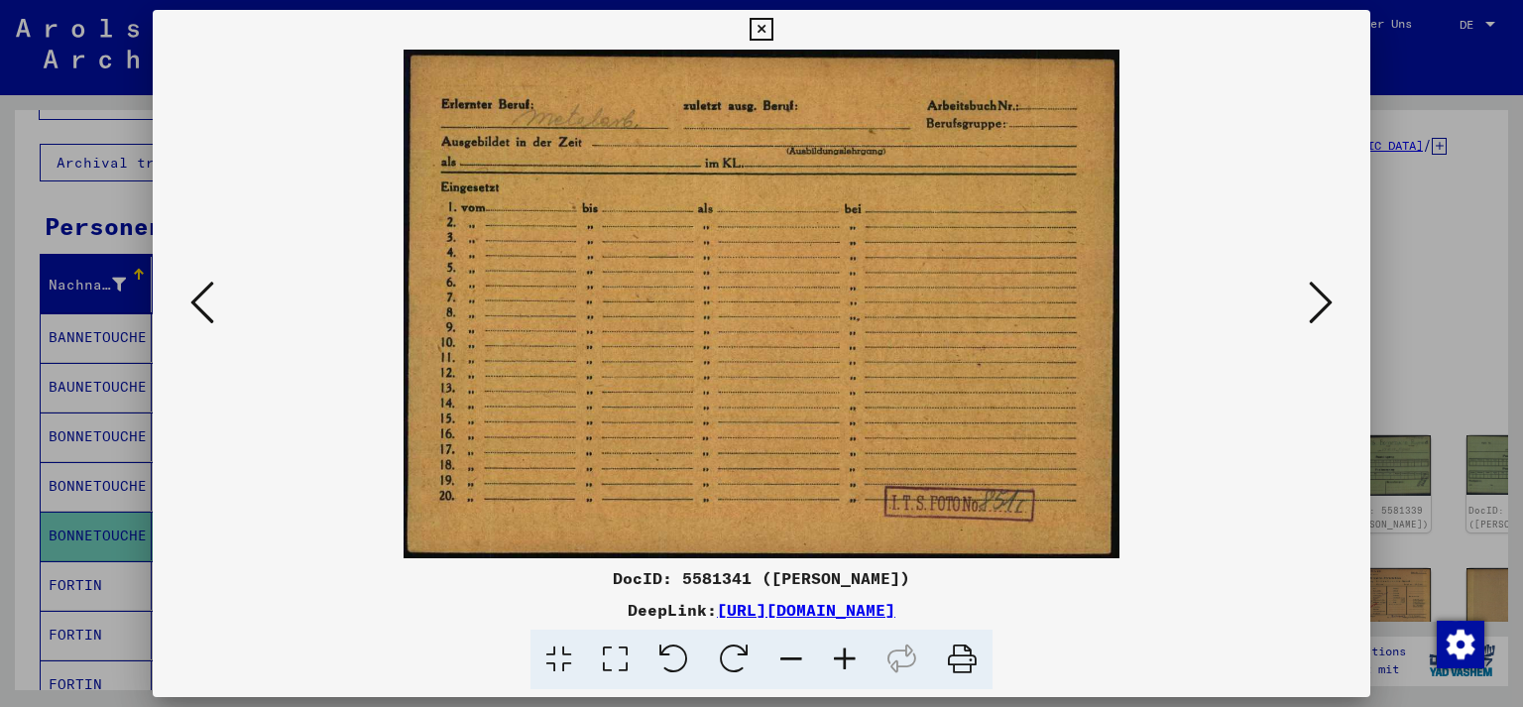
click at [192, 301] on icon at bounding box center [202, 303] width 24 height 48
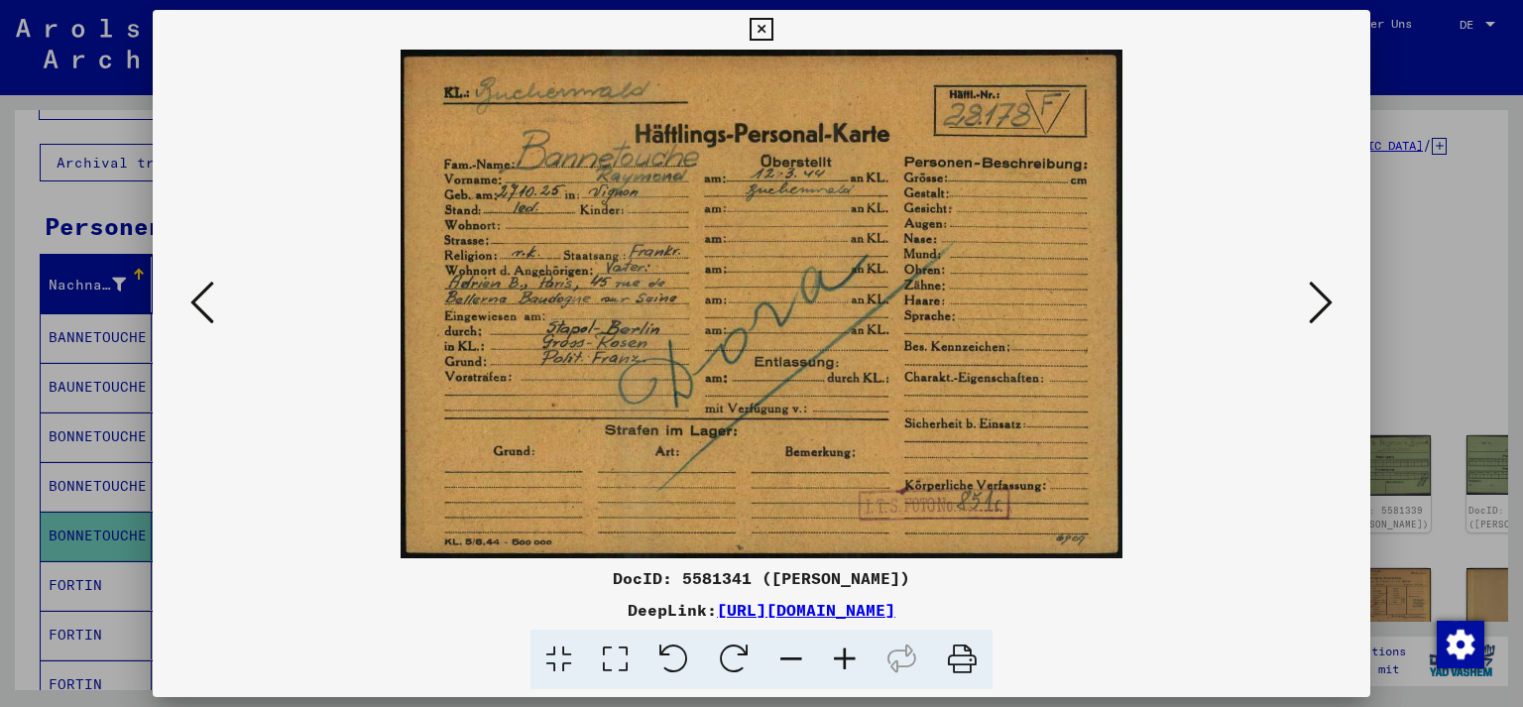
click at [1329, 299] on icon at bounding box center [1320, 303] width 24 height 48
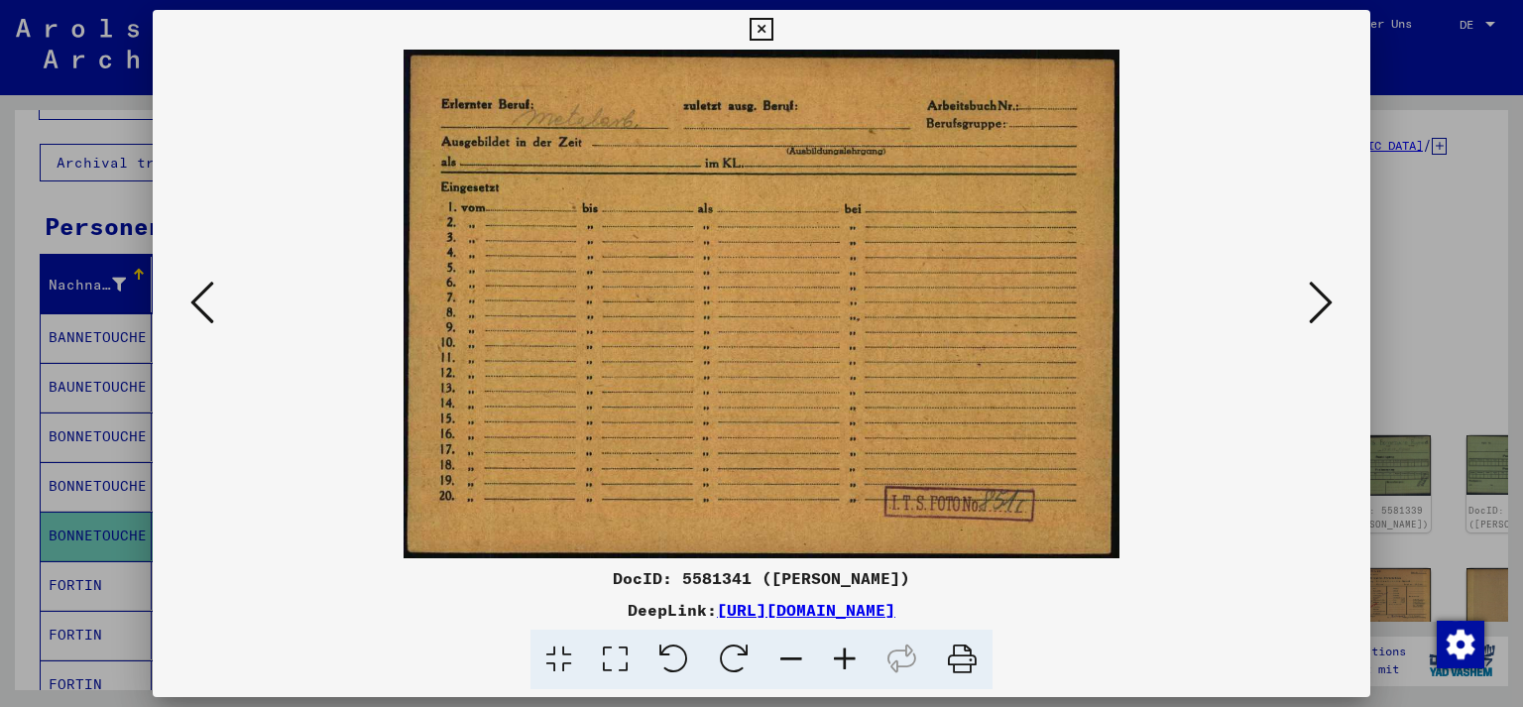
click at [1329, 299] on icon at bounding box center [1320, 303] width 24 height 48
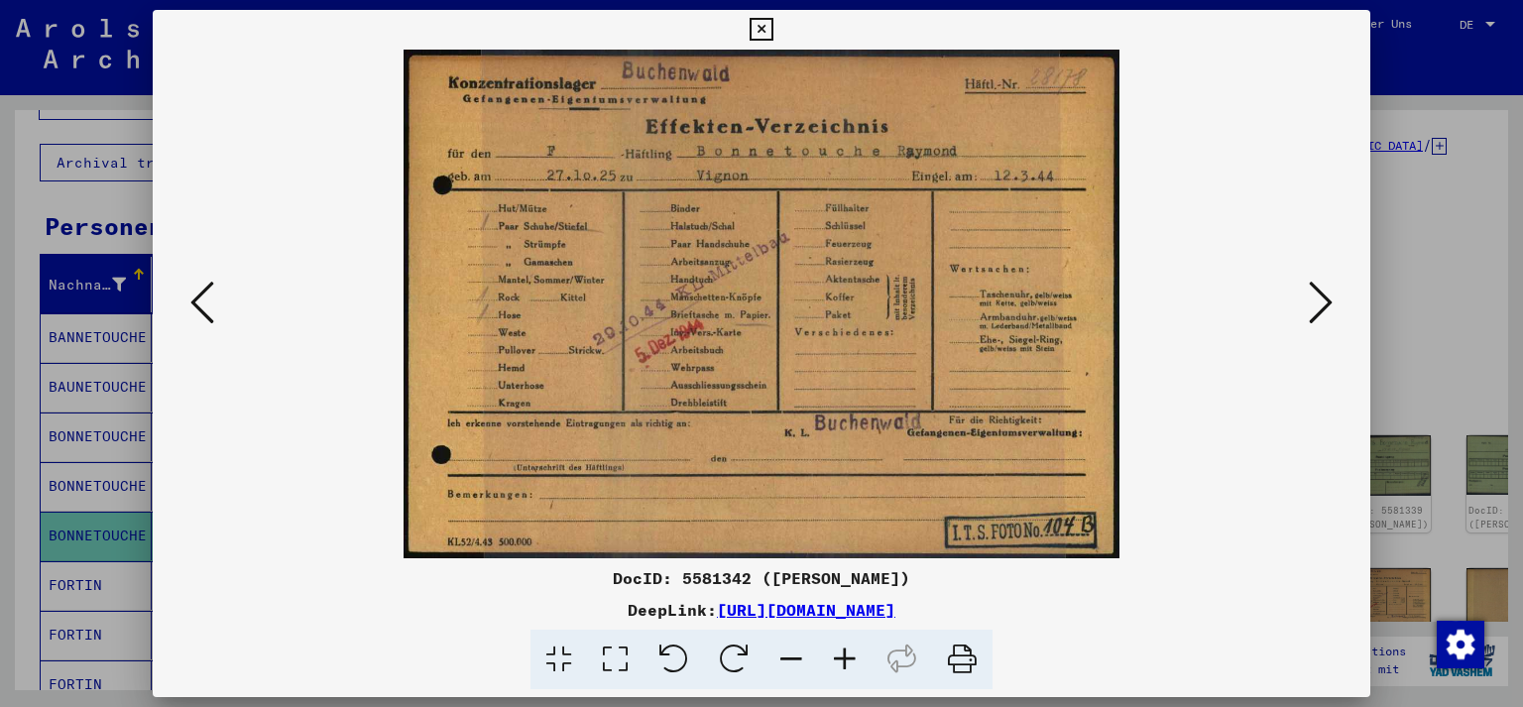
click at [1329, 299] on icon at bounding box center [1320, 303] width 24 height 48
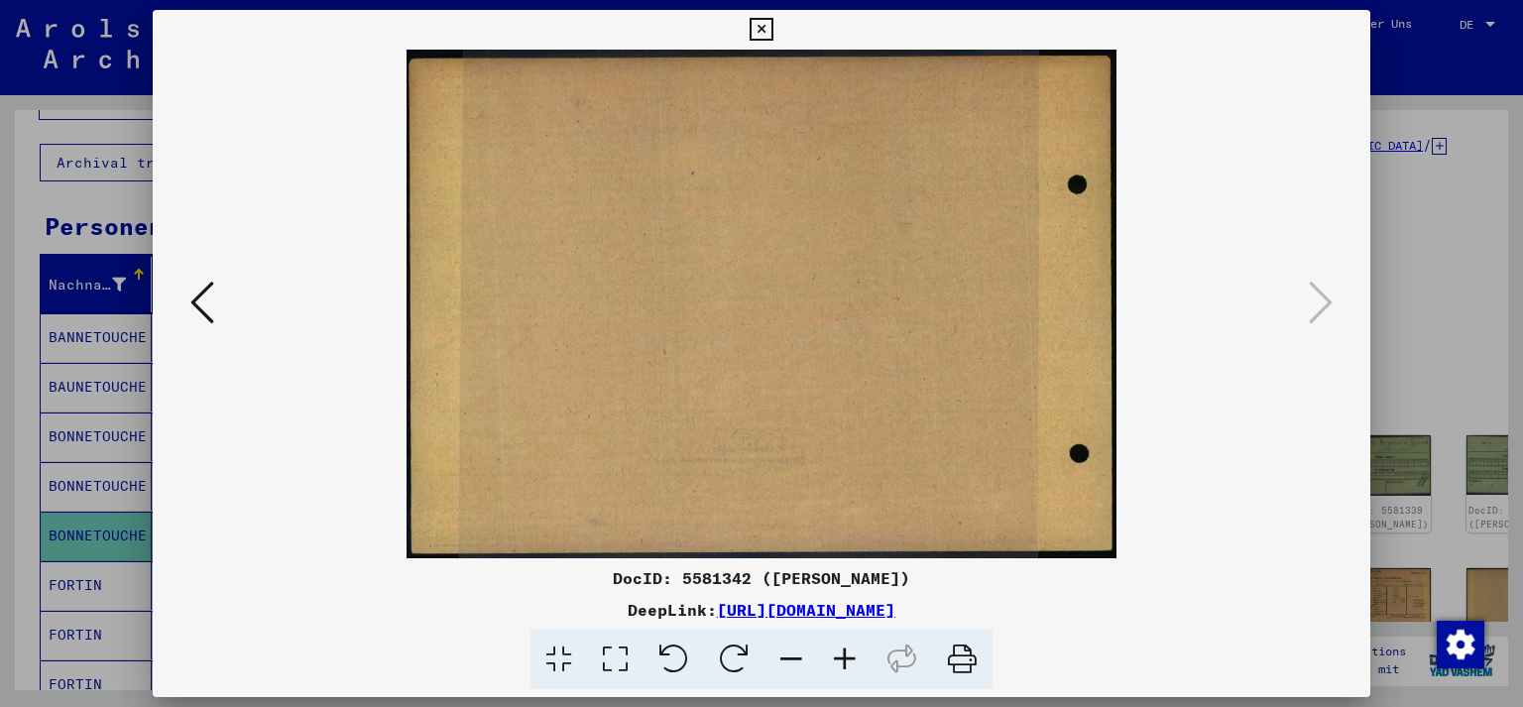
click at [772, 30] on icon at bounding box center [760, 30] width 23 height 24
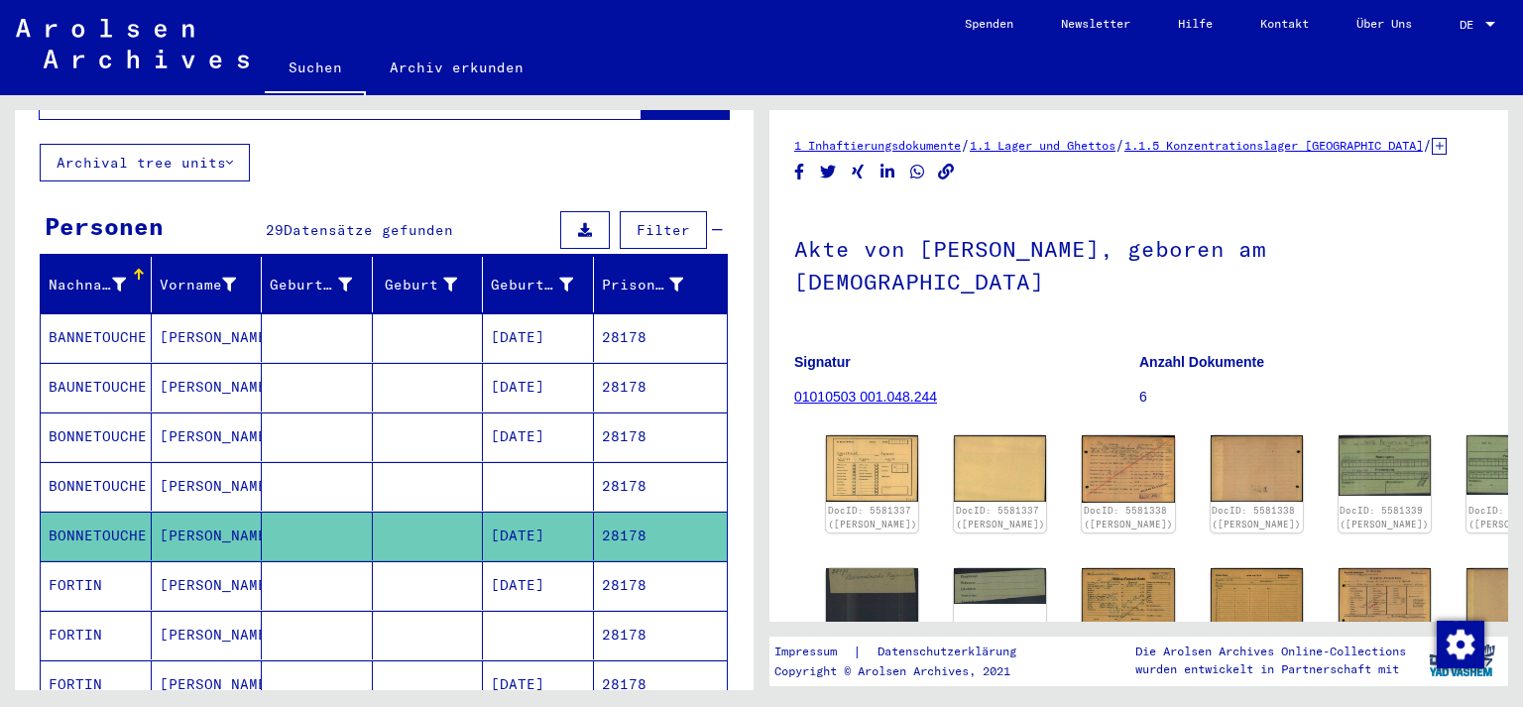
click at [601, 561] on mat-cell "28178" at bounding box center [661, 585] width 134 height 49
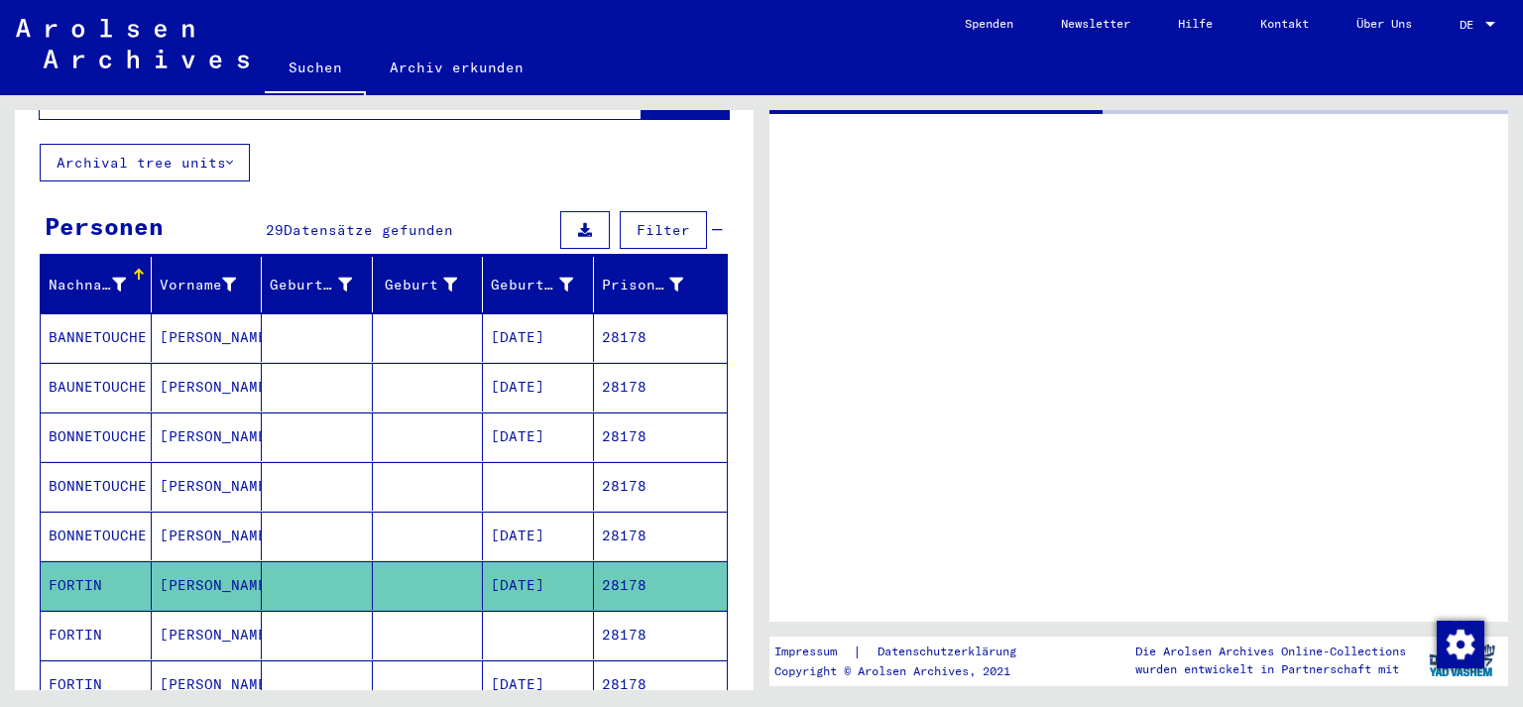
click at [601, 561] on mat-cell "28178" at bounding box center [661, 585] width 134 height 49
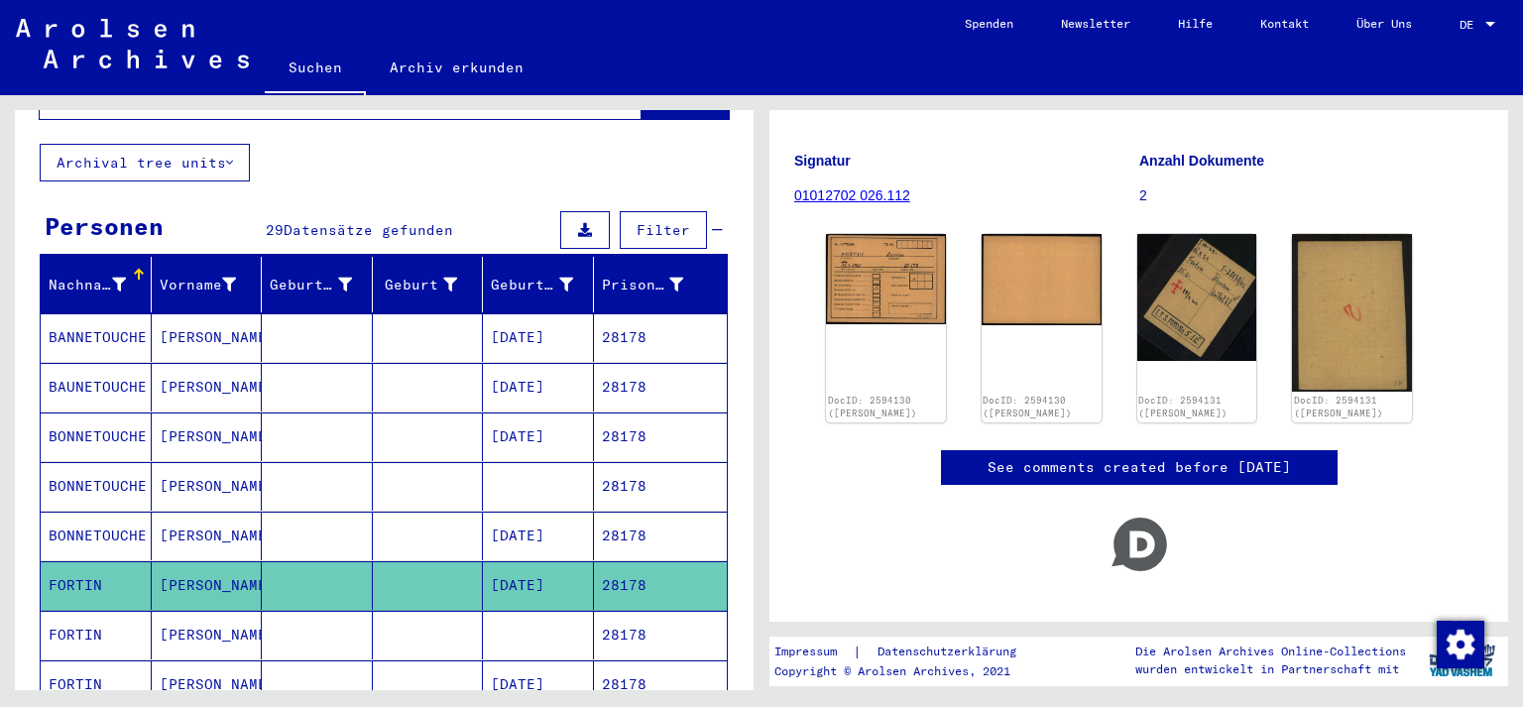
scroll to position [223, 0]
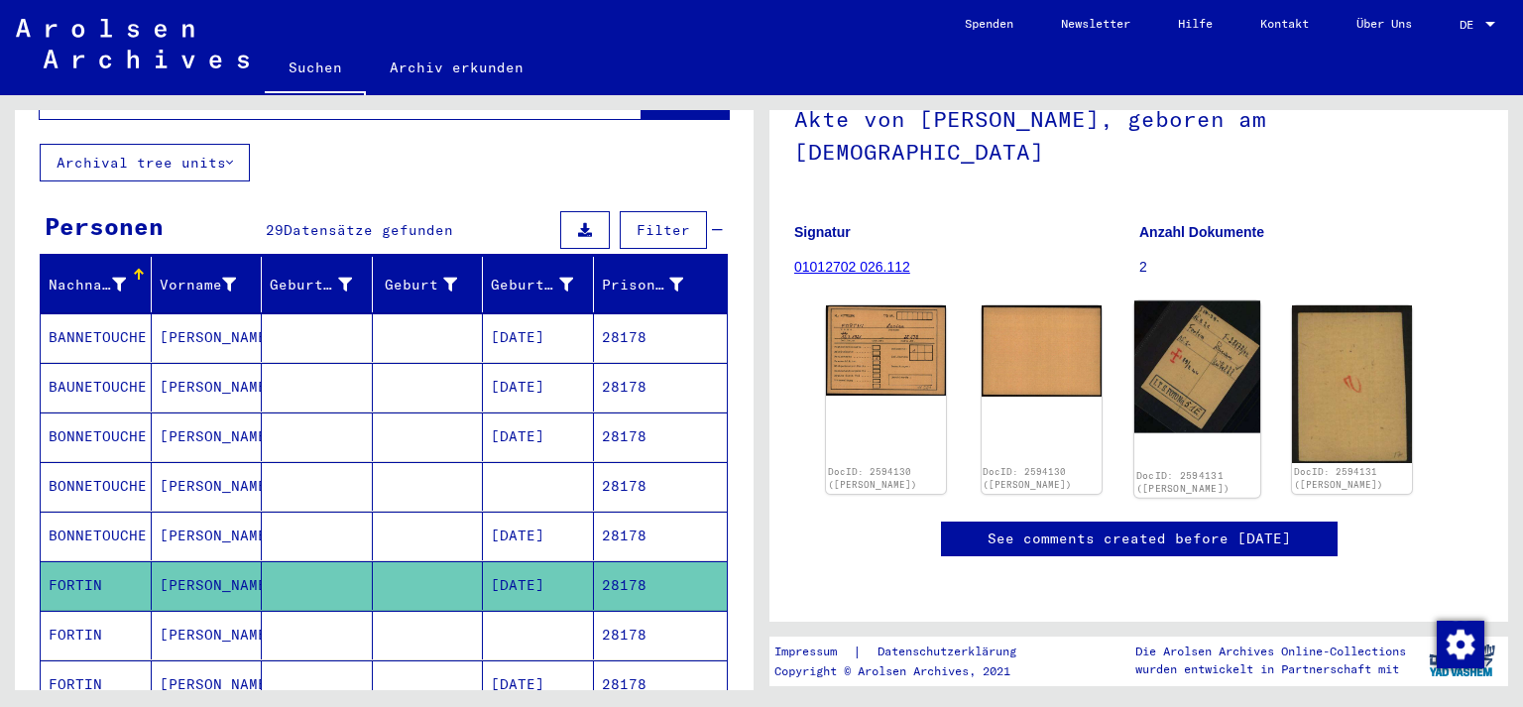
click at [1182, 300] on img at bounding box center [1196, 366] width 126 height 133
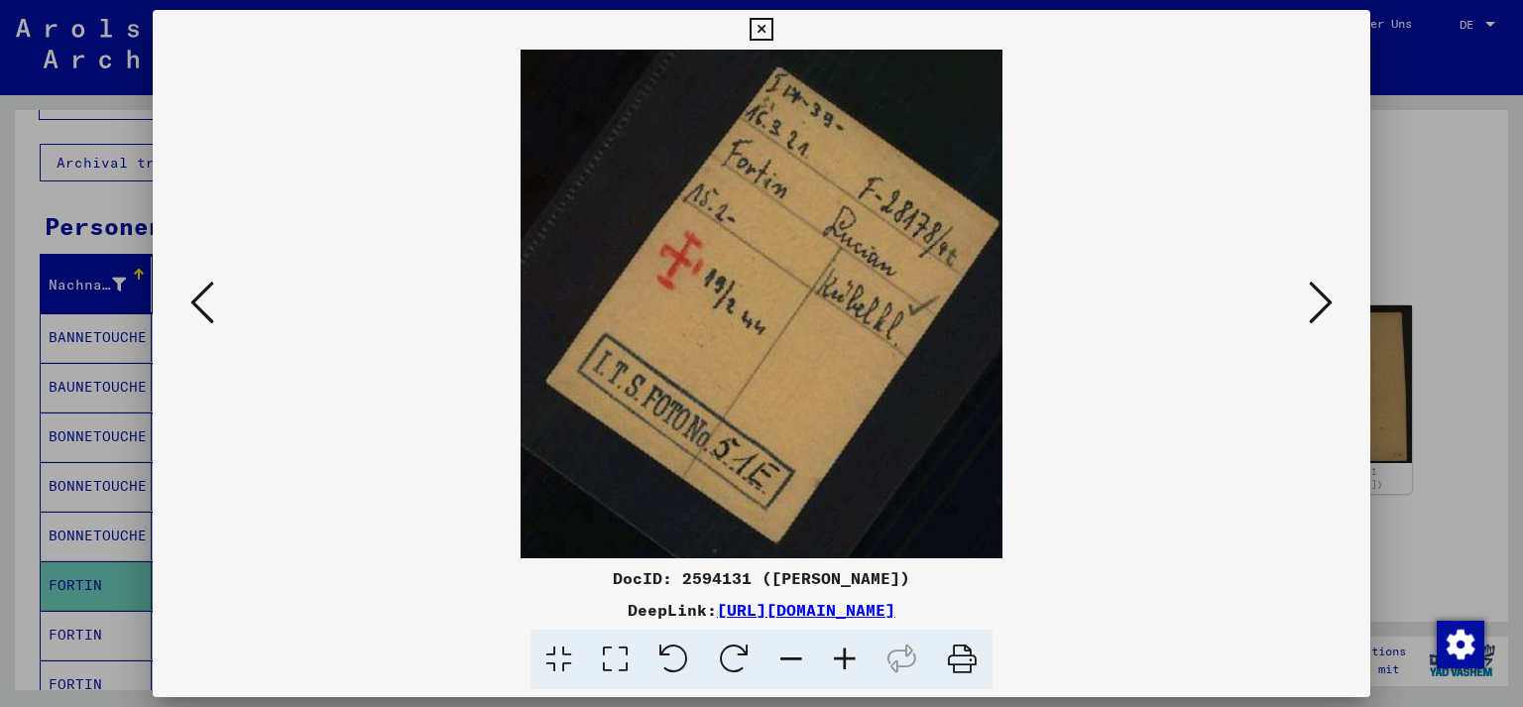
click at [1182, 287] on div at bounding box center [762, 304] width 1218 height 509
click at [1325, 305] on icon at bounding box center [1320, 303] width 24 height 48
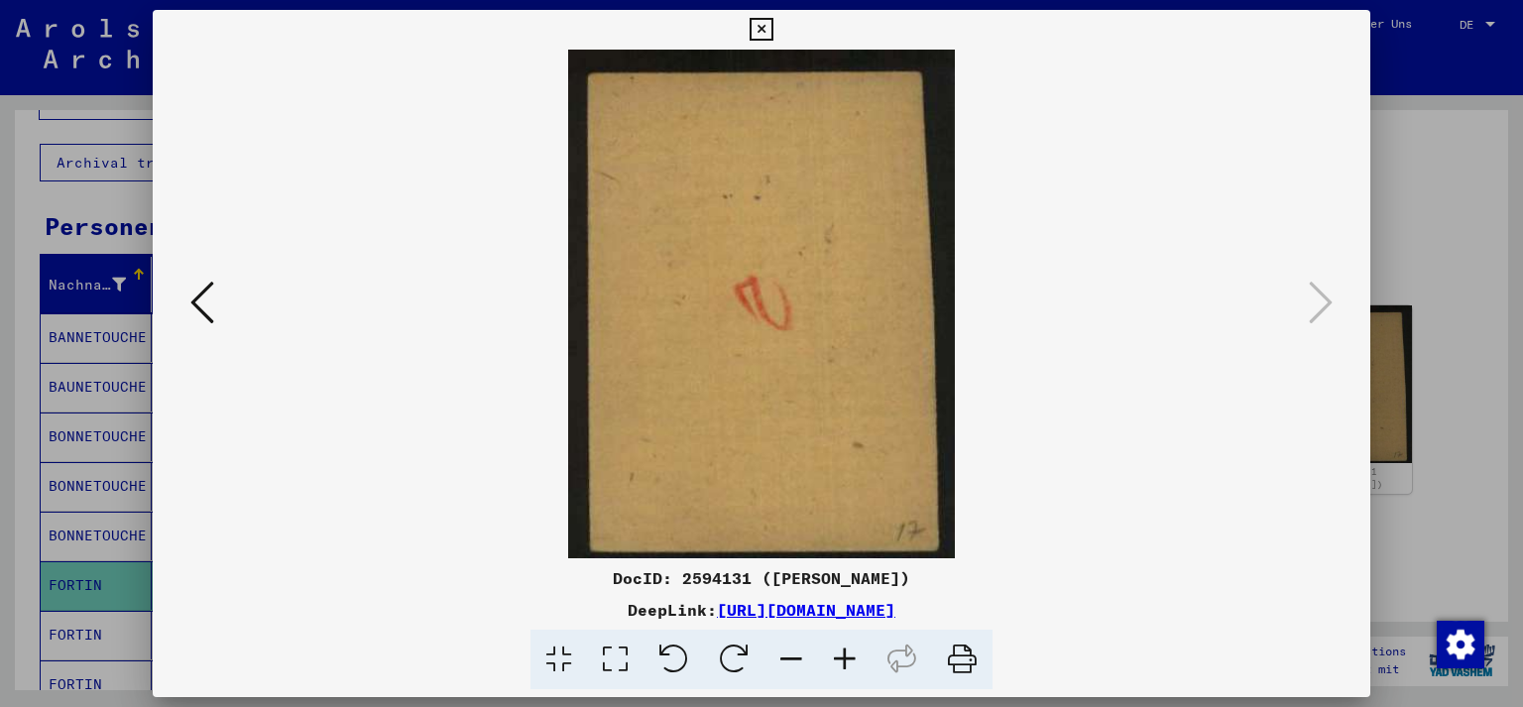
click at [772, 31] on icon at bounding box center [760, 30] width 23 height 24
